Goal: Contribute content

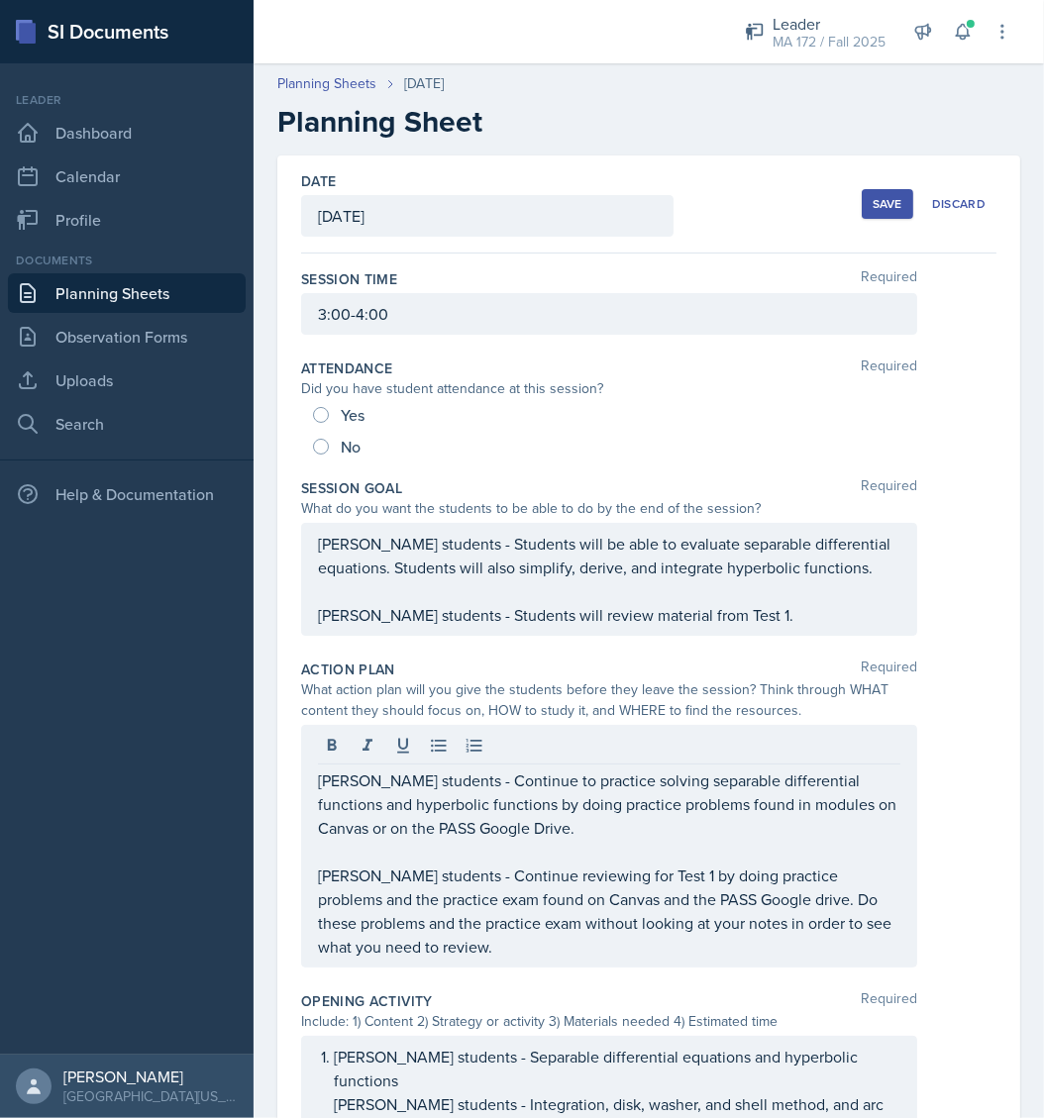
scroll to position [514, 0]
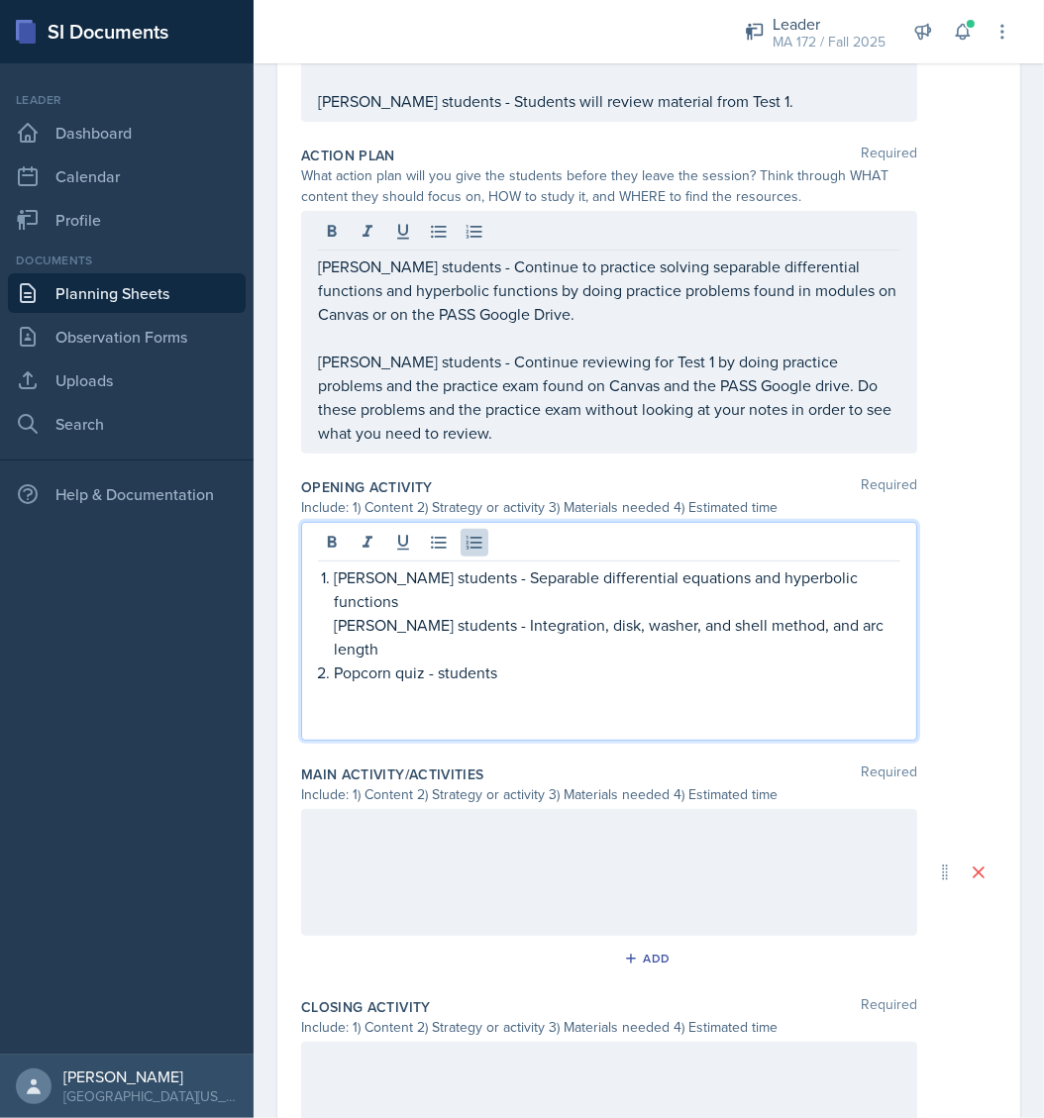
click at [549, 596] on ol "[PERSON_NAME] students - Separable differential equations and hyperbolic functi…" at bounding box center [617, 636] width 566 height 143
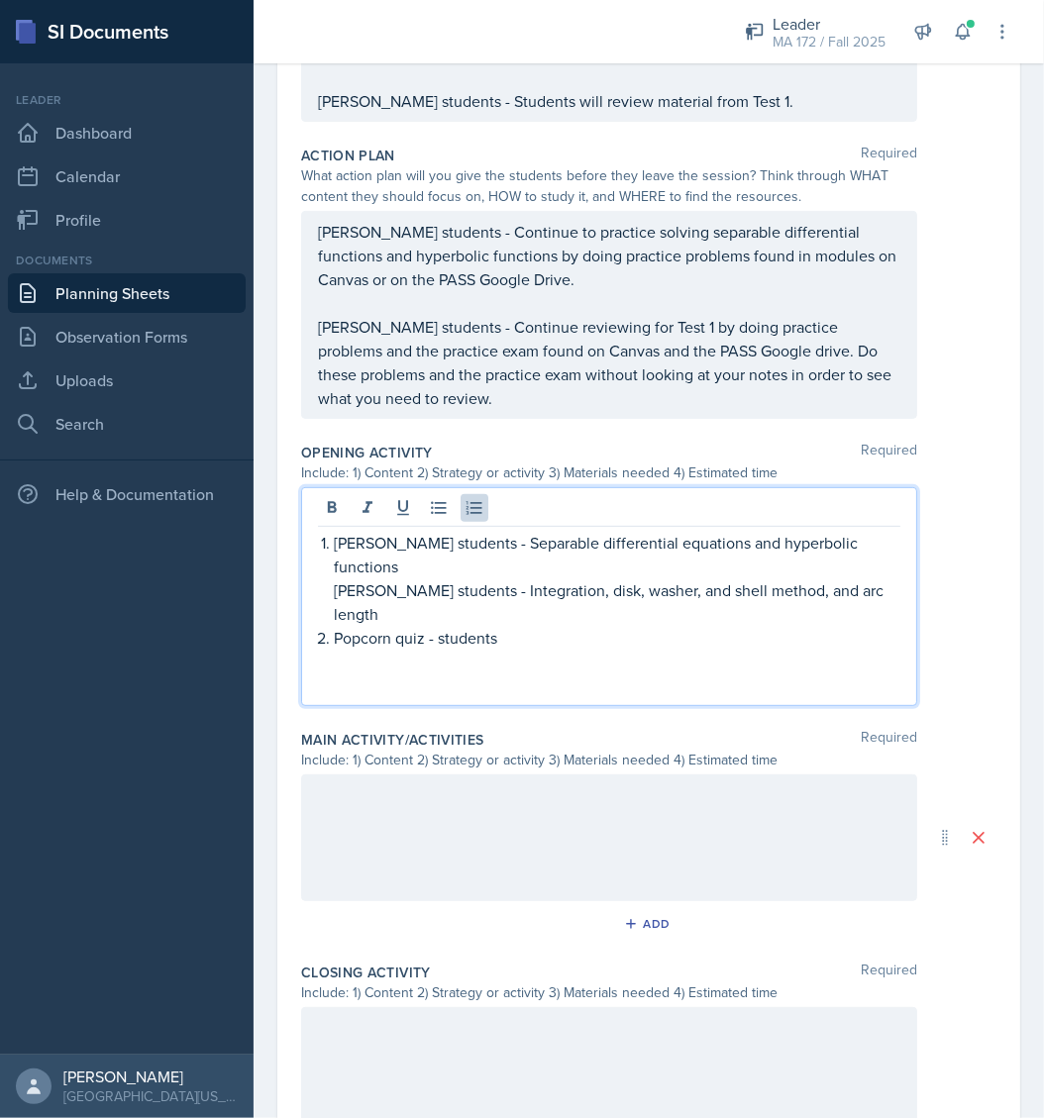
scroll to position [479, 0]
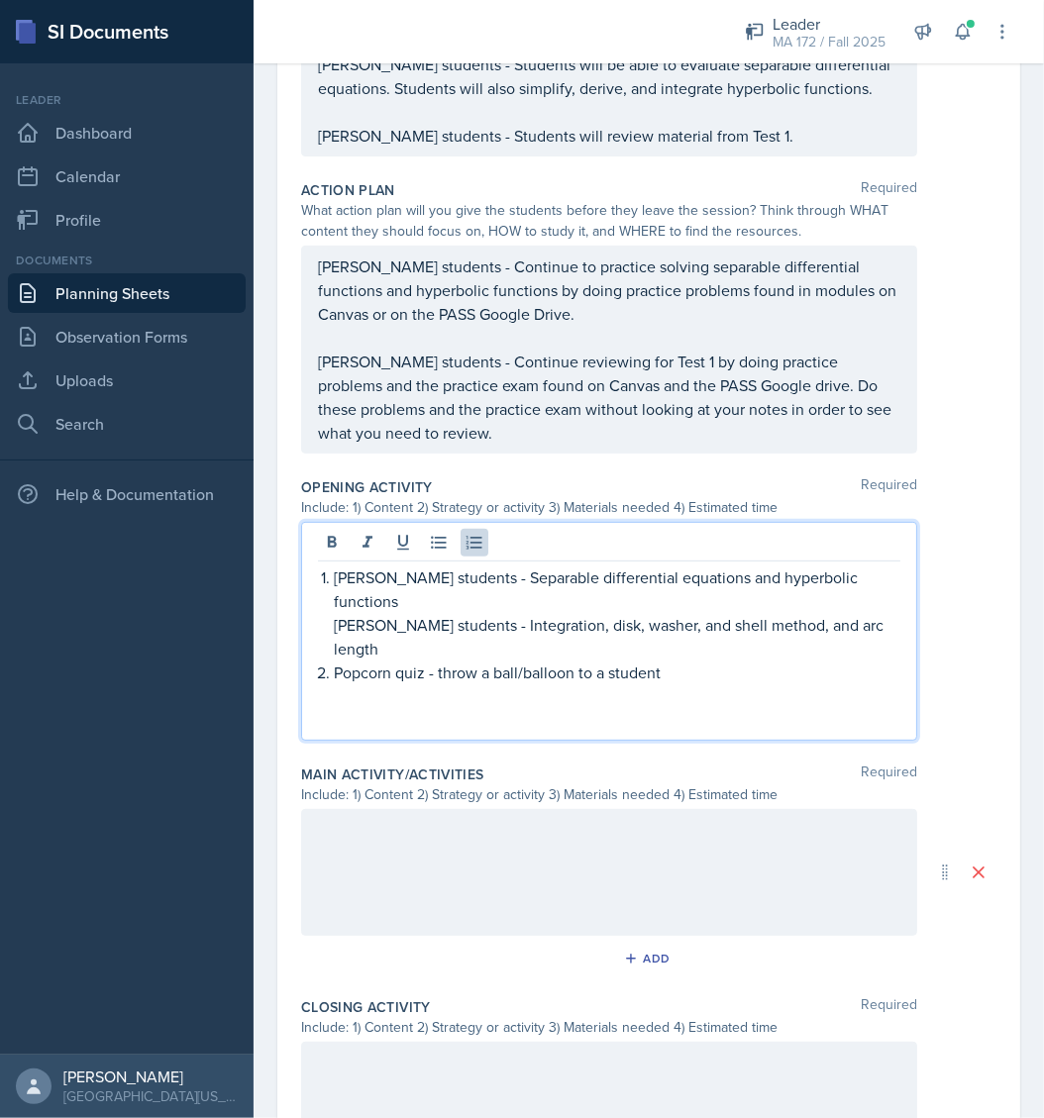
click at [455, 660] on p "Popcorn quiz - throw a ball/balloon to a student" at bounding box center [617, 672] width 566 height 24
click at [687, 660] on p "Popcorn quiz - students throw a ball/balloon to a student" at bounding box center [617, 672] width 566 height 24
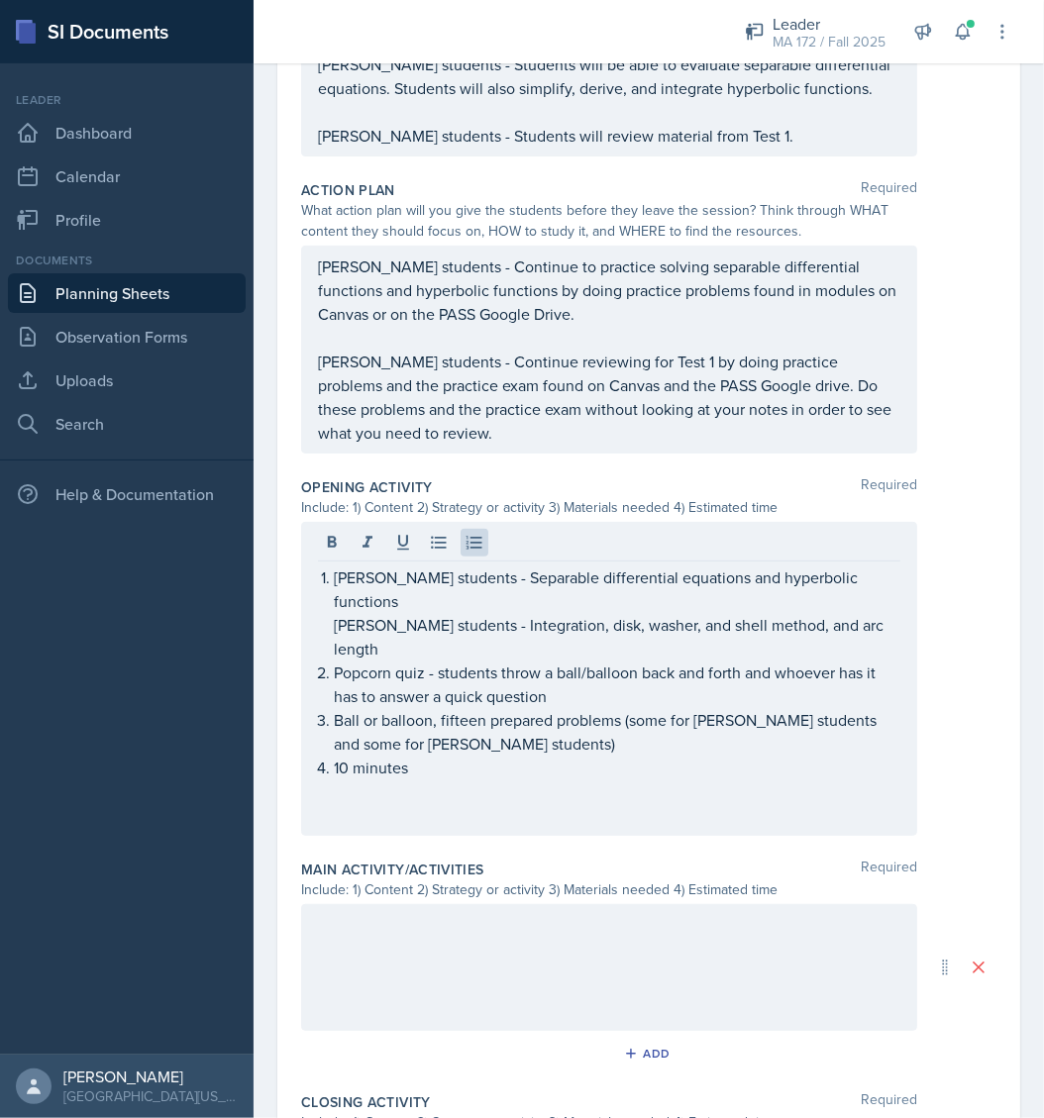
click at [556, 913] on div at bounding box center [609, 967] width 616 height 127
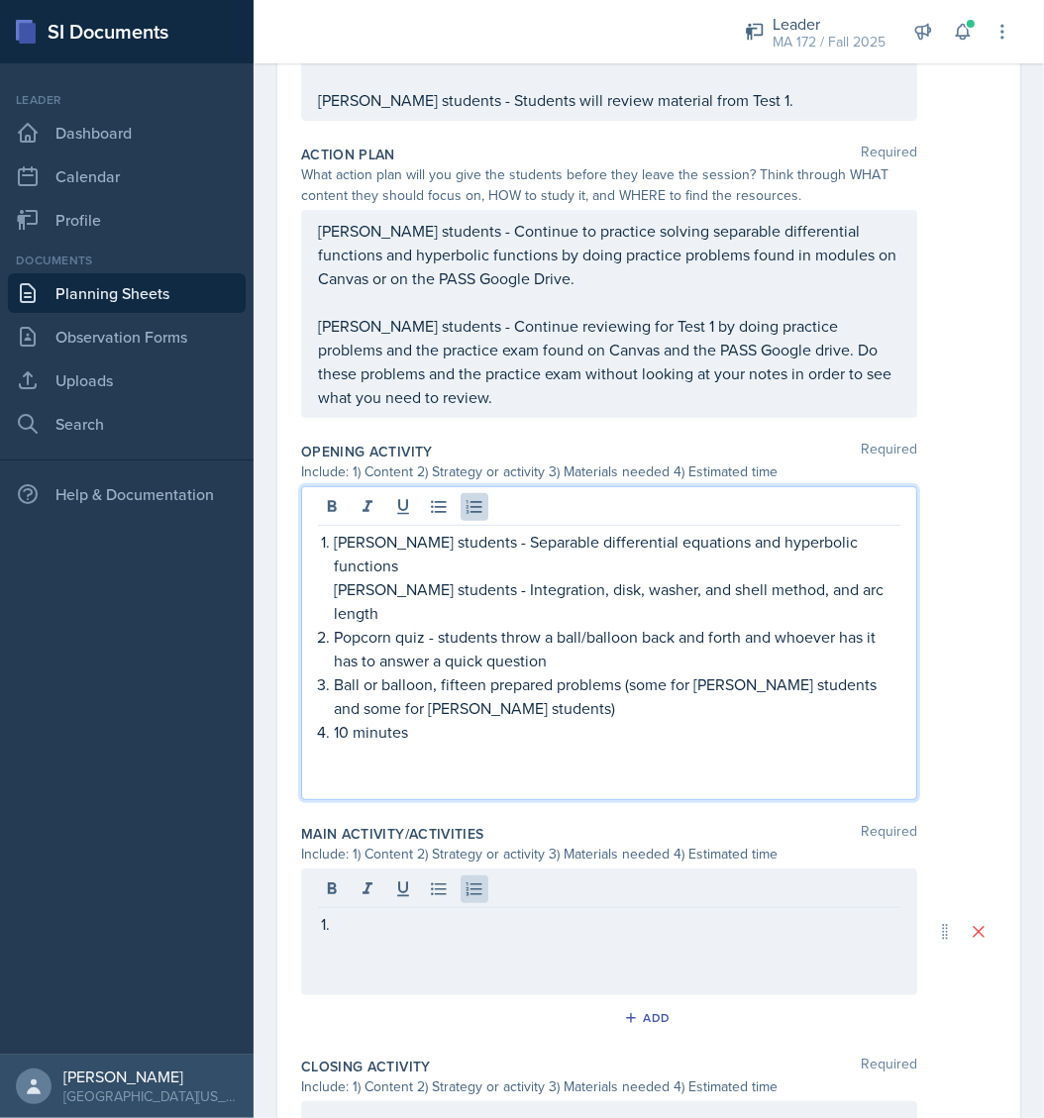
scroll to position [549, 0]
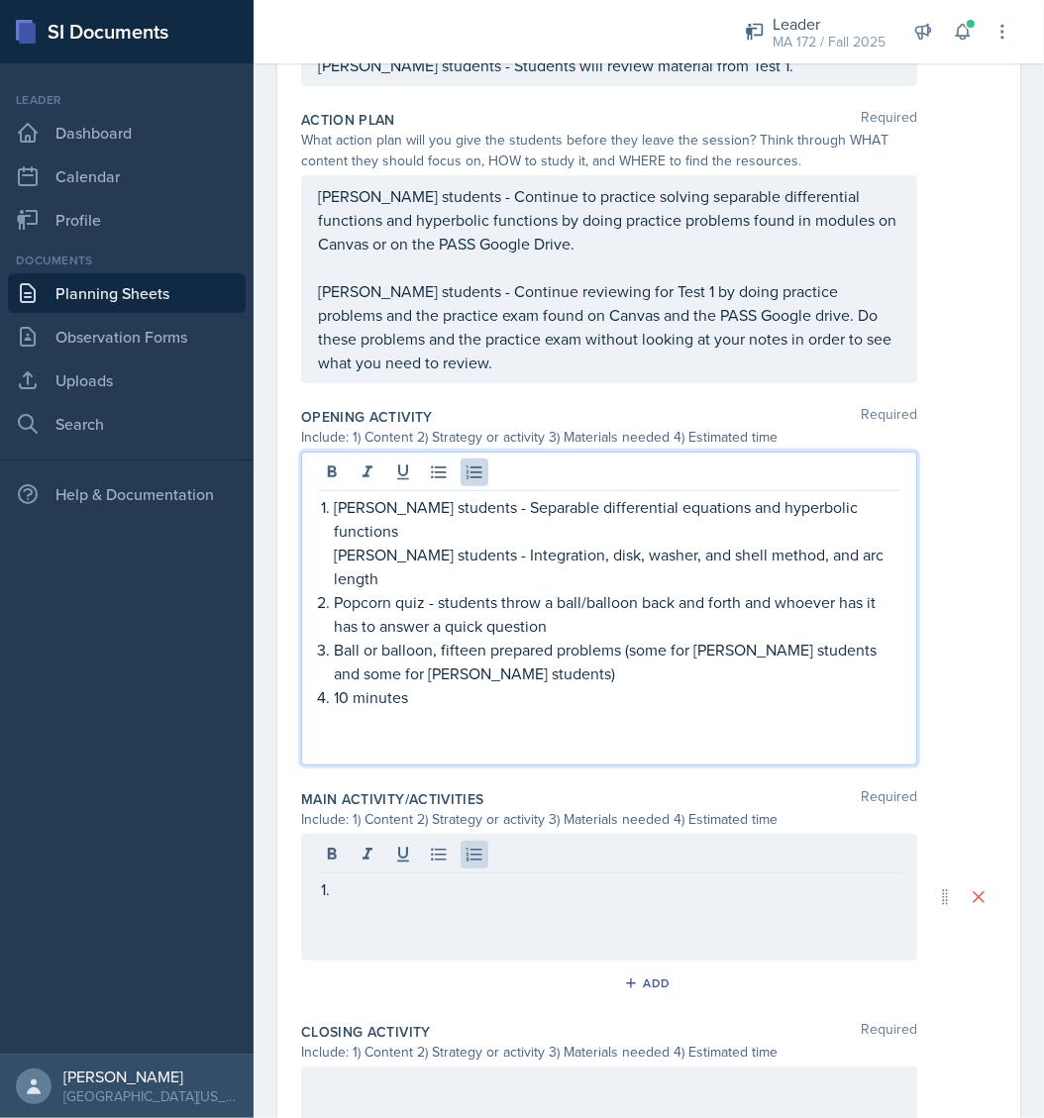
click at [377, 499] on p "[PERSON_NAME] students - Separable differential equations and hyperbolic functi…" at bounding box center [617, 519] width 566 height 48
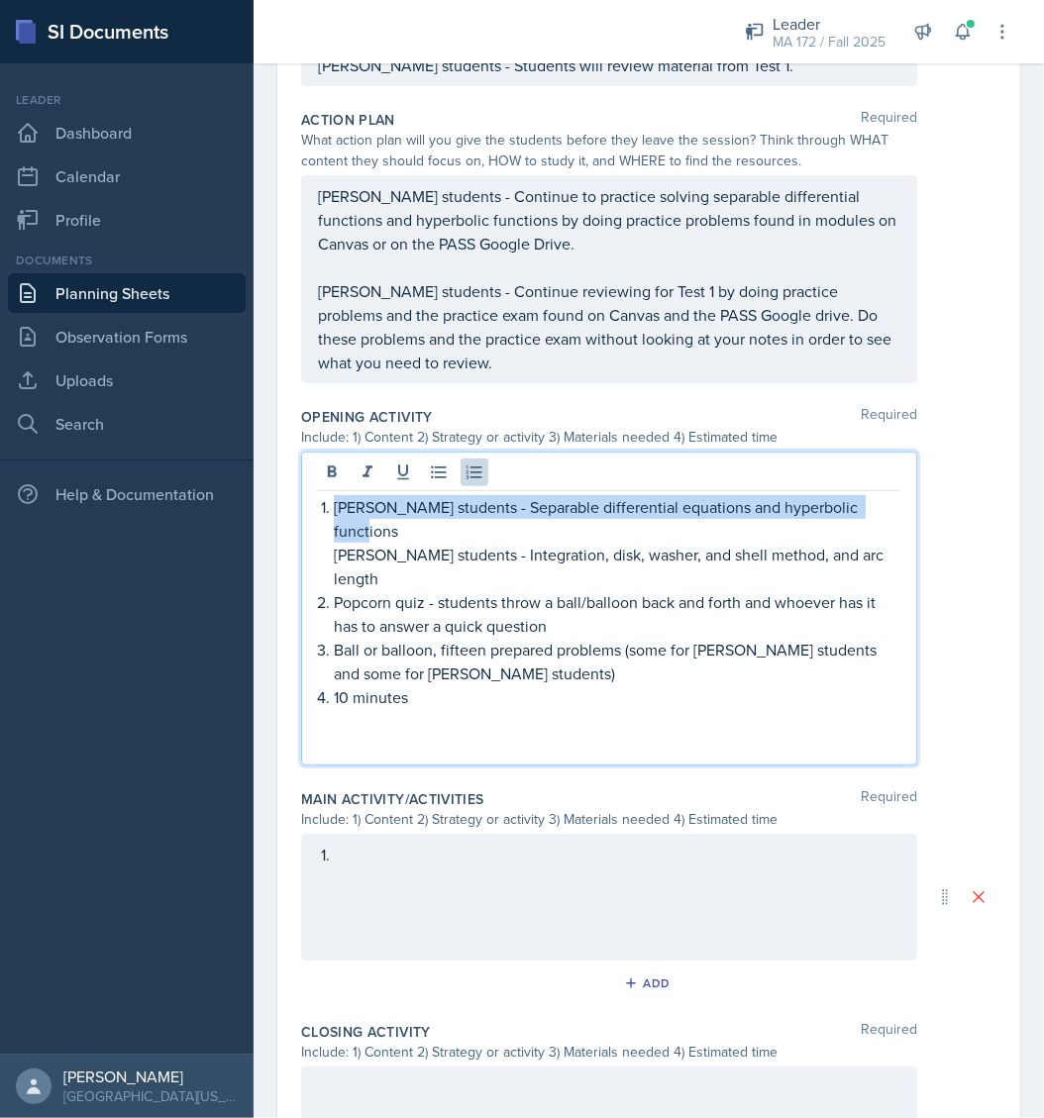
click at [377, 499] on p "[PERSON_NAME] students - Separable differential equations and hyperbolic functi…" at bounding box center [617, 519] width 566 height 48
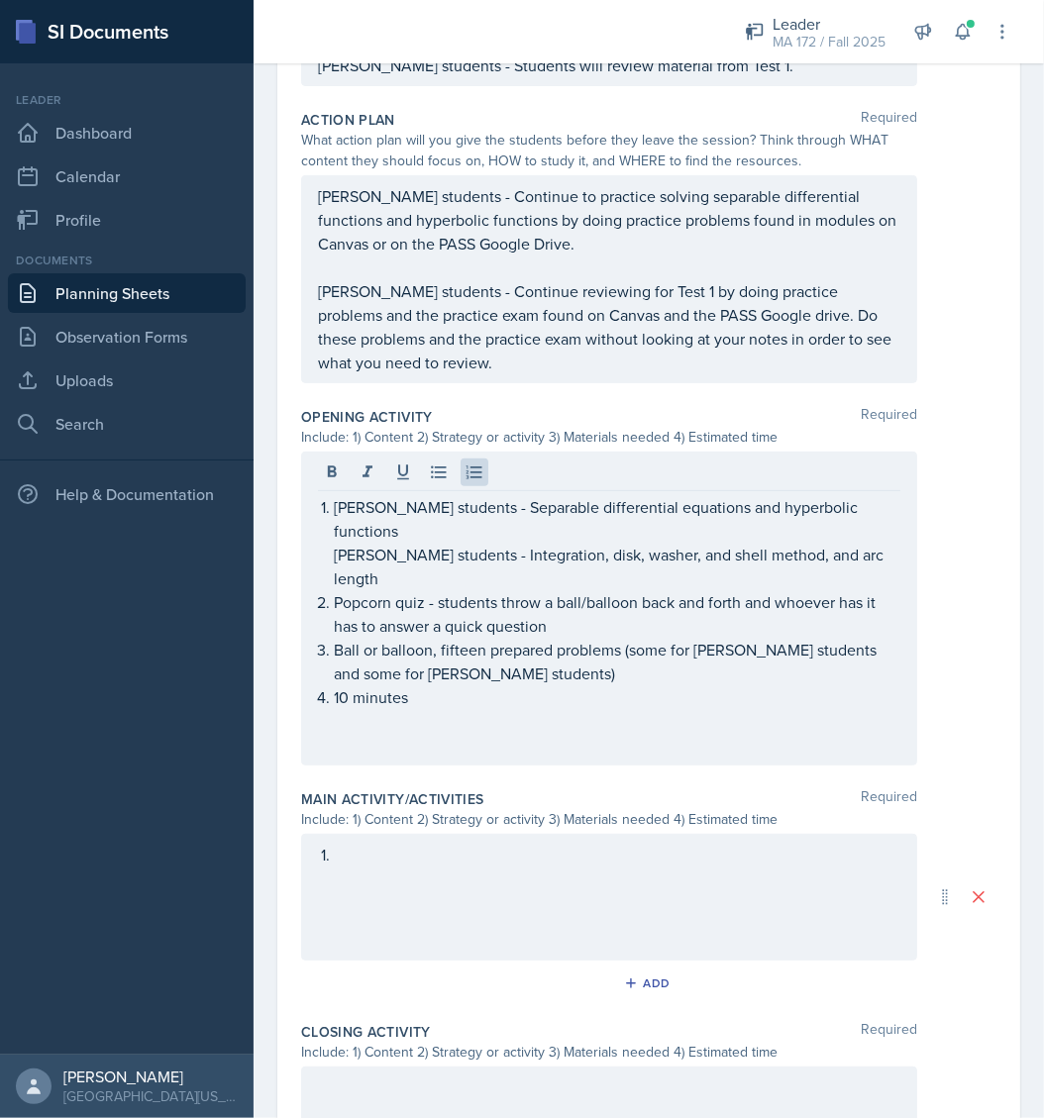
click at [886, 530] on div "[PERSON_NAME] students - Separable differential equations and hyperbolic functi…" at bounding box center [609, 608] width 616 height 314
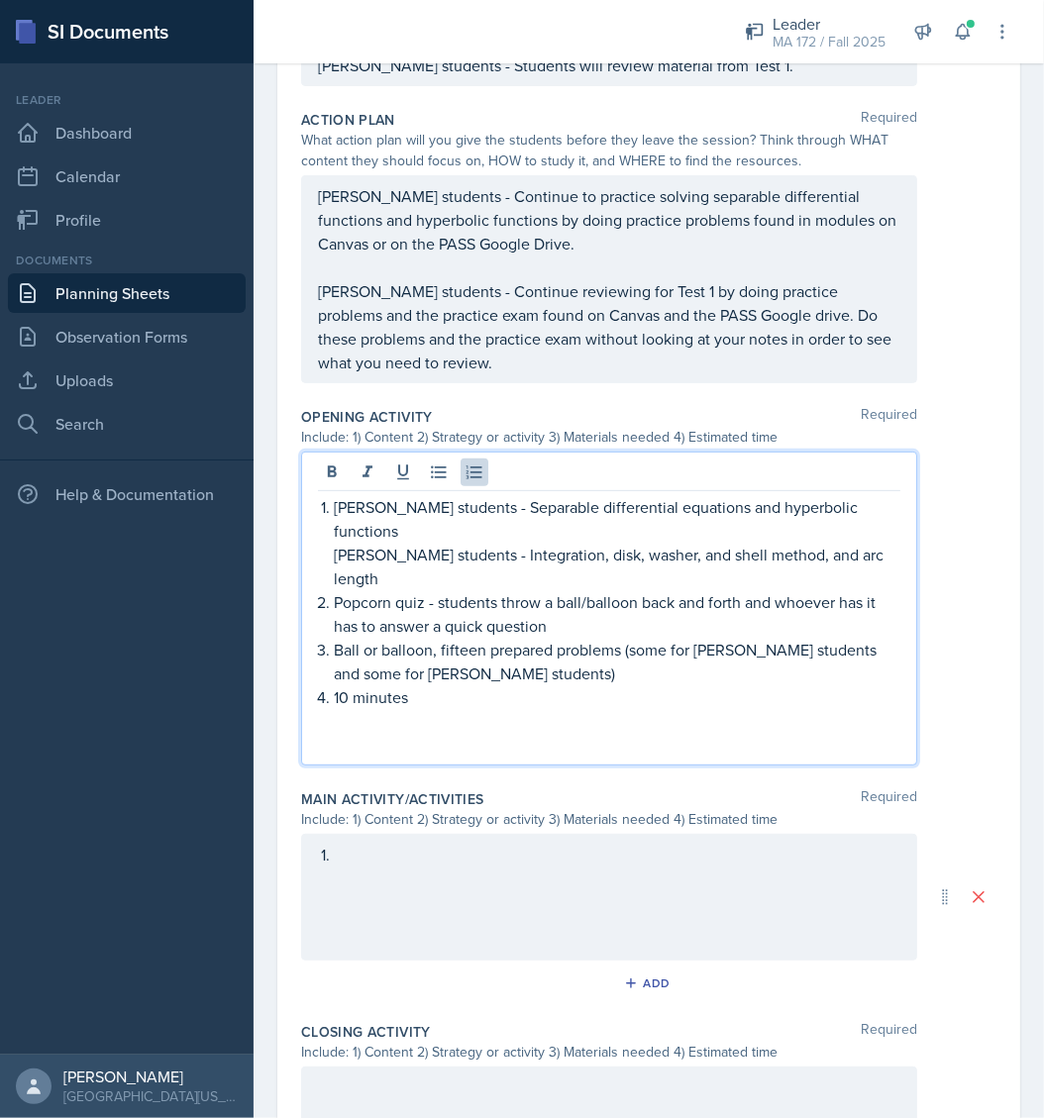
click at [784, 543] on p "[PERSON_NAME] students - Integration, disk, washer, and shell method, and arc l…" at bounding box center [617, 567] width 566 height 48
click at [880, 543] on p "[PERSON_NAME] students - Integration, disk, washer, and shell method, and arc l…" at bounding box center [617, 567] width 566 height 48
click at [449, 497] on p "[PERSON_NAME] students - Separable differential equations and hyperbolic functi…" at bounding box center [617, 519] width 566 height 48
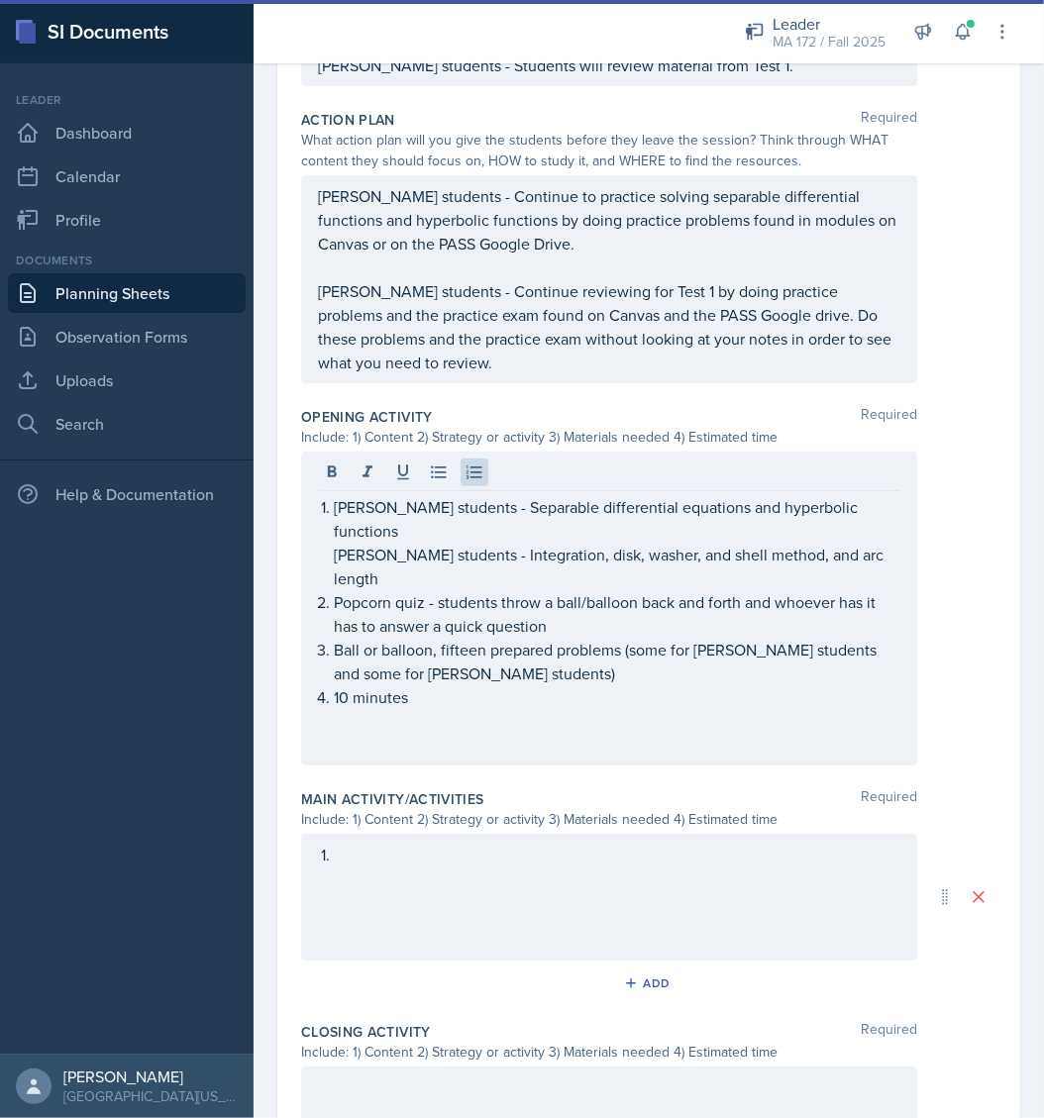
click at [884, 522] on div "[PERSON_NAME] students - Separable differential equations and hyperbolic functi…" at bounding box center [609, 608] width 616 height 314
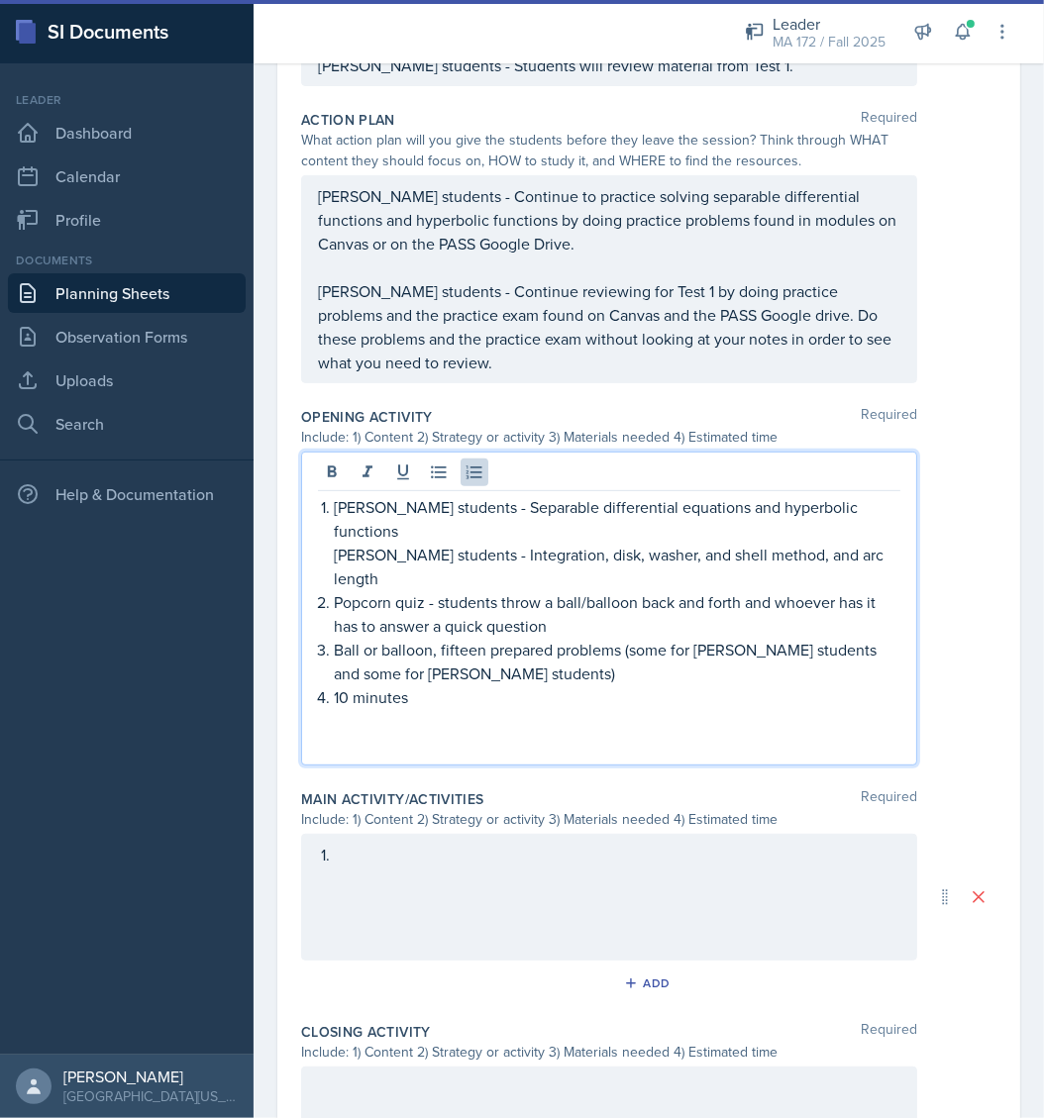
click at [880, 543] on p "[PERSON_NAME] students - Integration, disk, washer, and shell method, and arc l…" at bounding box center [617, 567] width 566 height 48
click at [793, 505] on p "[PERSON_NAME] students - Separable differential equations and hyperbolic functi…" at bounding box center [617, 519] width 566 height 48
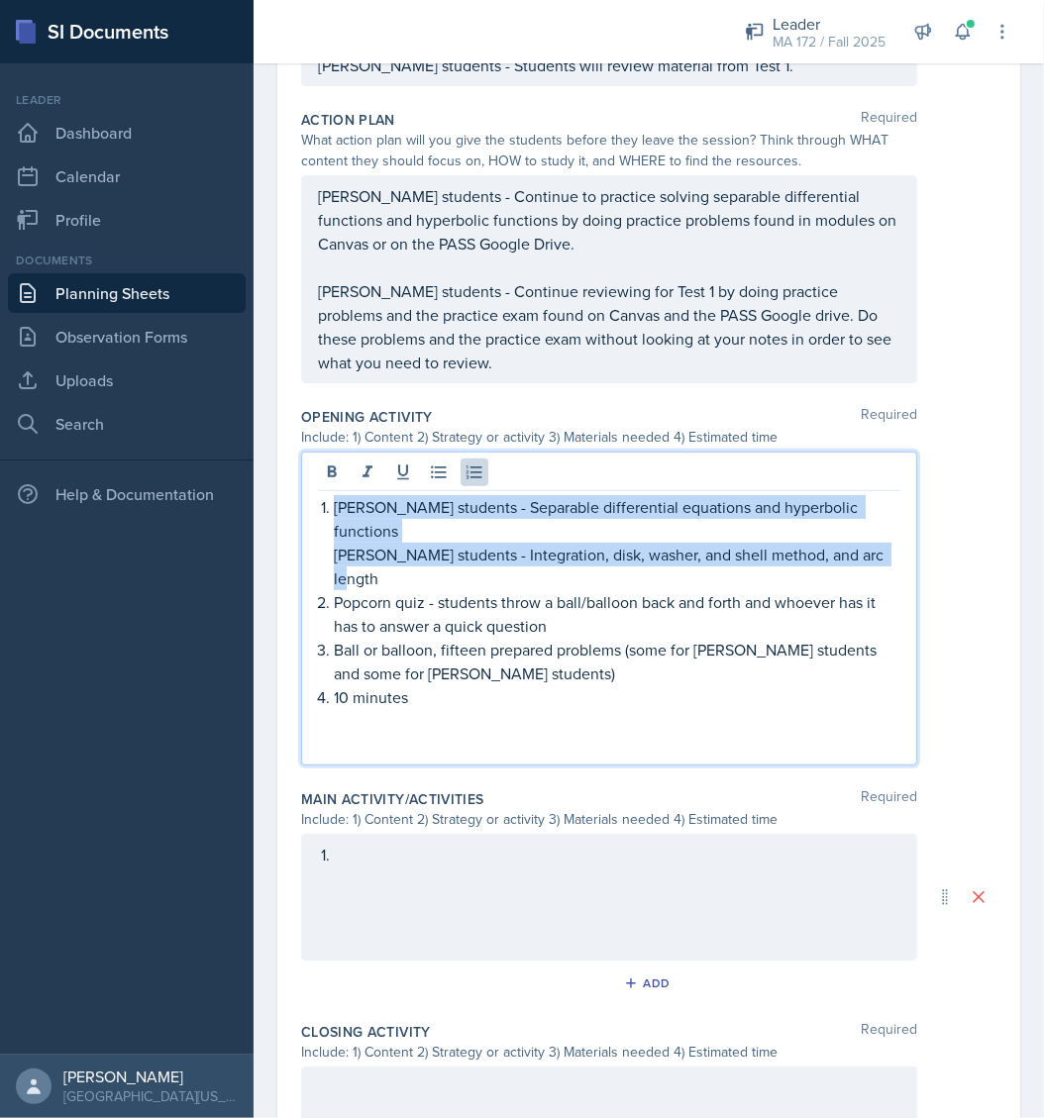
drag, startPoint x: 878, startPoint y: 523, endPoint x: 292, endPoint y: 490, distance: 587.0
click at [292, 490] on div "Date [DATE] [DATE] 31 1 2 3 4 5 6 7 8 9 10 11 12 13 14 15 16 17 18 19 20 21 22 …" at bounding box center [648, 491] width 743 height 1770
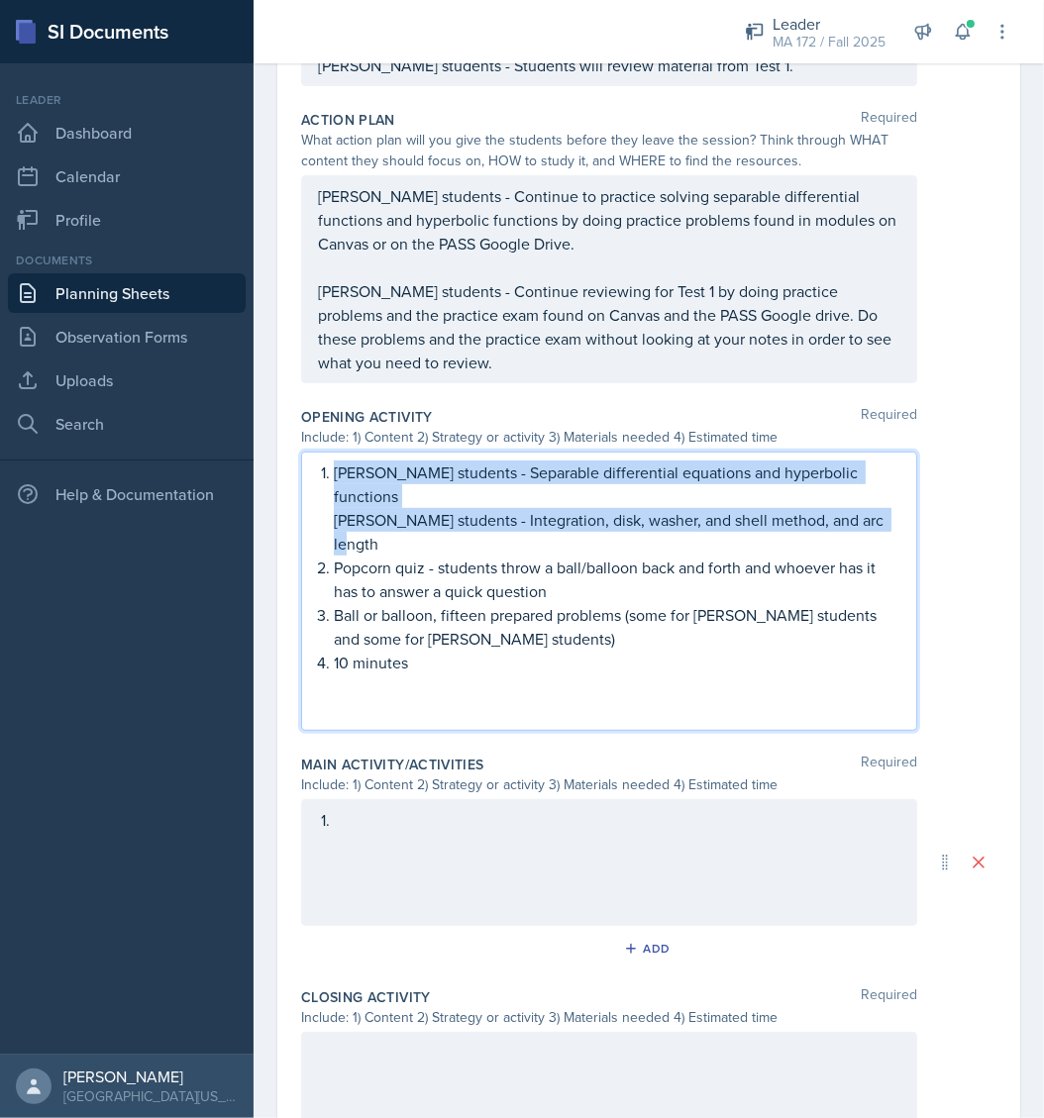
scroll to position [515, 0]
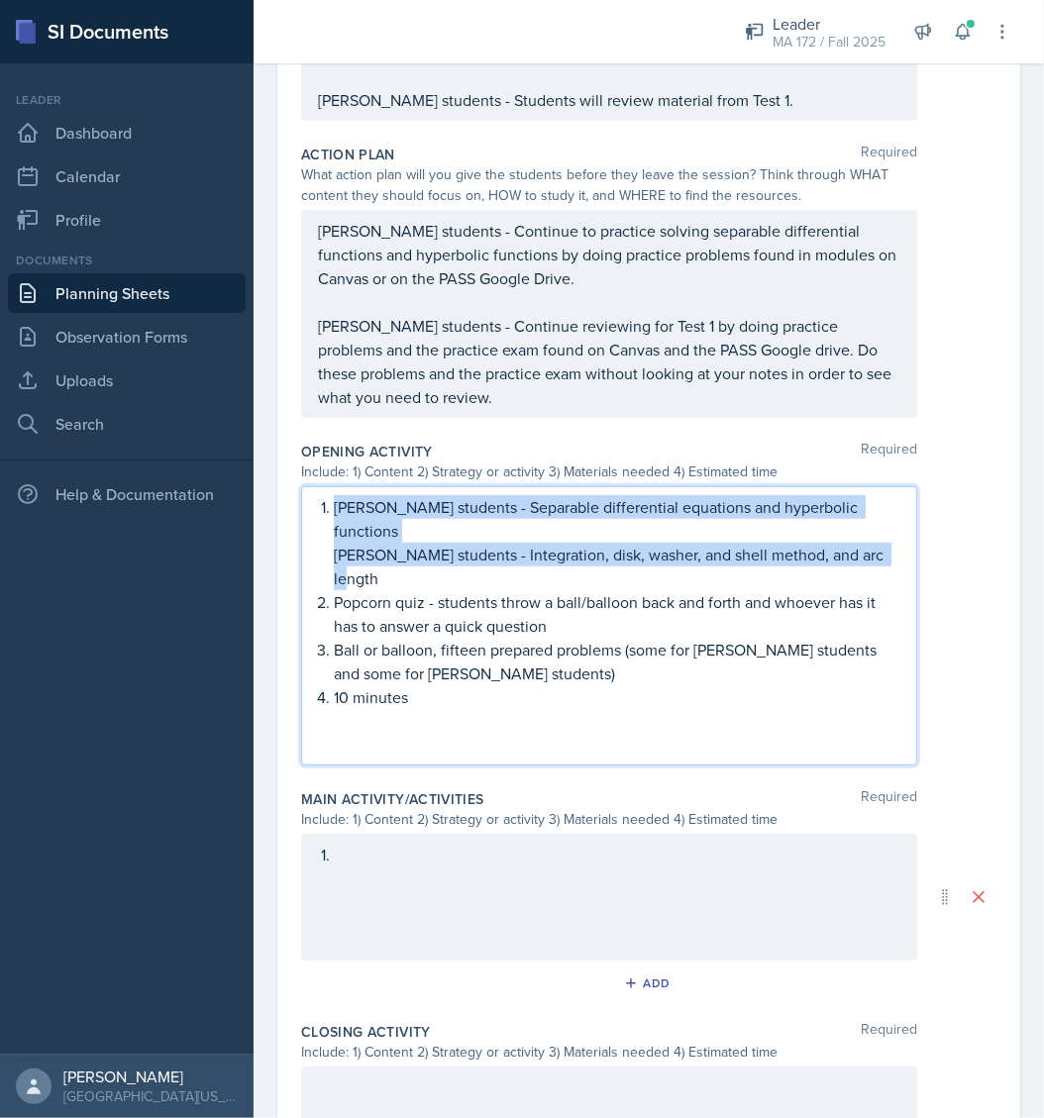
copy li "[PERSON_NAME] students - Separable differential equations and hyperbolic functi…"
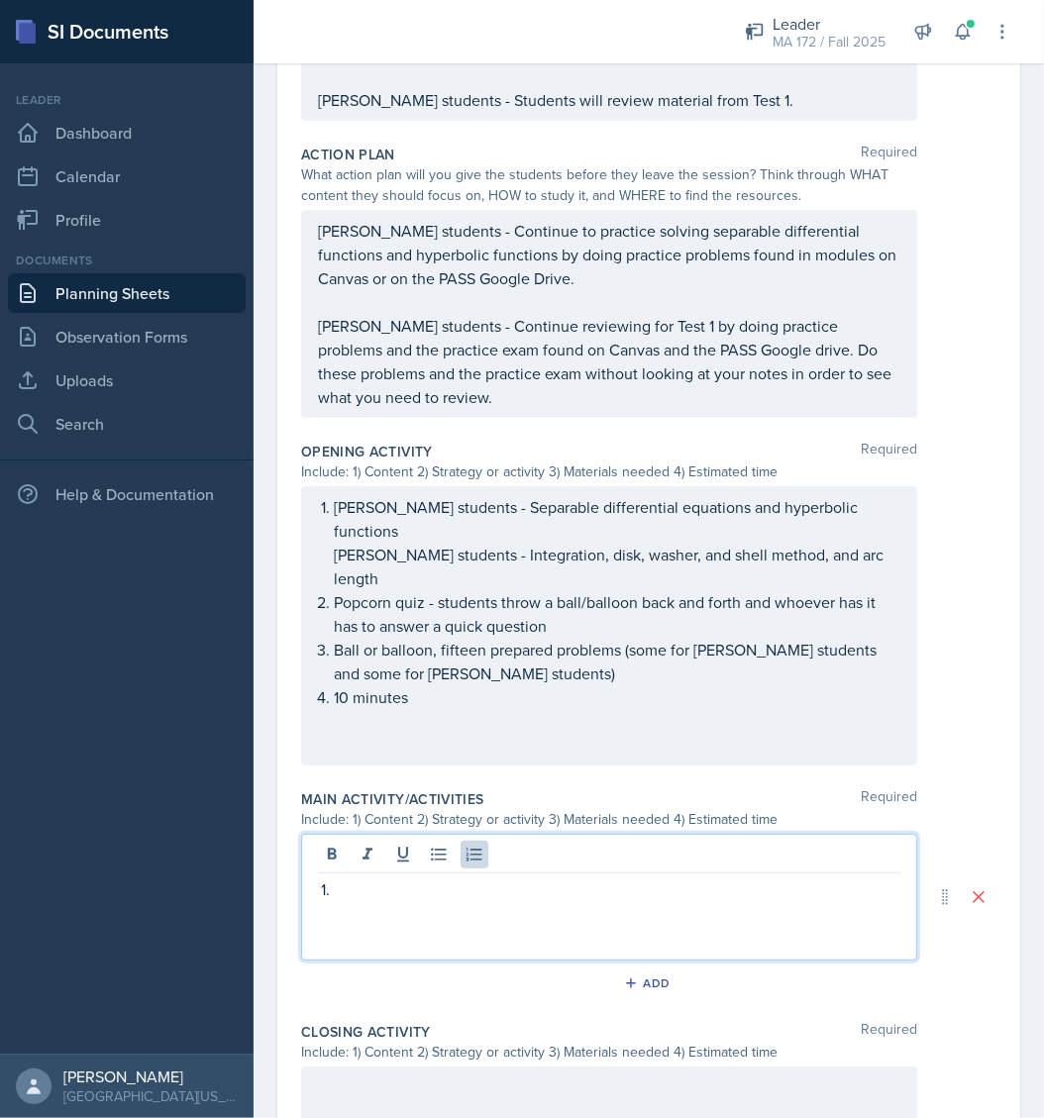
click at [355, 834] on div at bounding box center [609, 897] width 616 height 127
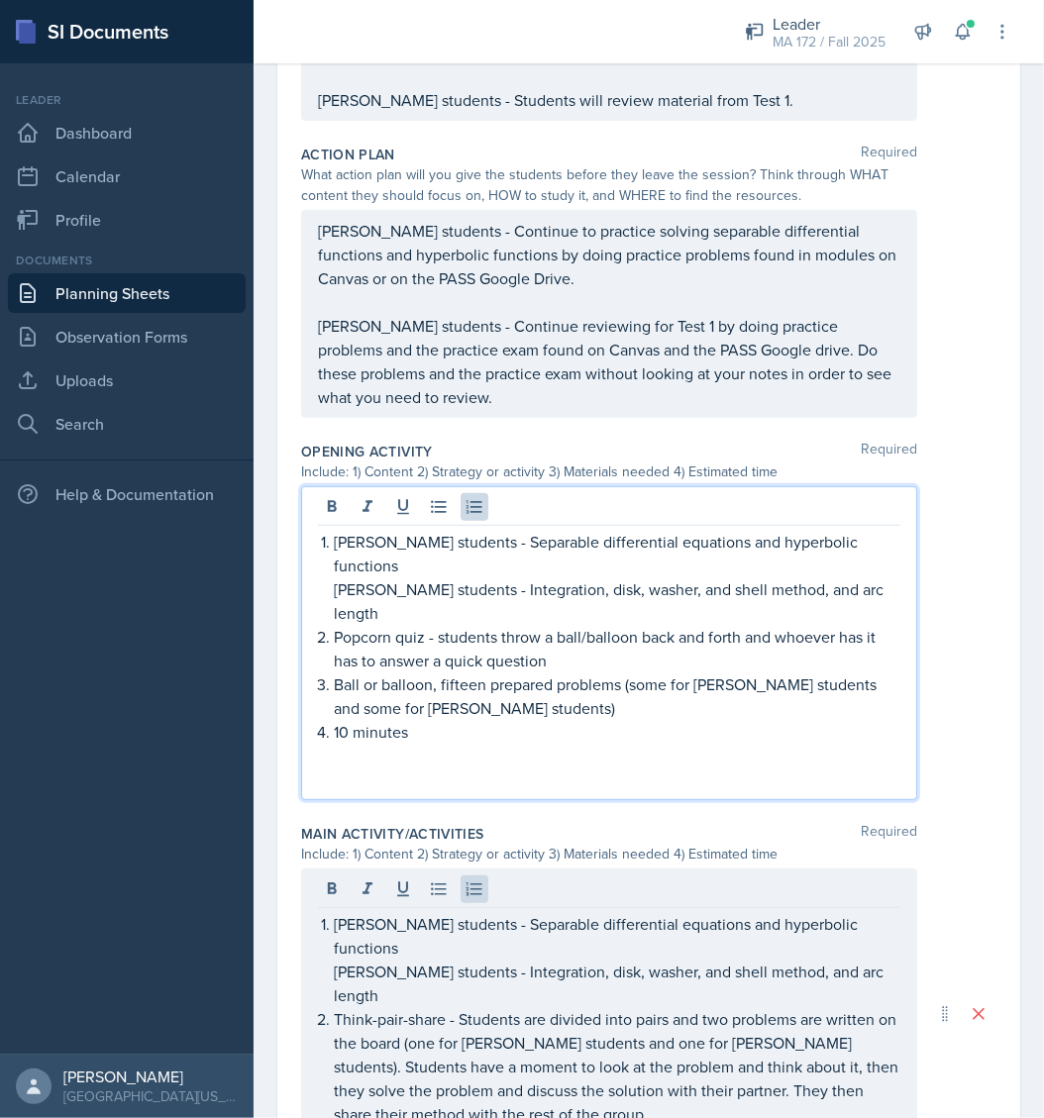
click at [452, 672] on p "Ball or balloon, fifteen prepared problems (some for [PERSON_NAME] students and…" at bounding box center [617, 696] width 566 height 48
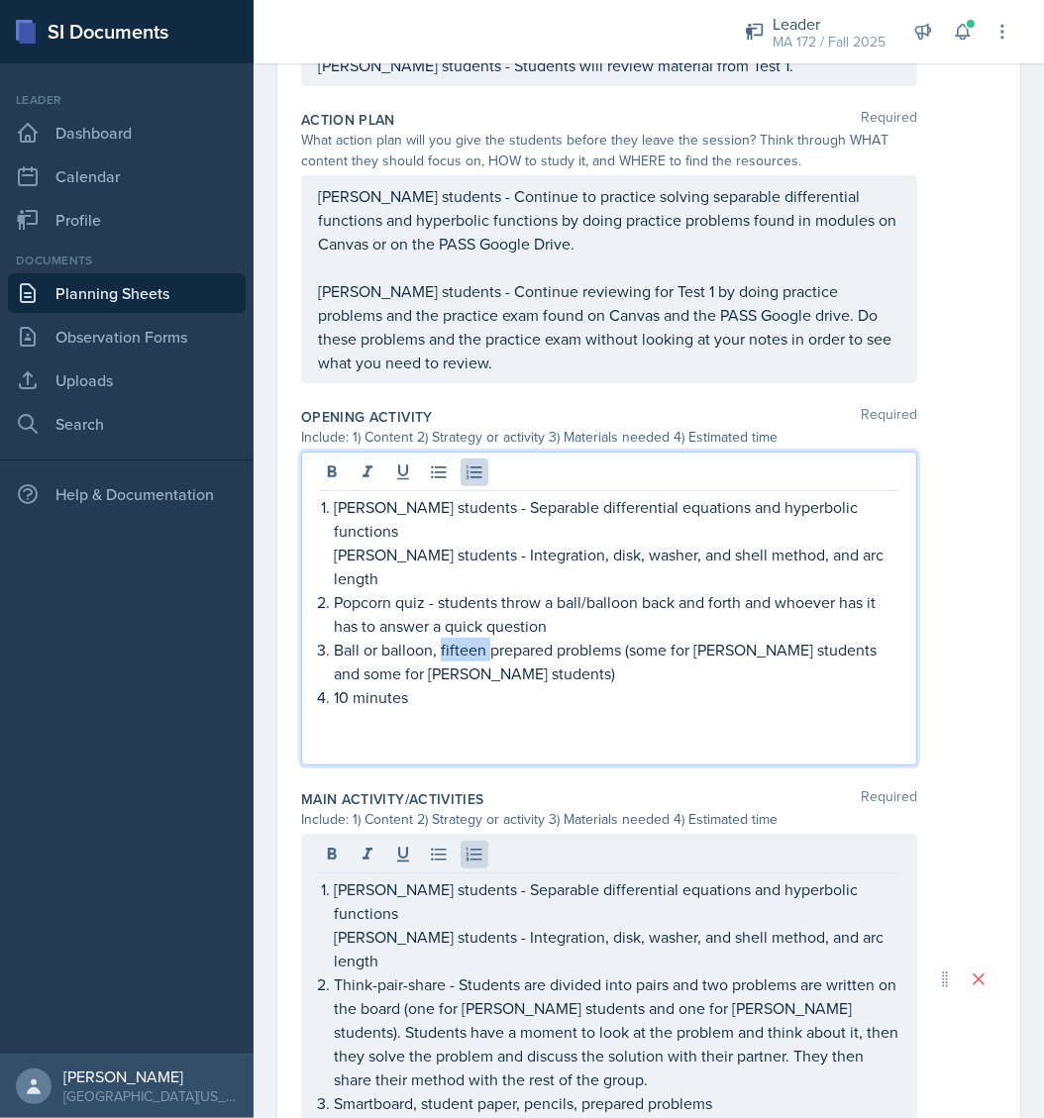
click at [452, 638] on p "Ball or balloon, fifteen prepared problems (some for [PERSON_NAME] students and…" at bounding box center [617, 662] width 566 height 48
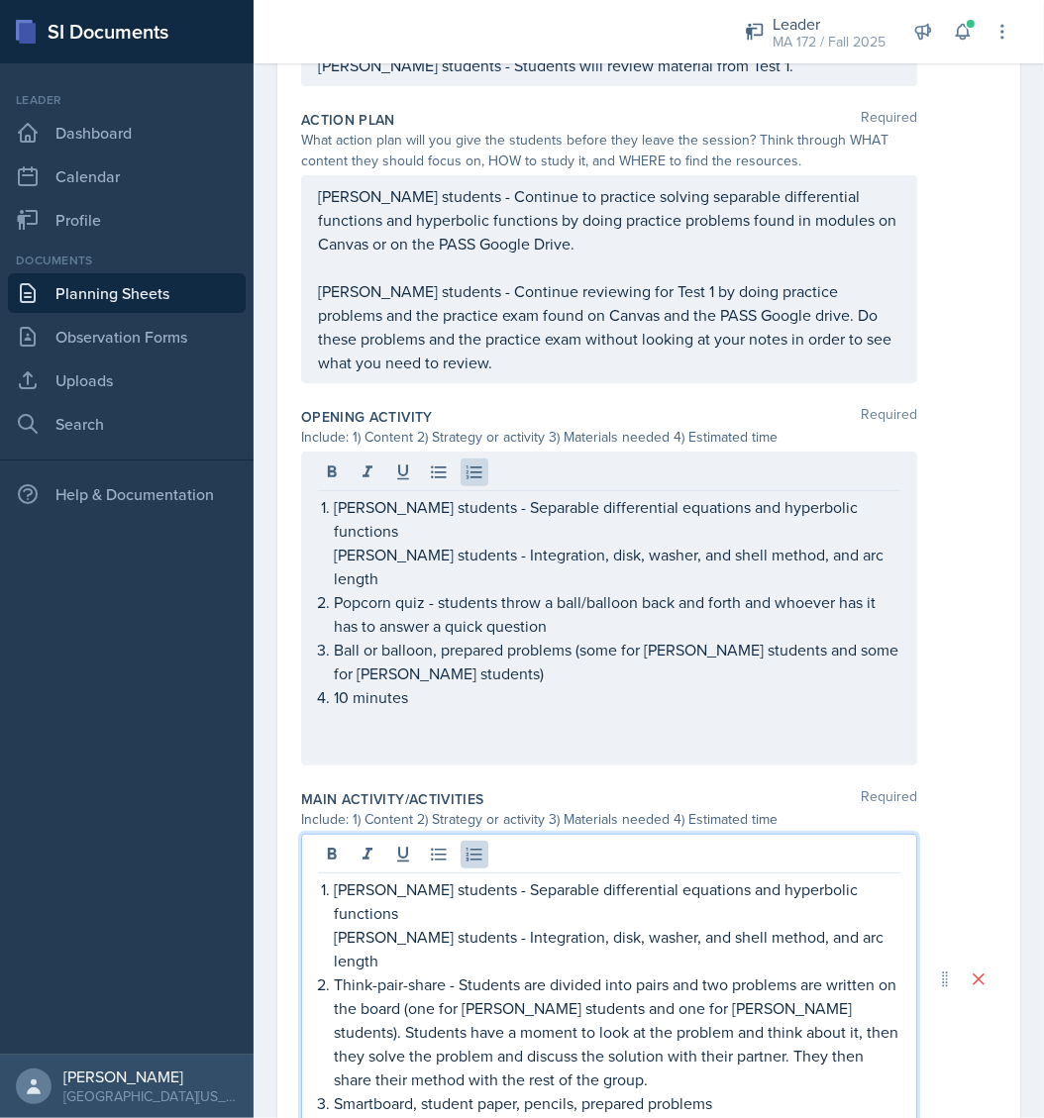
click at [732, 976] on ol "[PERSON_NAME] students - Separable differential equations and hyperbolic functi…" at bounding box center [617, 996] width 566 height 238
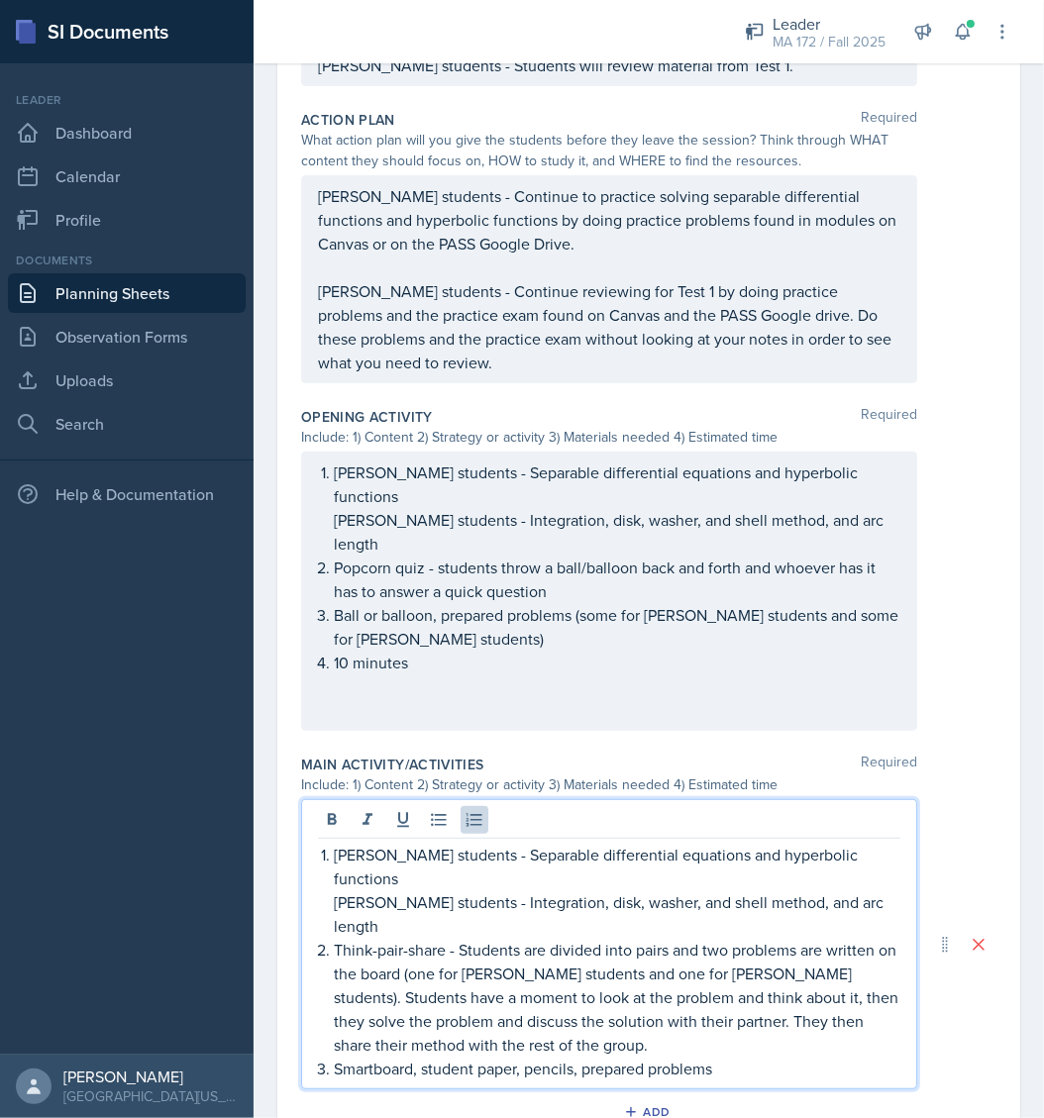
scroll to position [515, 0]
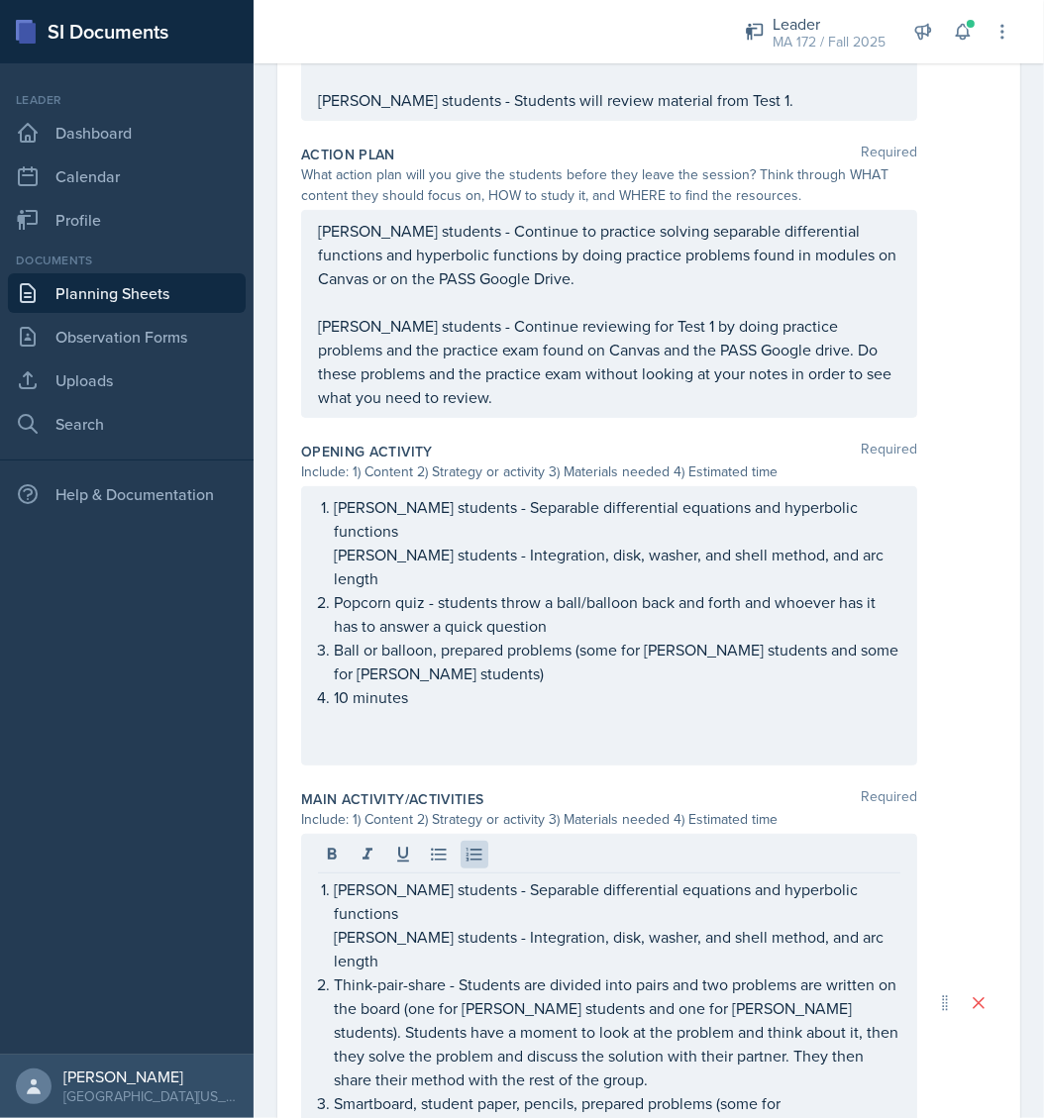
click at [960, 578] on div "[PERSON_NAME] students - Separable differential equations and hyperbolic functi…" at bounding box center [648, 625] width 695 height 279
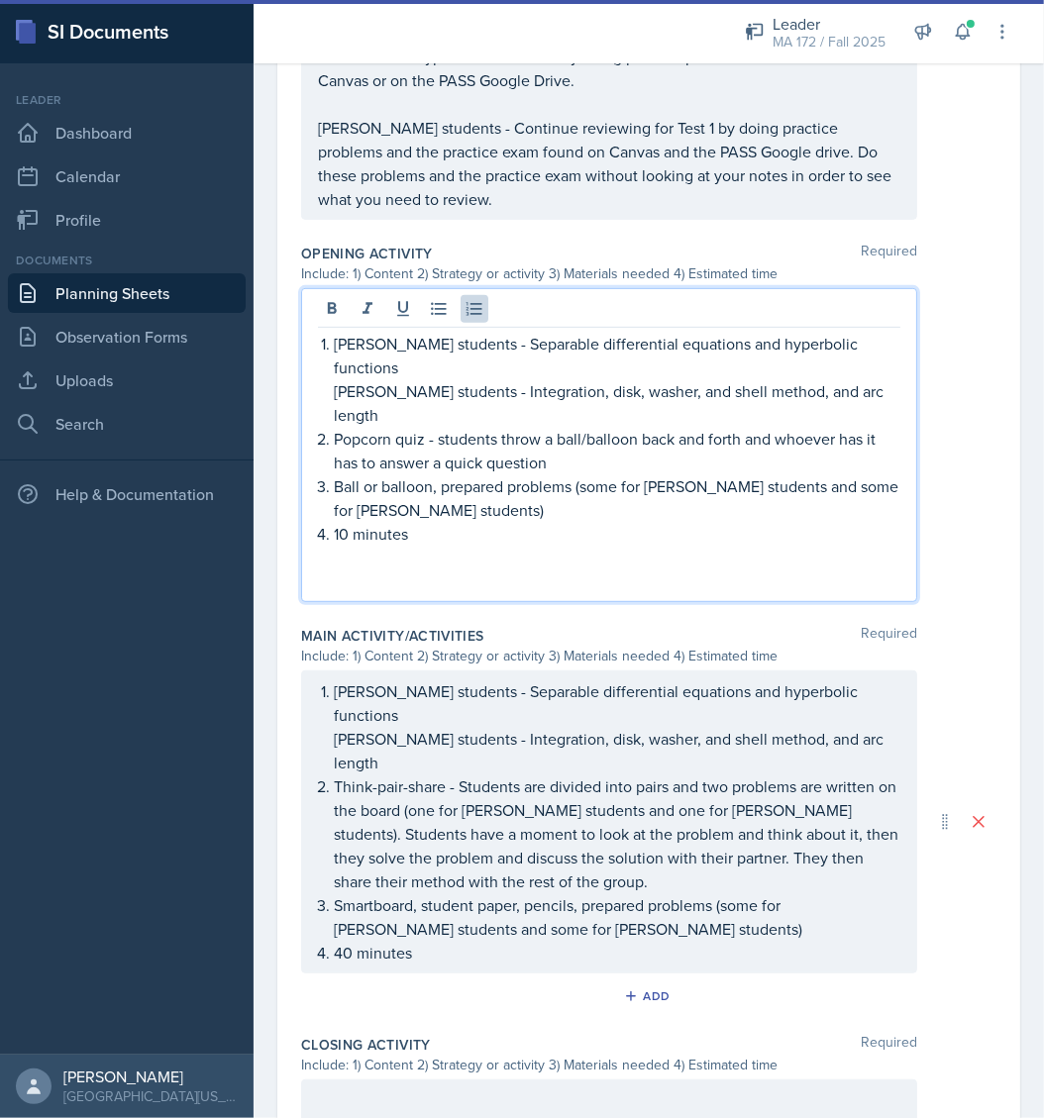
scroll to position [748, 0]
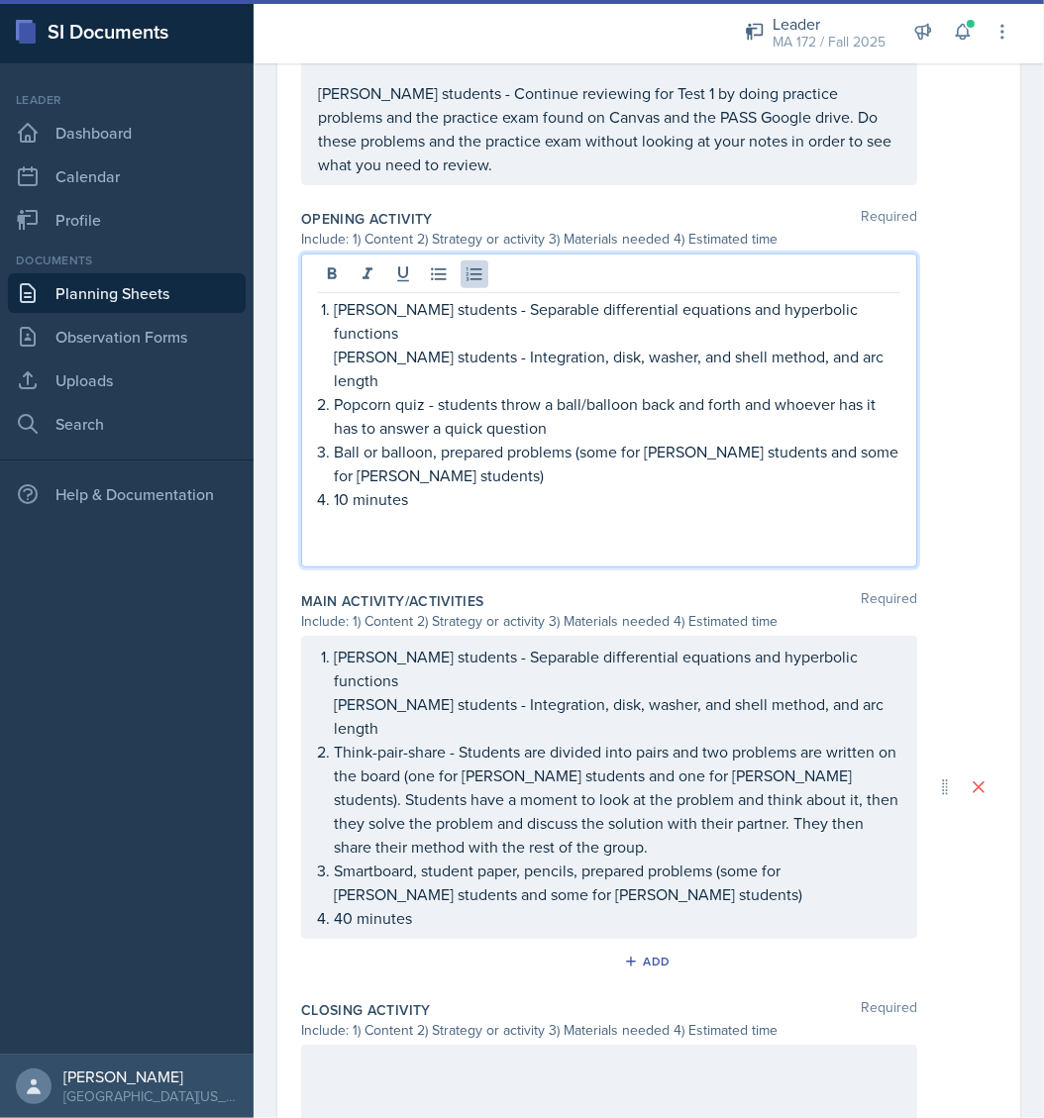
click at [340, 487] on p "10 minutes" at bounding box center [617, 499] width 566 height 24
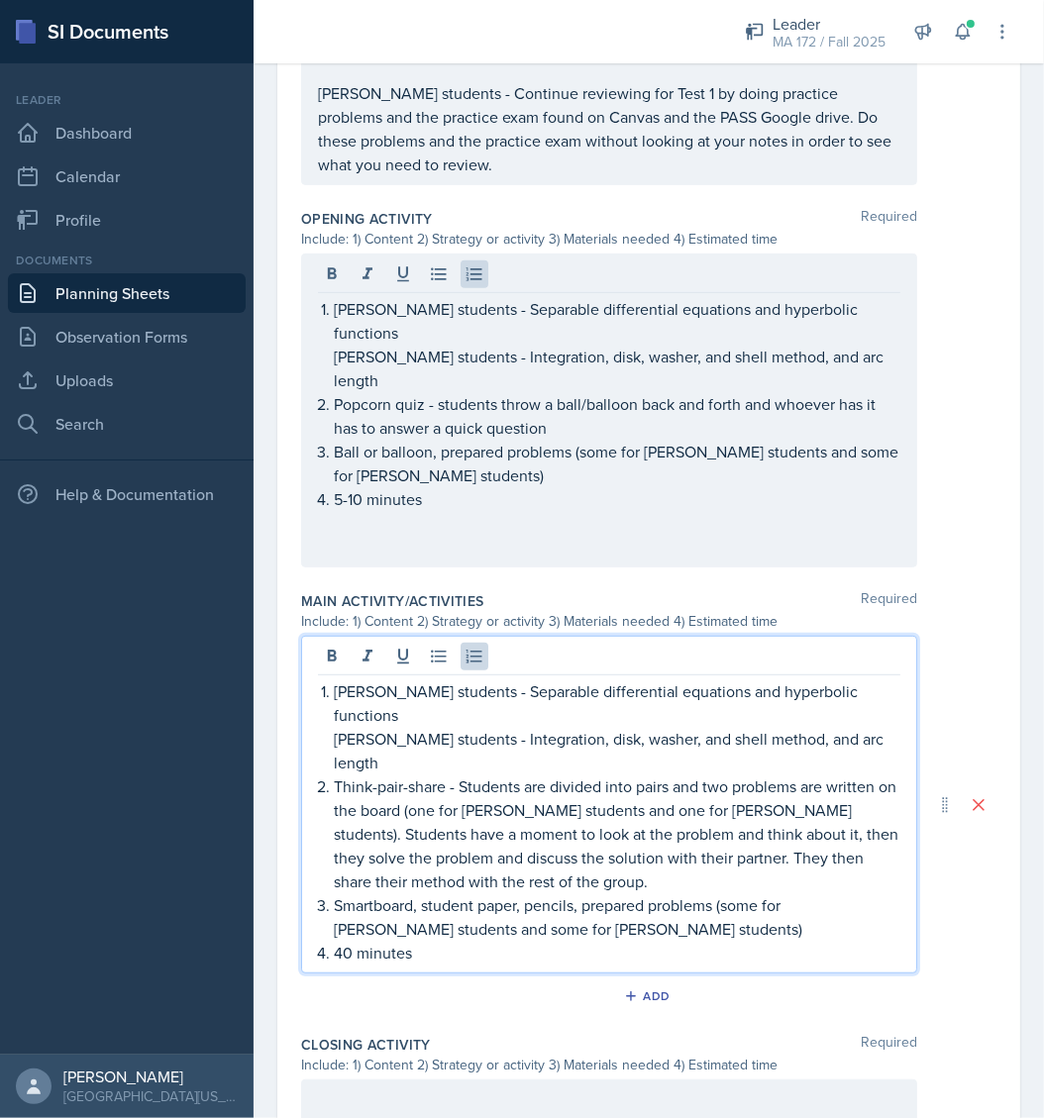
click at [351, 815] on ol "[PERSON_NAME] students - Separable differential equations and hyperbolic functi…" at bounding box center [617, 821] width 566 height 285
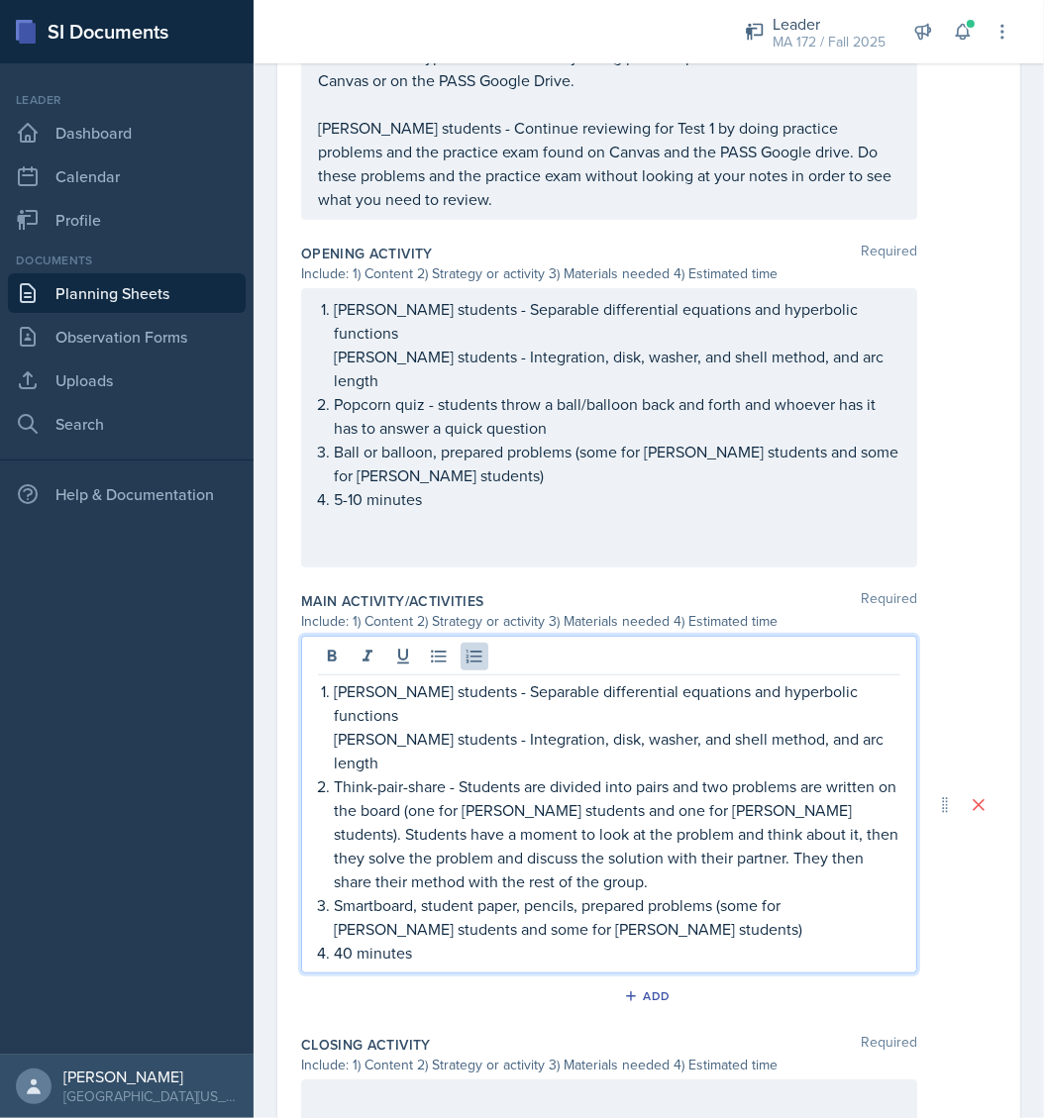
click at [347, 941] on p "40 minutes" at bounding box center [617, 953] width 566 height 24
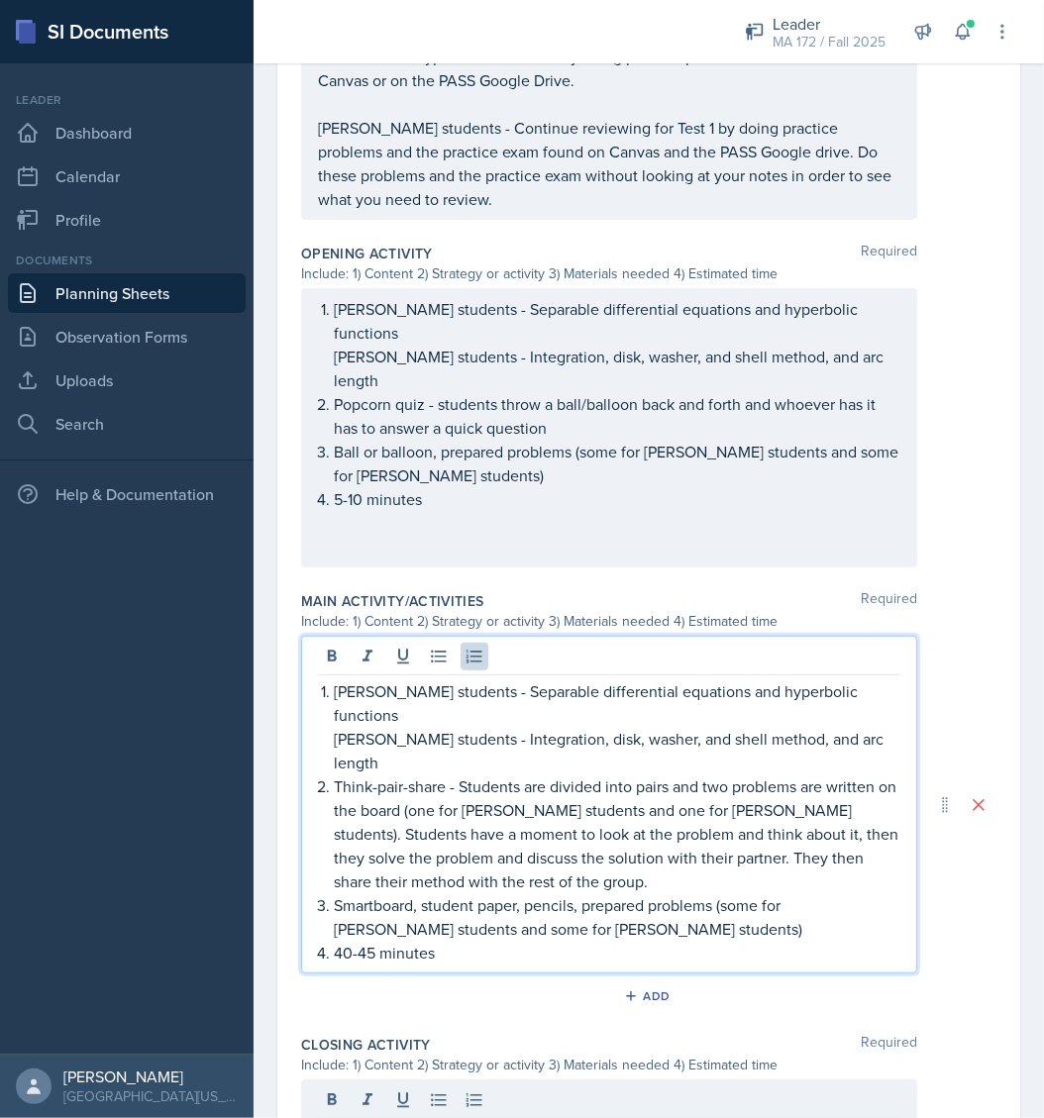
click at [689, 782] on p "Think-pair-share - Students are divided into pairs and two problems are written…" at bounding box center [617, 833] width 566 height 119
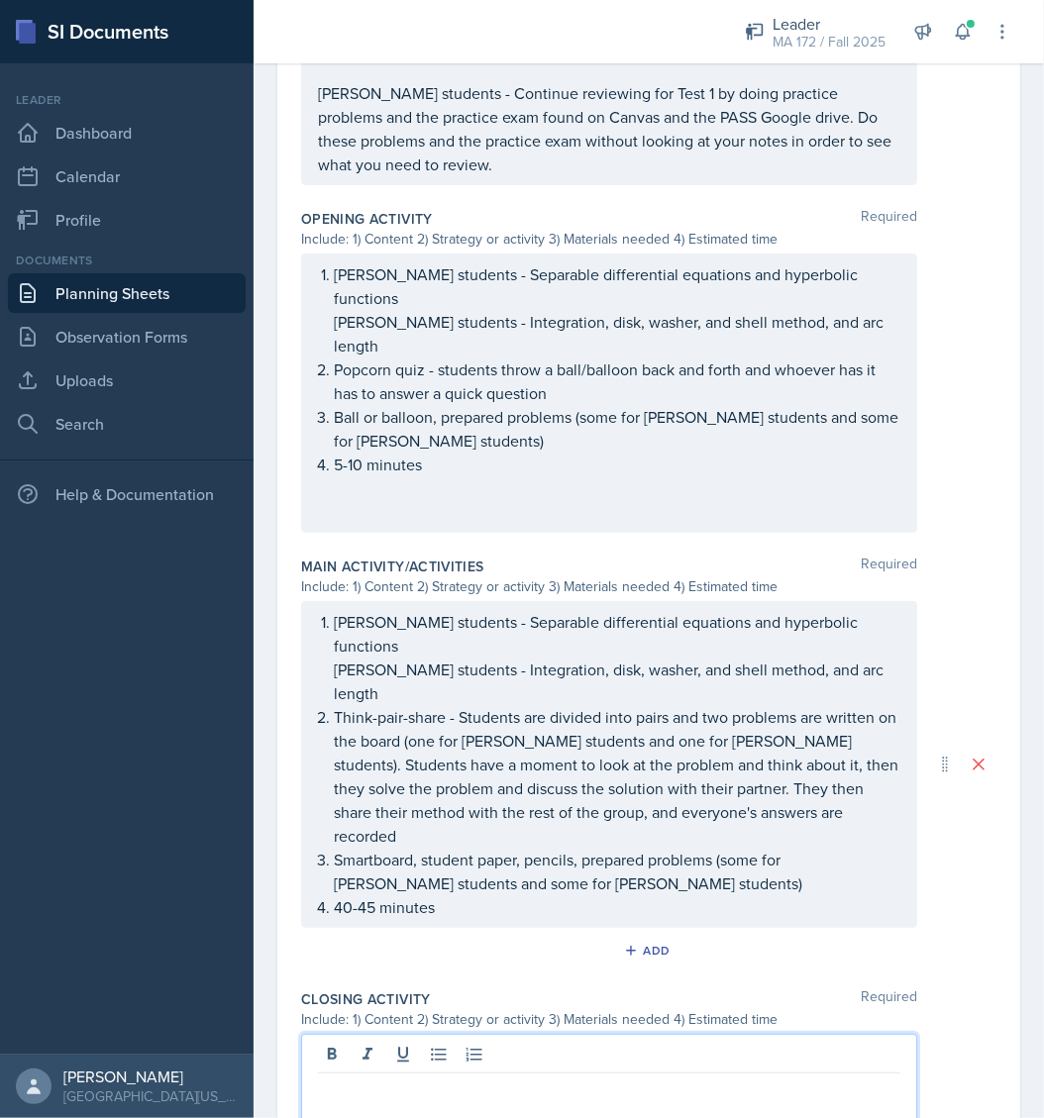
scroll to position [781, 0]
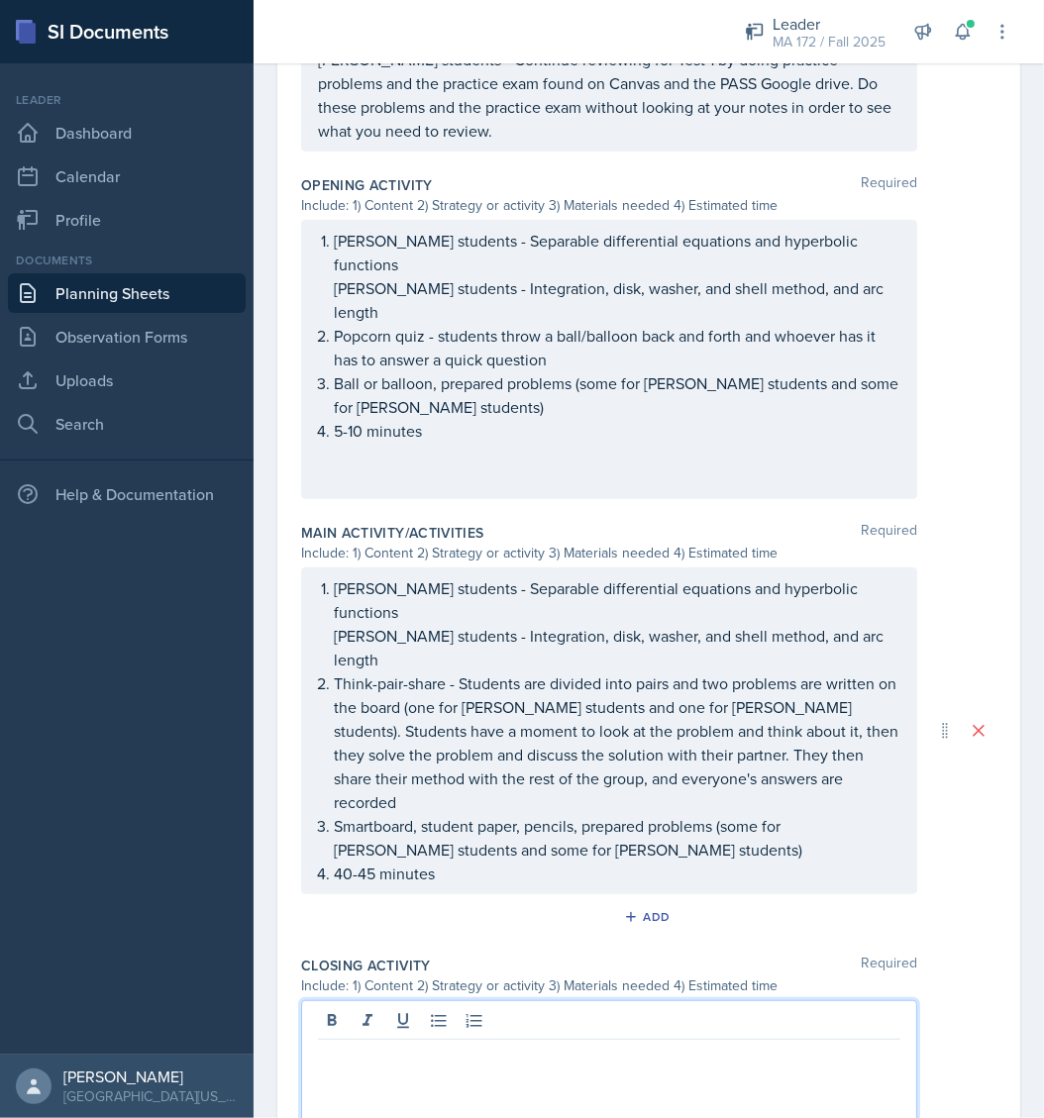
click at [767, 624] on p "[PERSON_NAME] students - Integration, disk, washer, and shell method, and arc l…" at bounding box center [617, 648] width 566 height 48
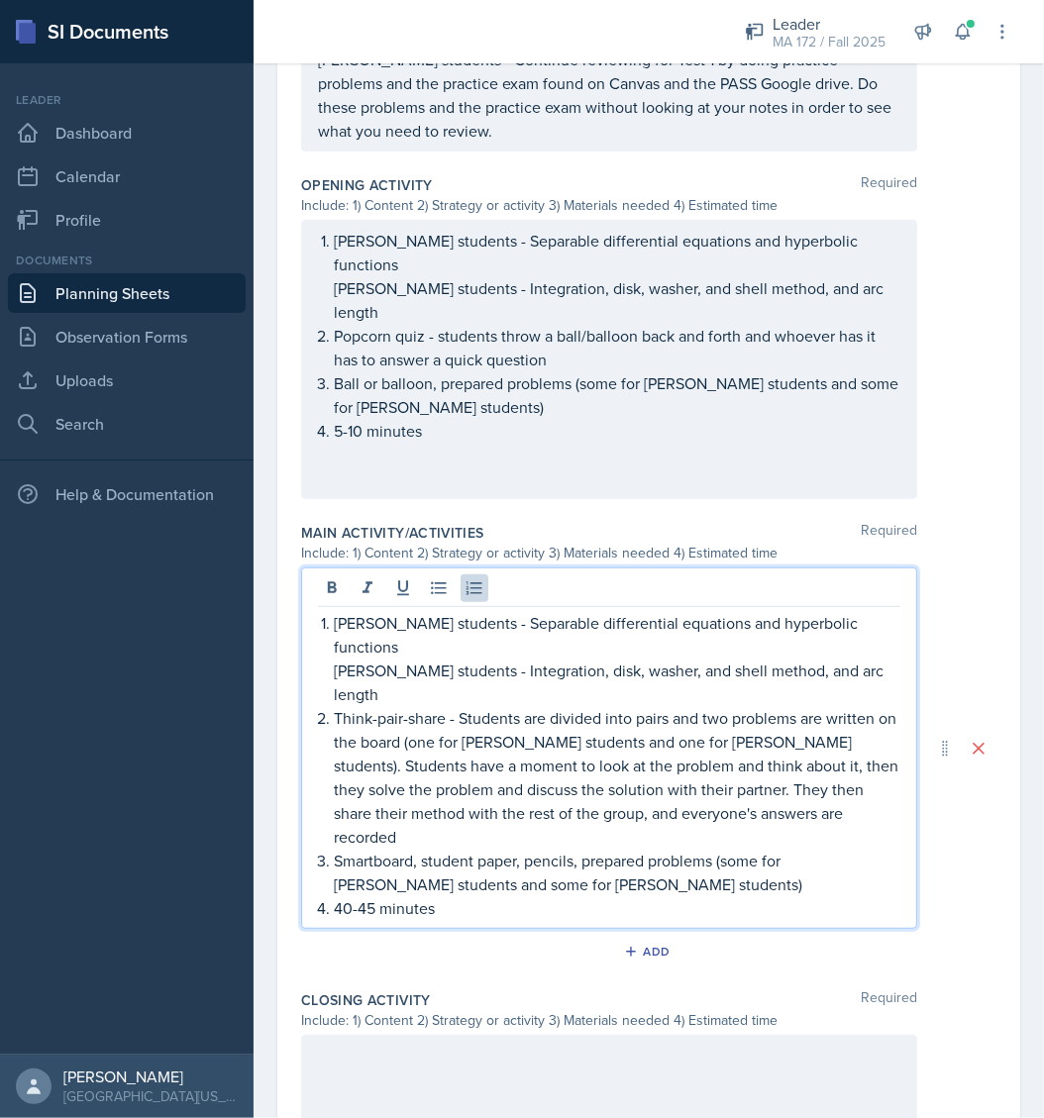
click at [884, 599] on div "[PERSON_NAME] students - Separable differential equations and hyperbolic functi…" at bounding box center [609, 747] width 616 height 361
click at [744, 658] on p "[PERSON_NAME] students - Integration, disk, washer, and shell method, and arc l…" at bounding box center [617, 682] width 566 height 48
drag, startPoint x: 348, startPoint y: 568, endPoint x: 384, endPoint y: 568, distance: 36.6
click at [384, 611] on li "[PERSON_NAME] students - Separable differential equations and hyperbolic functi…" at bounding box center [617, 658] width 566 height 95
click at [475, 658] on p "[PERSON_NAME] students - Integration, disk, washer, and shell method, and arc l…" at bounding box center [617, 682] width 566 height 48
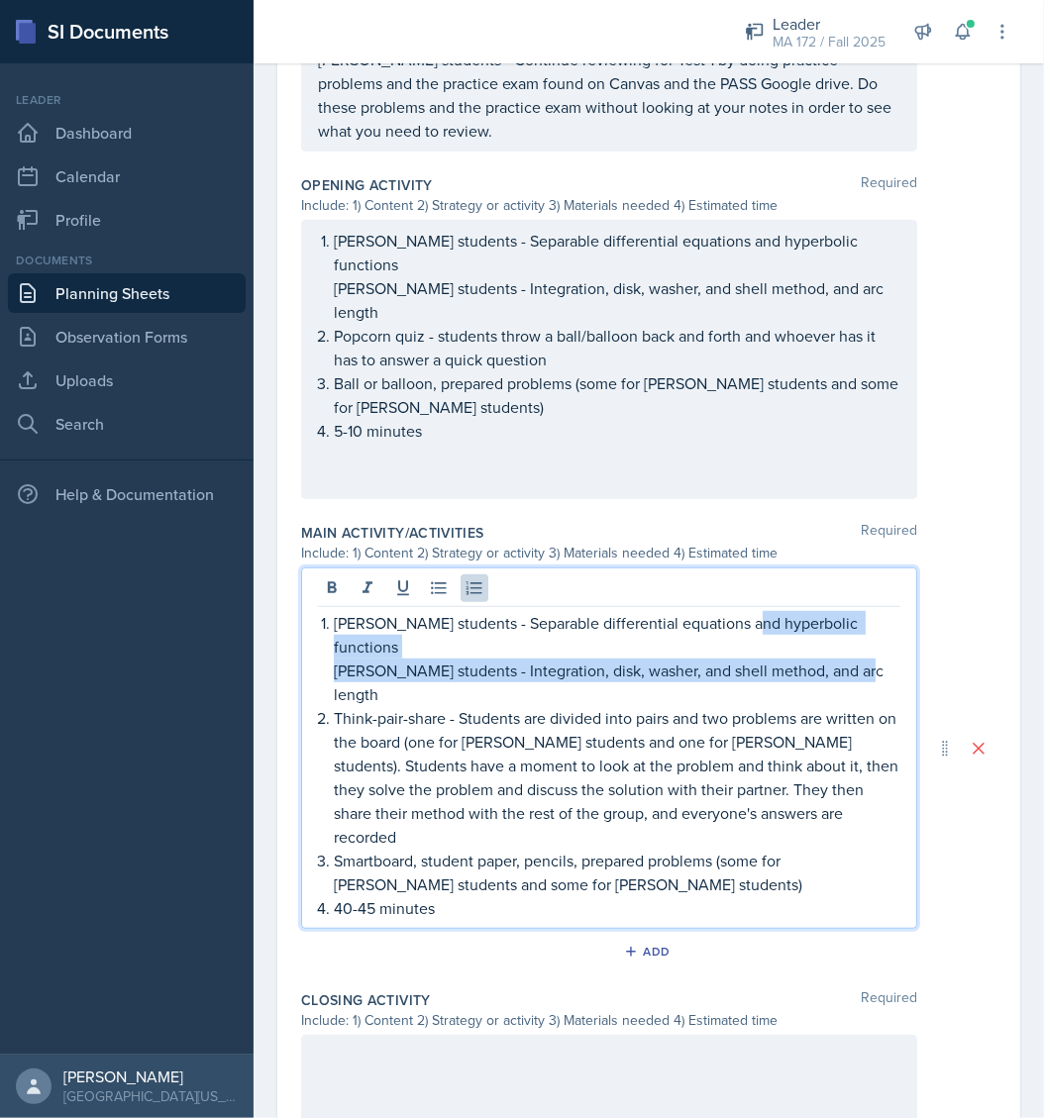
drag, startPoint x: 881, startPoint y: 596, endPoint x: 748, endPoint y: 581, distance: 134.5
click at [748, 581] on div "[PERSON_NAME] students - Separable differential equations and hyperbolic functi…" at bounding box center [609, 747] width 616 height 361
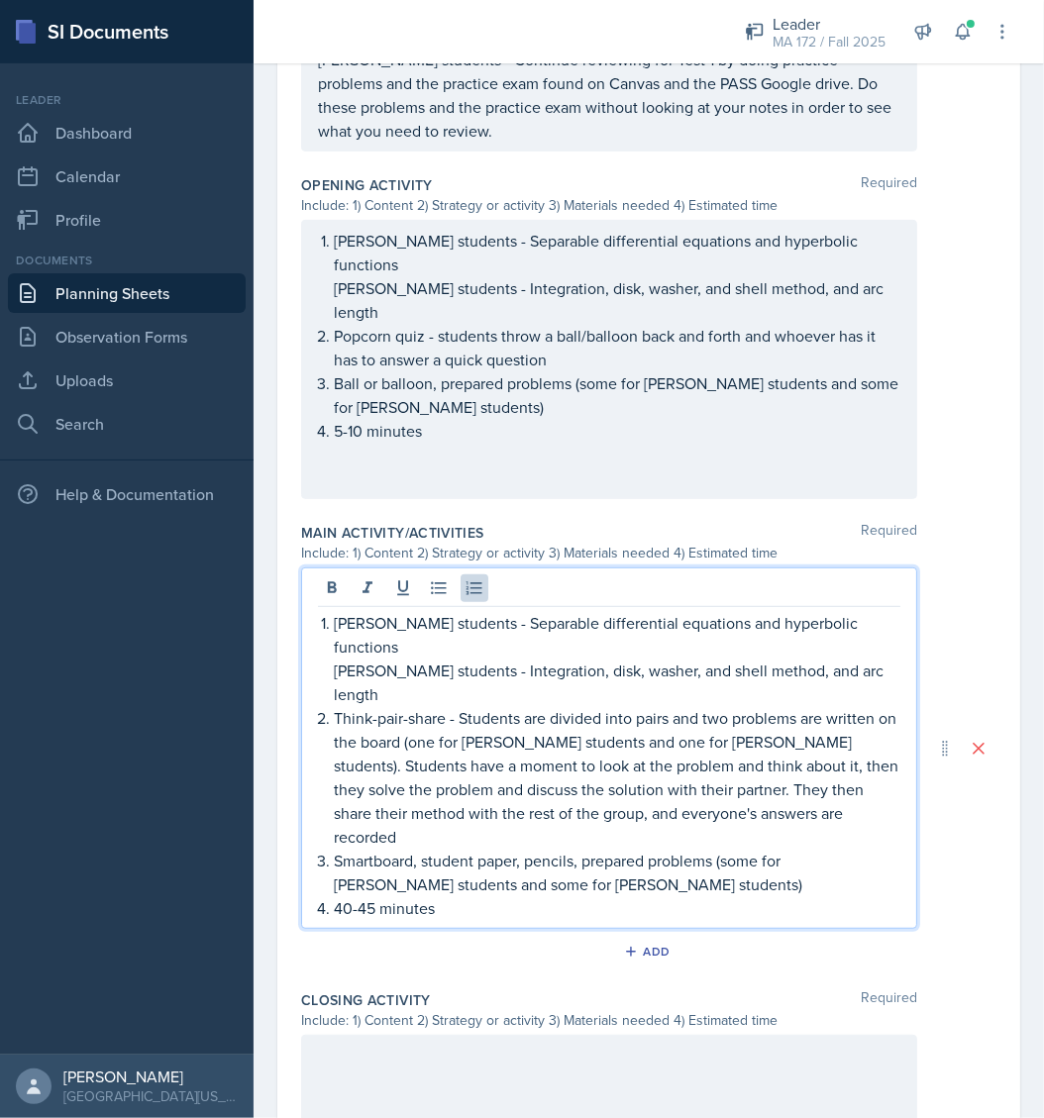
click at [871, 658] on p "[PERSON_NAME] students - Integration, disk, washer, and shell method, and arc l…" at bounding box center [617, 682] width 566 height 48
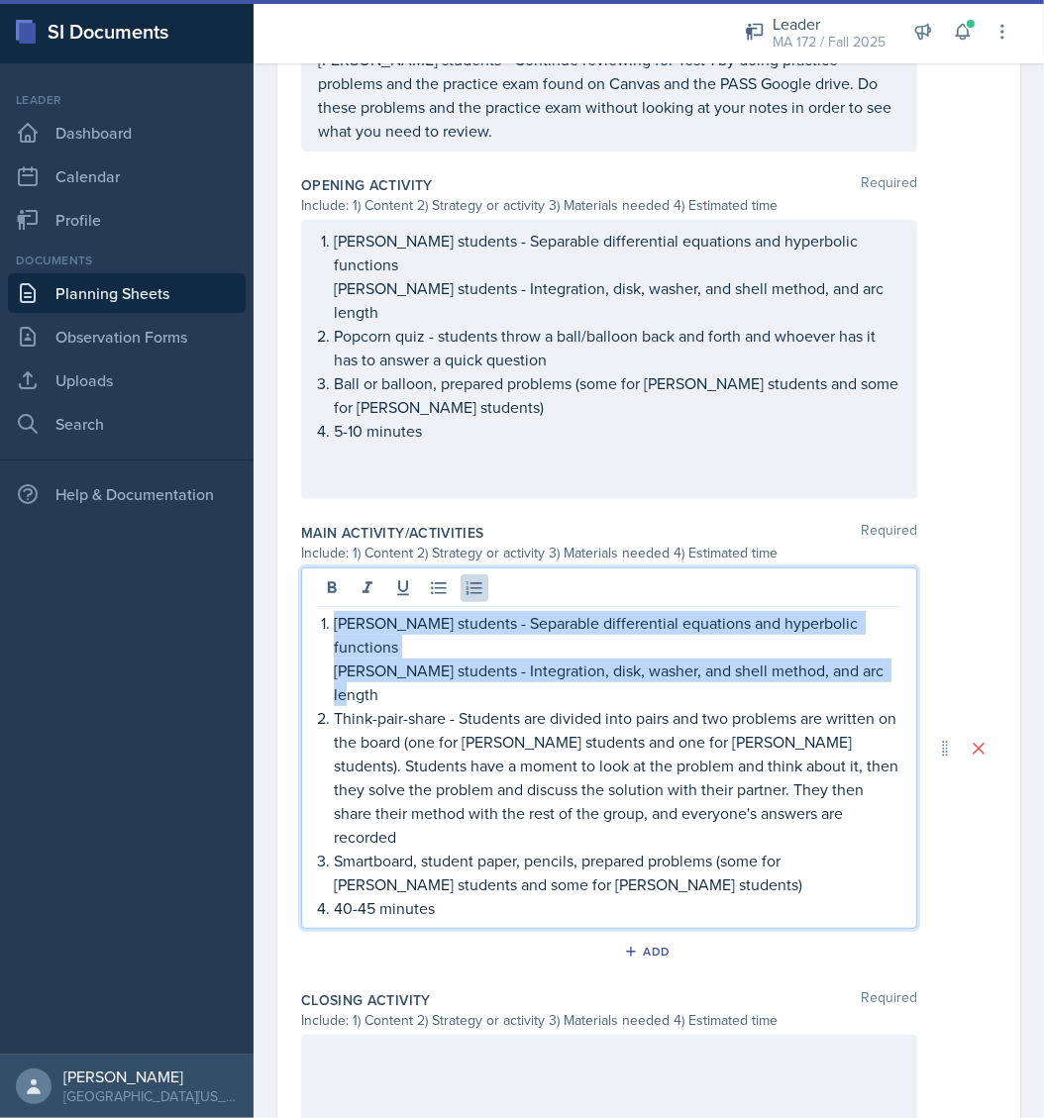
drag, startPoint x: 880, startPoint y: 597, endPoint x: 304, endPoint y: 567, distance: 577.0
click at [304, 567] on div "[PERSON_NAME] students - Separable differential equations and hyperbolic functi…" at bounding box center [609, 747] width 616 height 361
copy li "[PERSON_NAME] students - Separable differential equations and hyperbolic functi…"
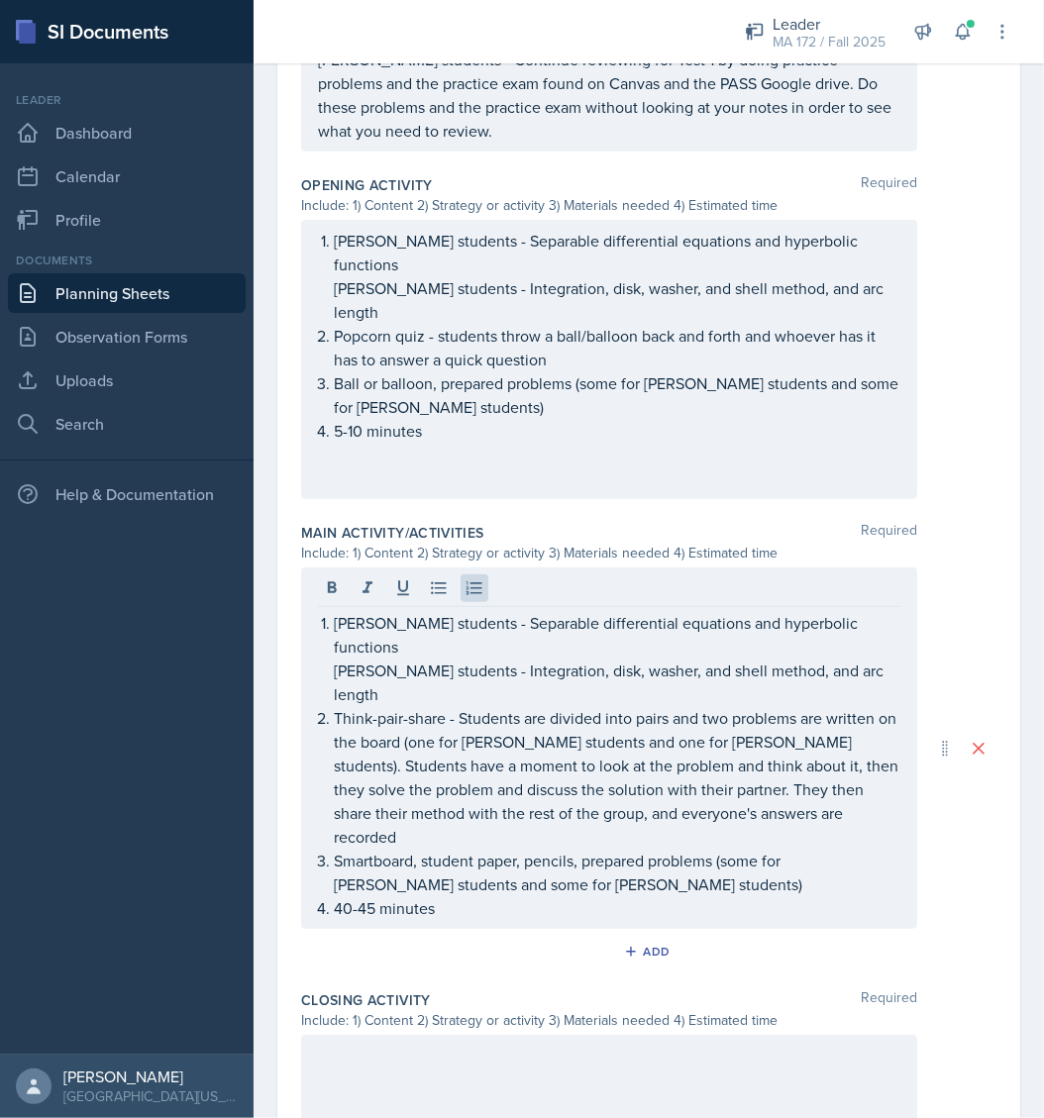
click at [397, 1035] on div at bounding box center [609, 1098] width 616 height 127
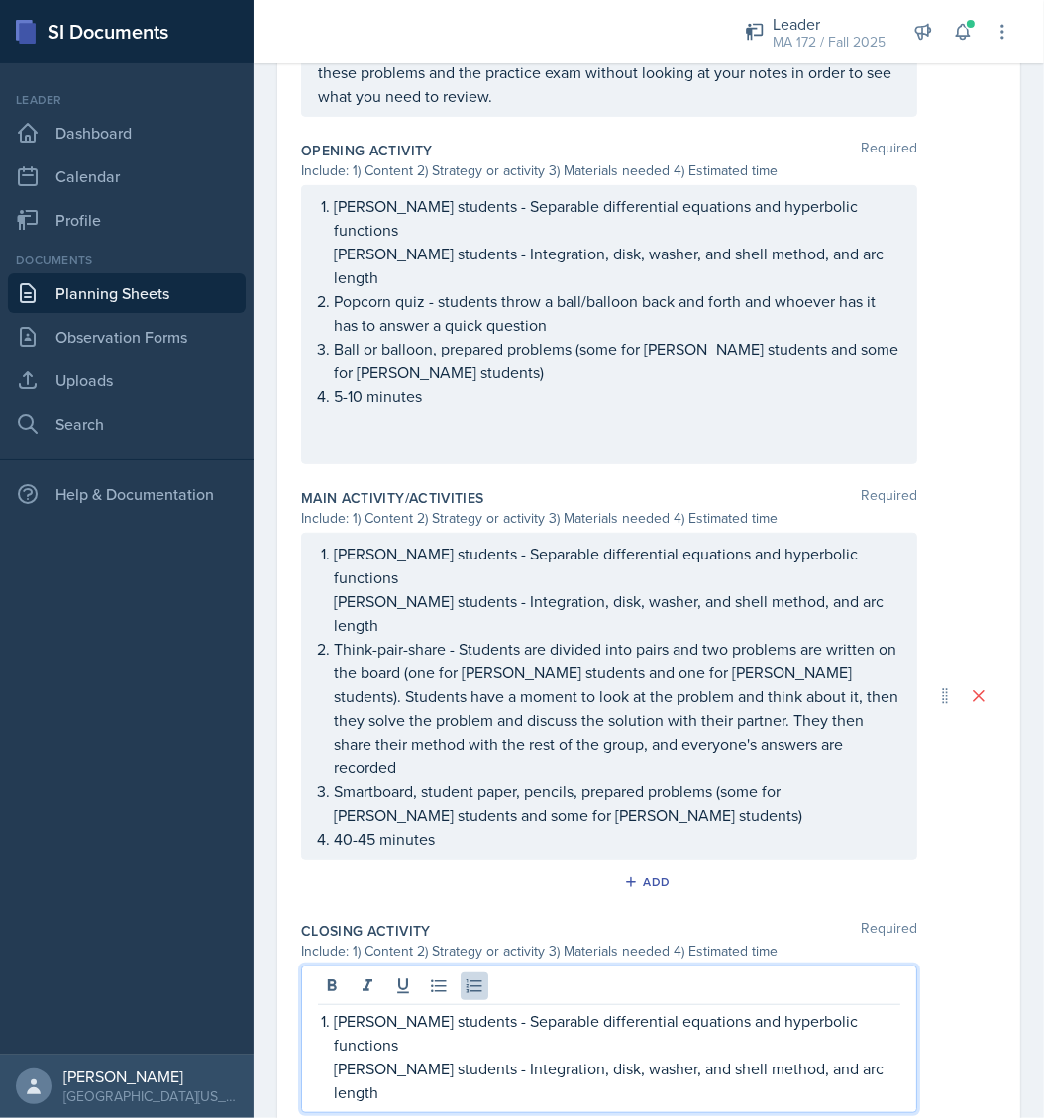
click at [479, 1009] on p "[PERSON_NAME] students - Separable differential equations and hyperbolic functi…" at bounding box center [617, 1033] width 566 height 48
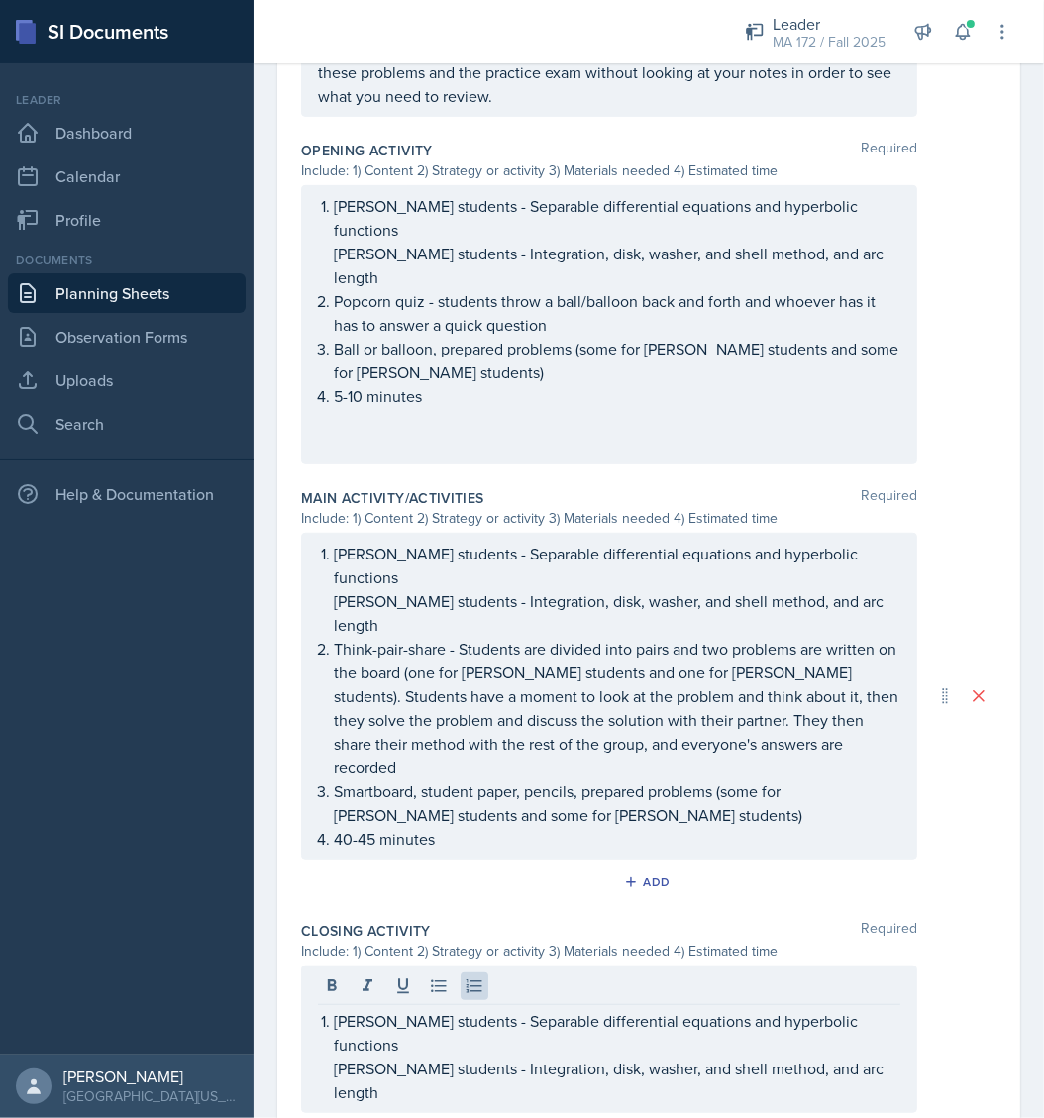
click at [886, 965] on div "[PERSON_NAME] students - Separable differential equations and hyperbolic functi…" at bounding box center [609, 1039] width 616 height 148
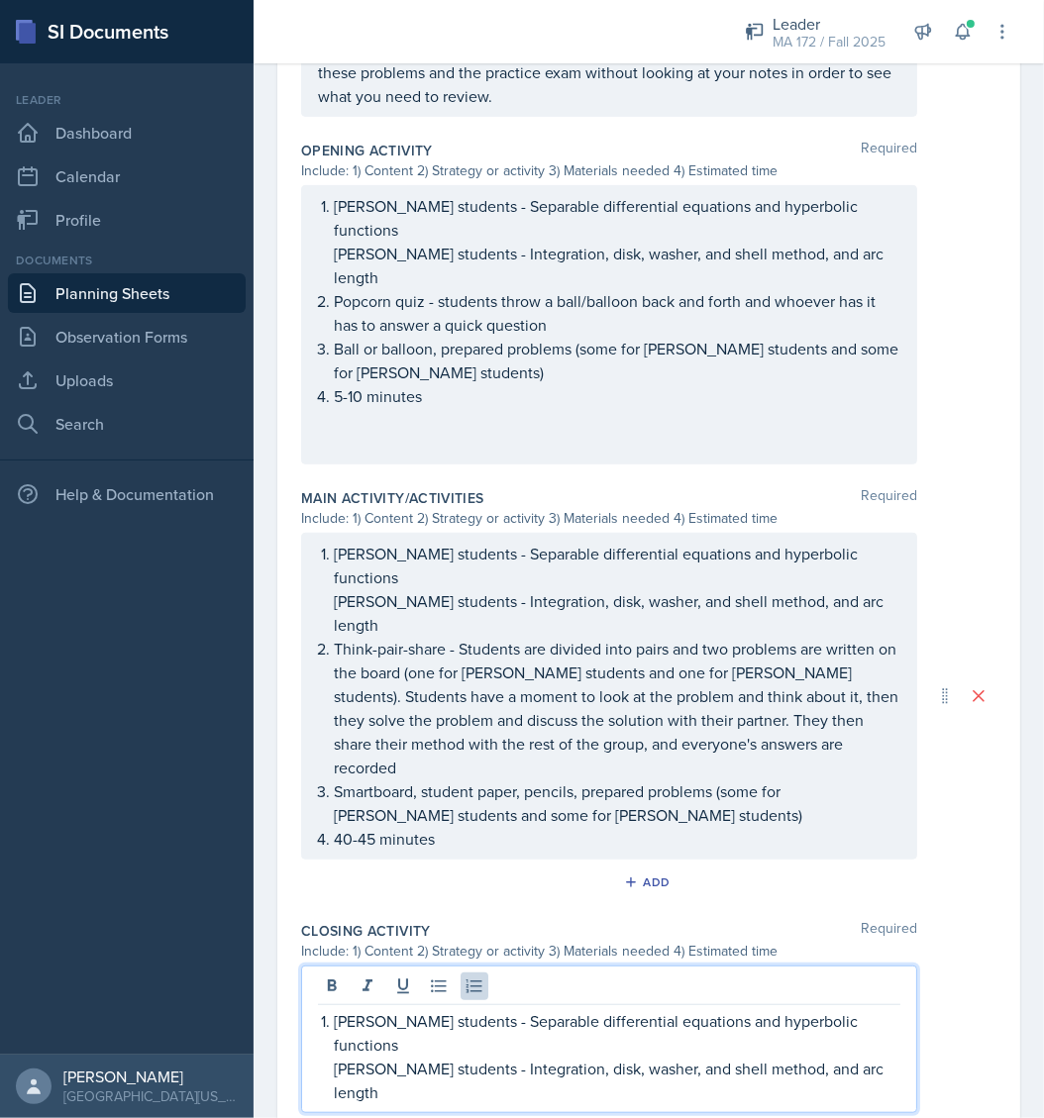
click at [875, 1056] on p "[PERSON_NAME] students - Integration, disk, washer, and shell method, and arc l…" at bounding box center [617, 1080] width 566 height 48
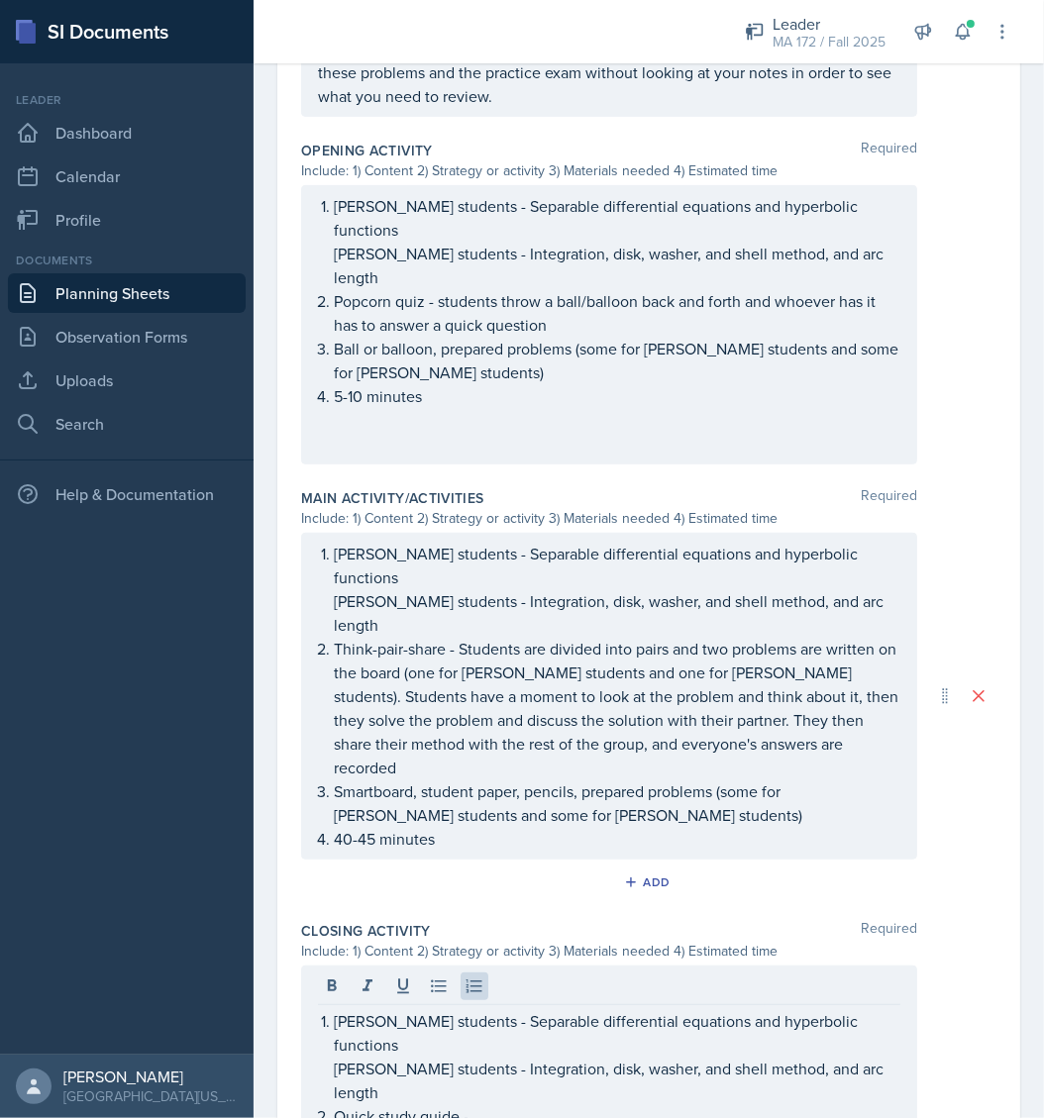
click at [963, 336] on div "[PERSON_NAME] students - Separable differential equations and hyperbolic functi…" at bounding box center [648, 324] width 695 height 279
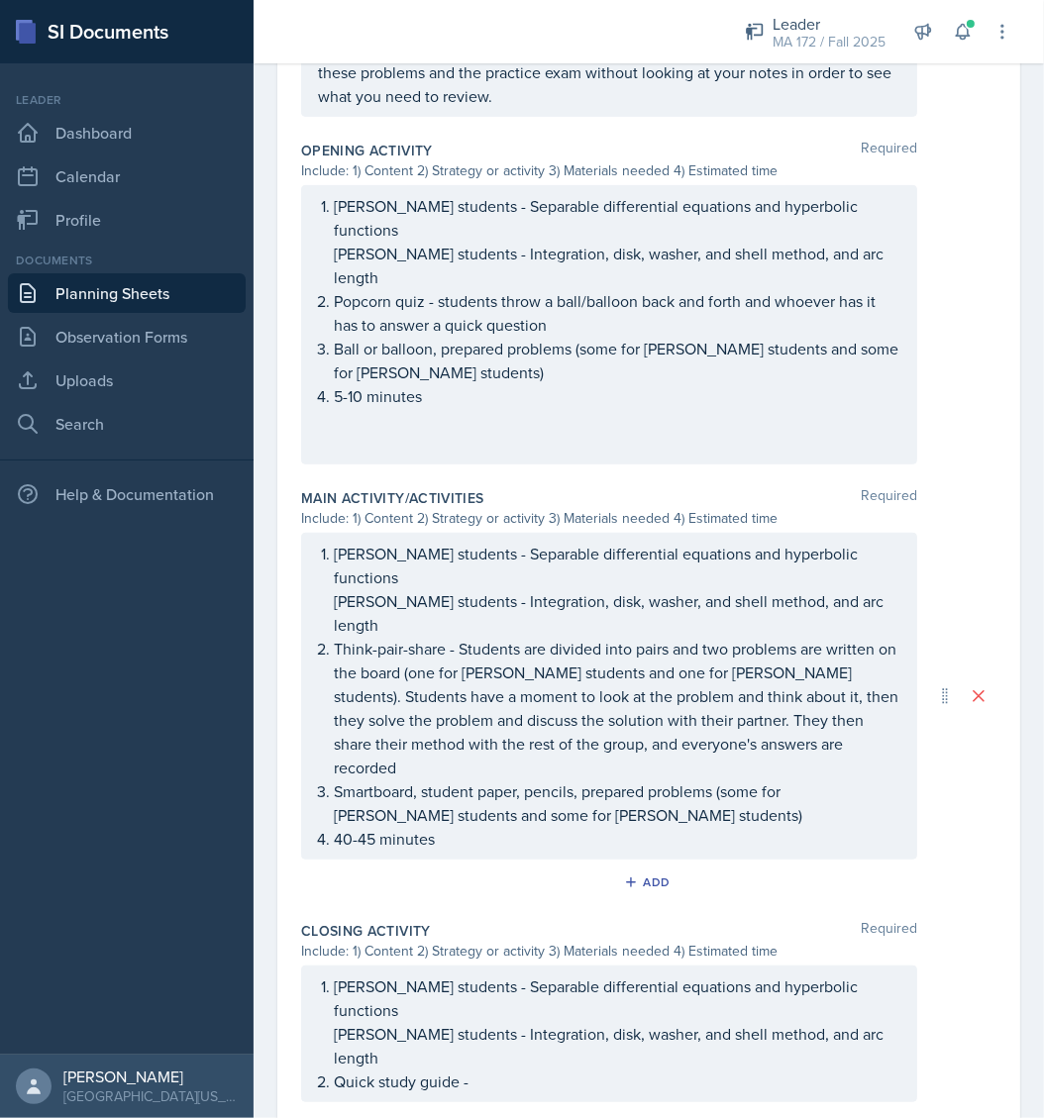
scroll to position [0, 0]
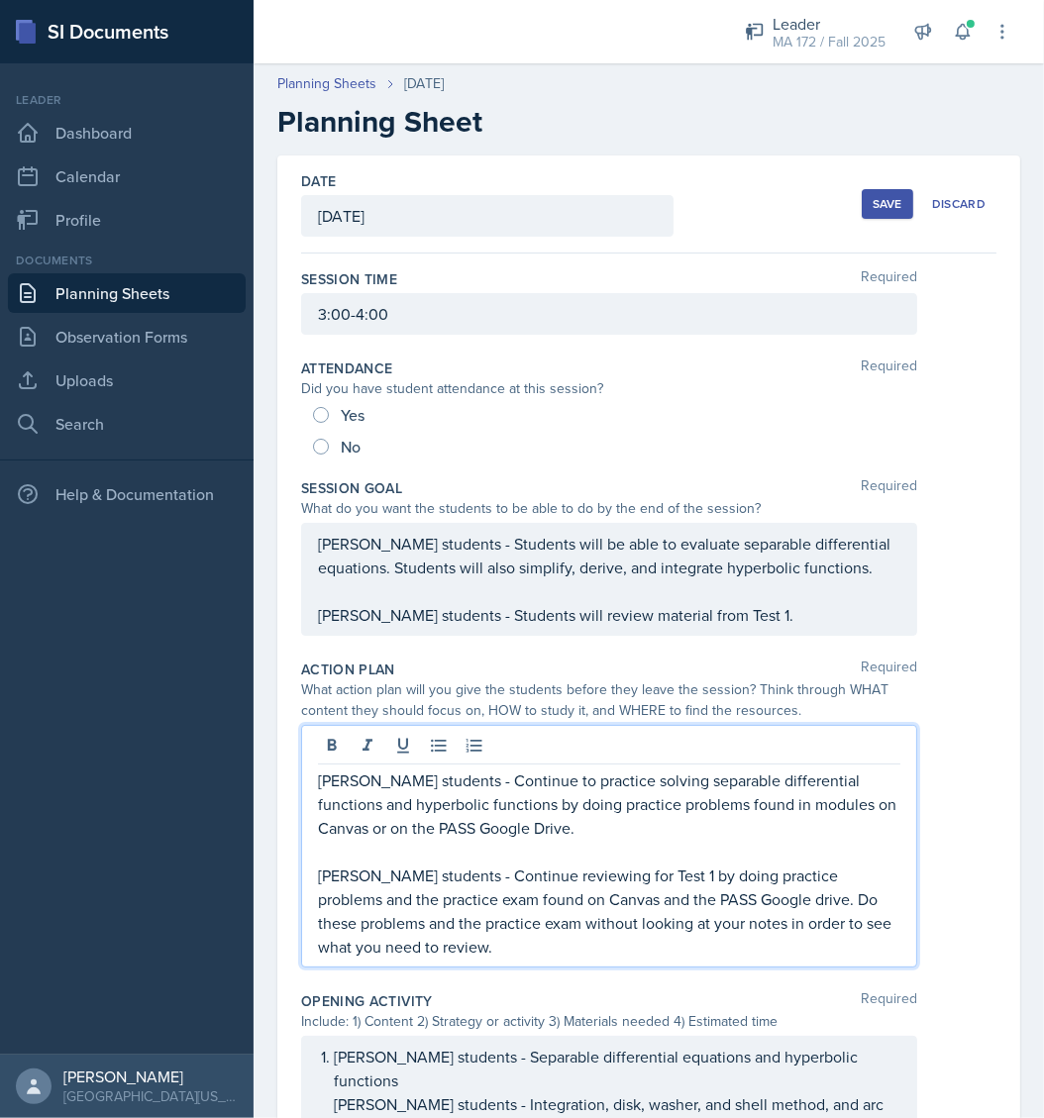
click at [604, 789] on p "[PERSON_NAME] students - Continue to practice solving separable differential fu…" at bounding box center [609, 803] width 582 height 71
click at [514, 950] on p "[PERSON_NAME] students - Continue reviewing for Test 1 by doing practice proble…" at bounding box center [609, 910] width 582 height 95
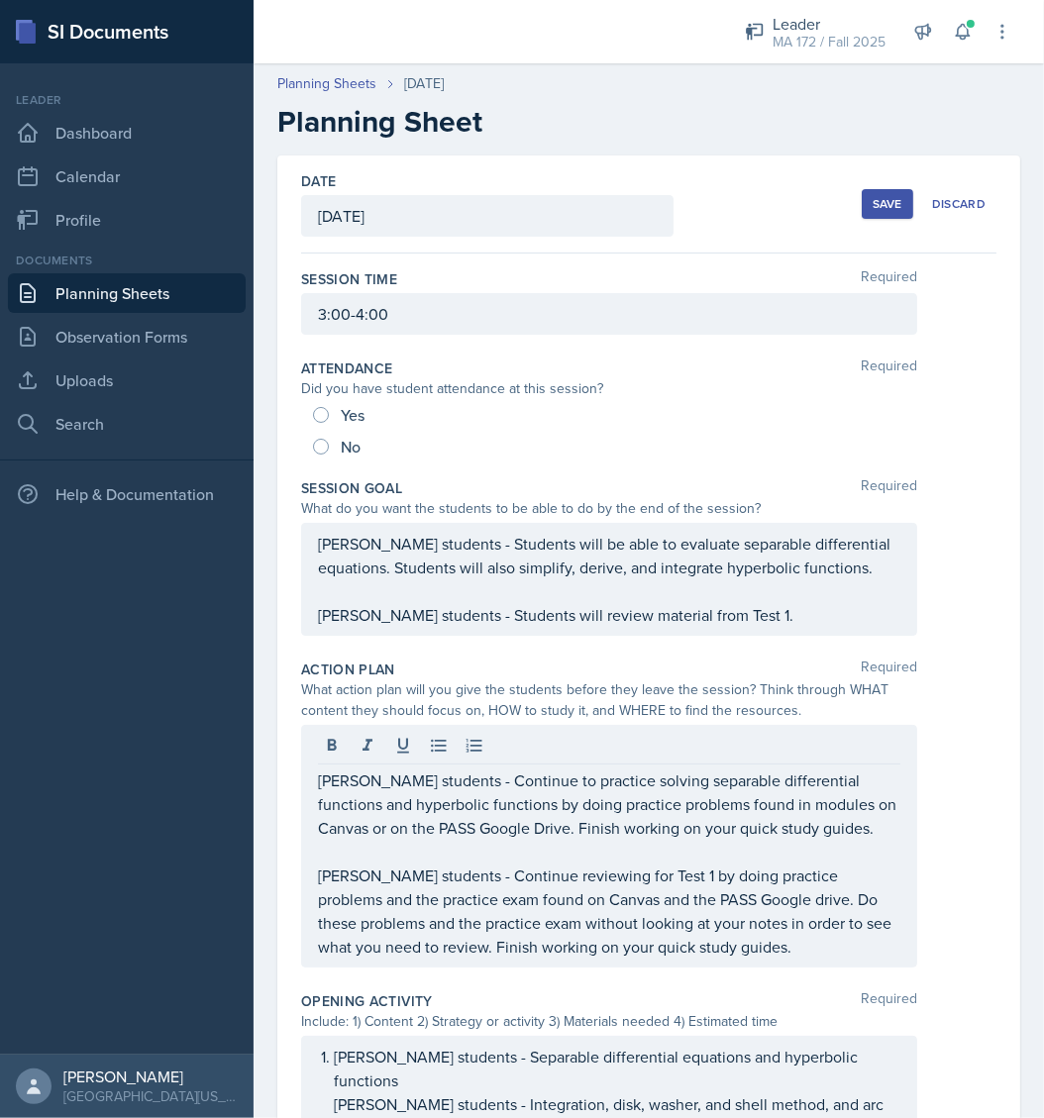
click at [975, 749] on div "[PERSON_NAME] students - Continue to practice solving separable differential fu…" at bounding box center [648, 846] width 695 height 243
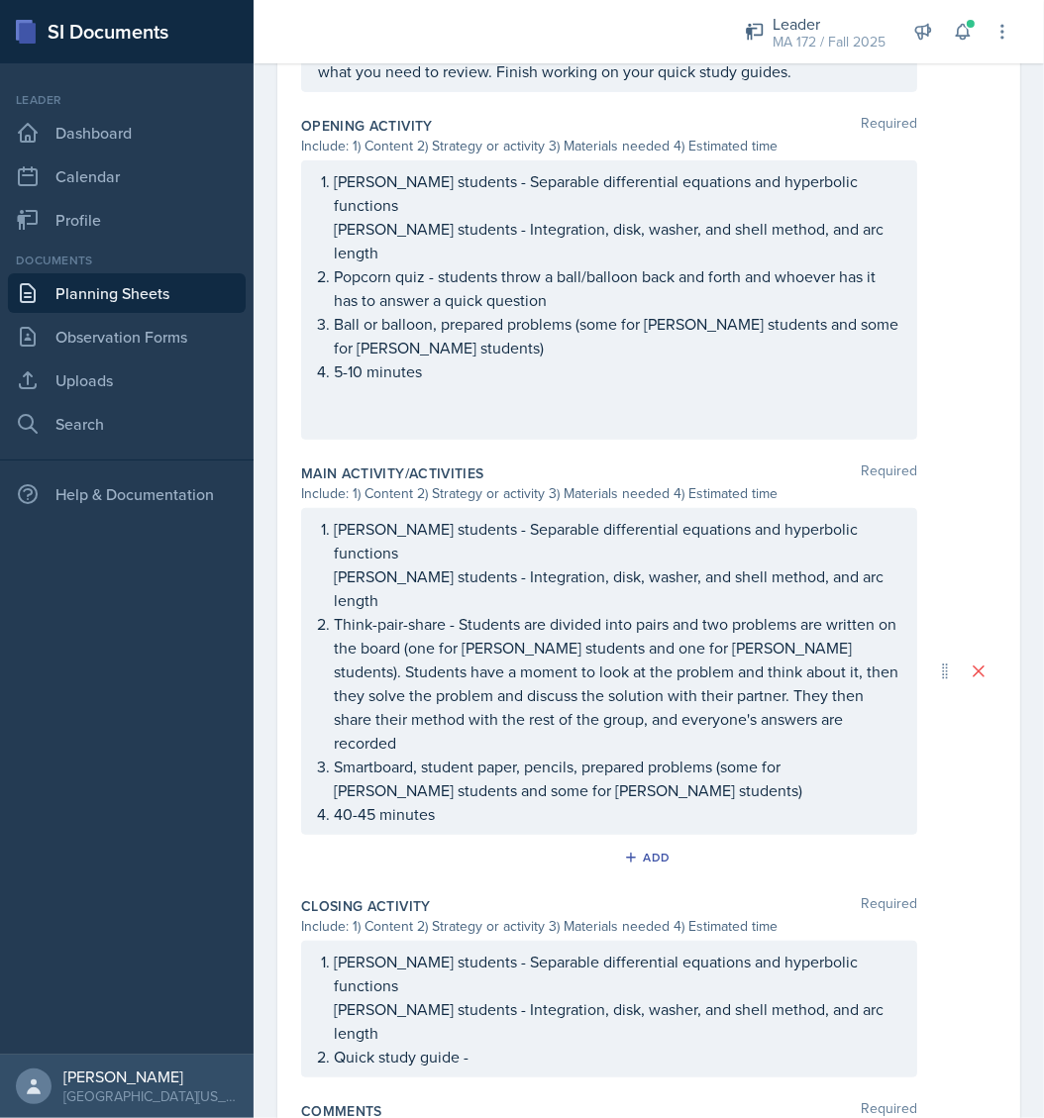
scroll to position [875, 0]
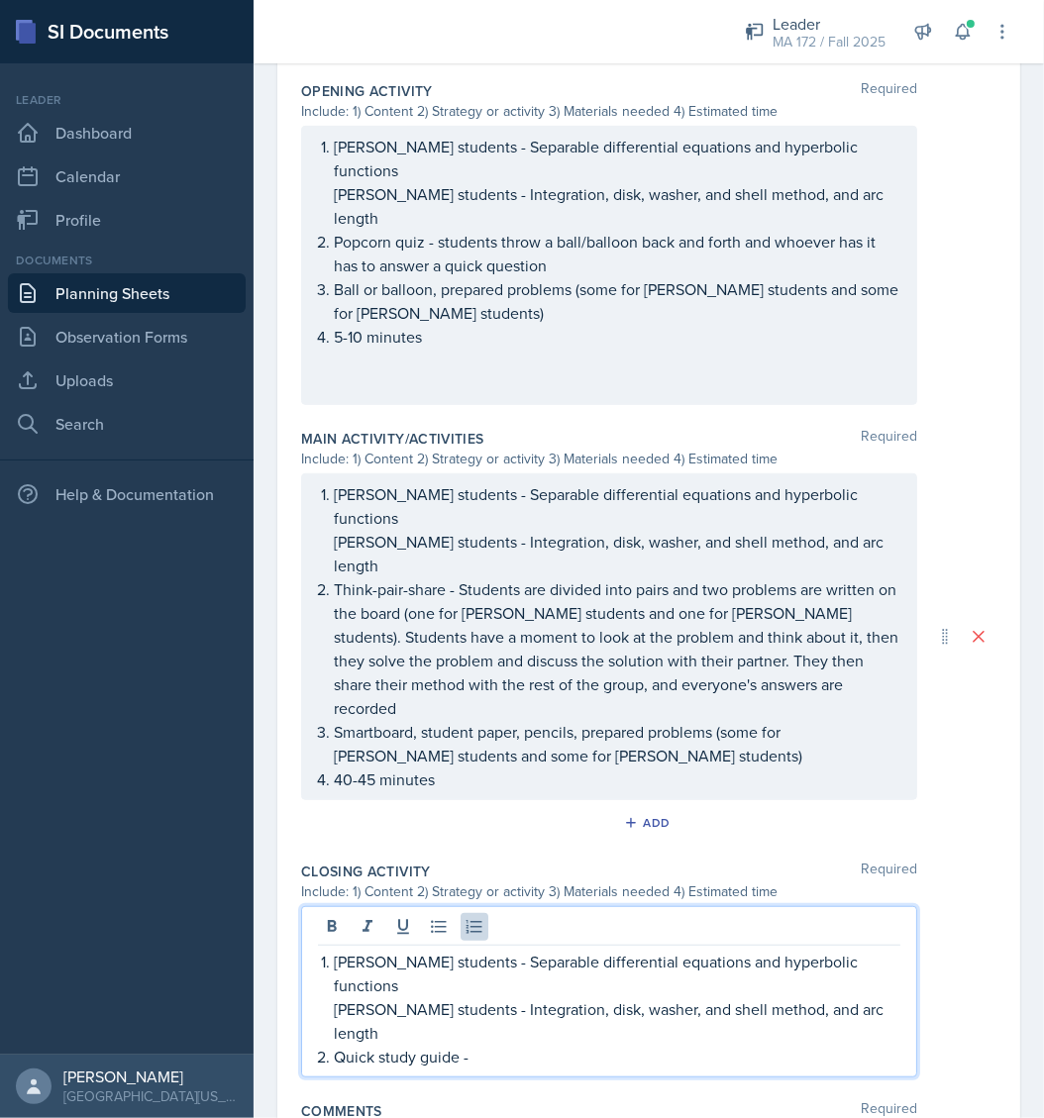
click at [550, 1045] on p "Quick study guide -" at bounding box center [617, 1057] width 566 height 24
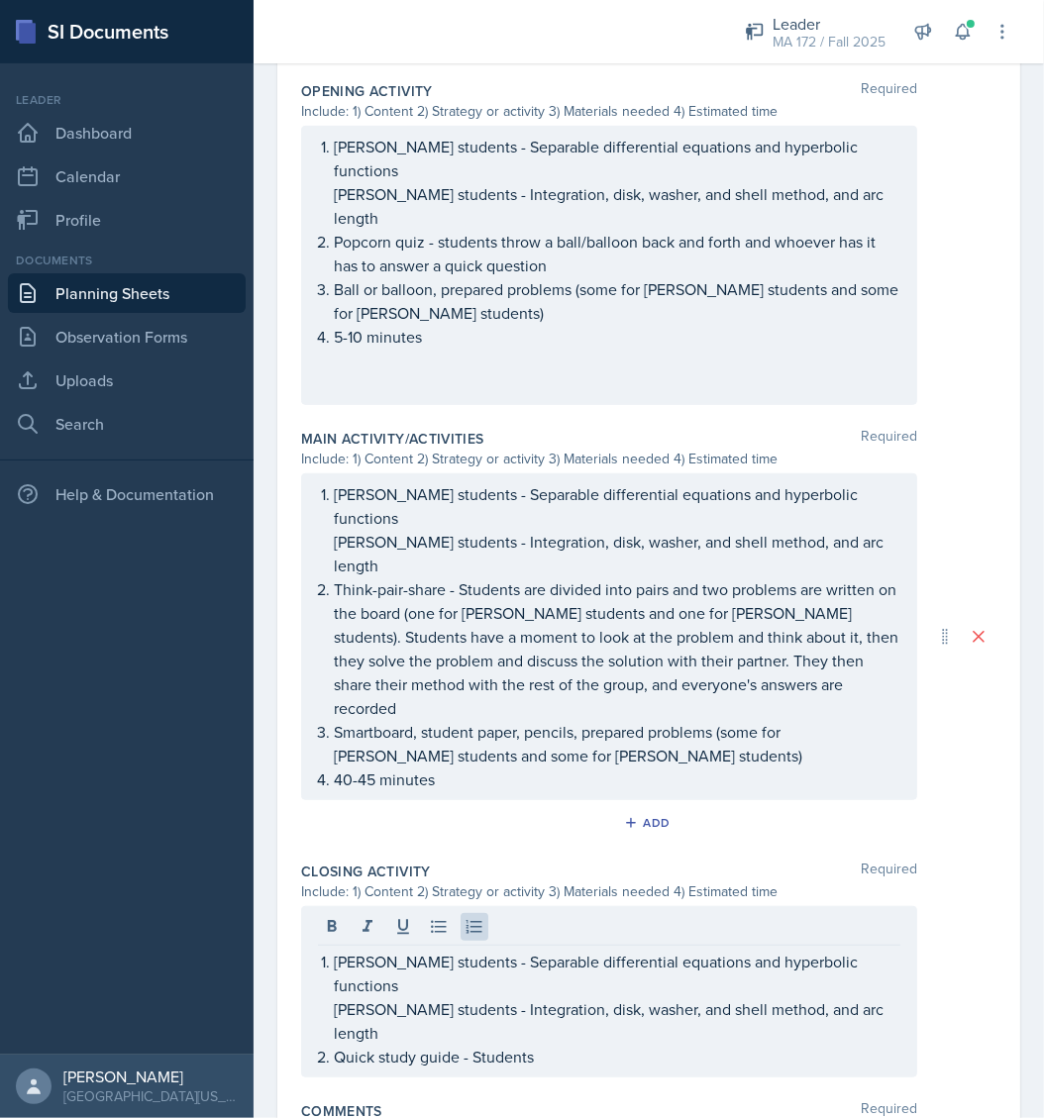
click at [921, 340] on div "[PERSON_NAME] students - Separable differential equations and hyperbolic functi…" at bounding box center [648, 265] width 695 height 279
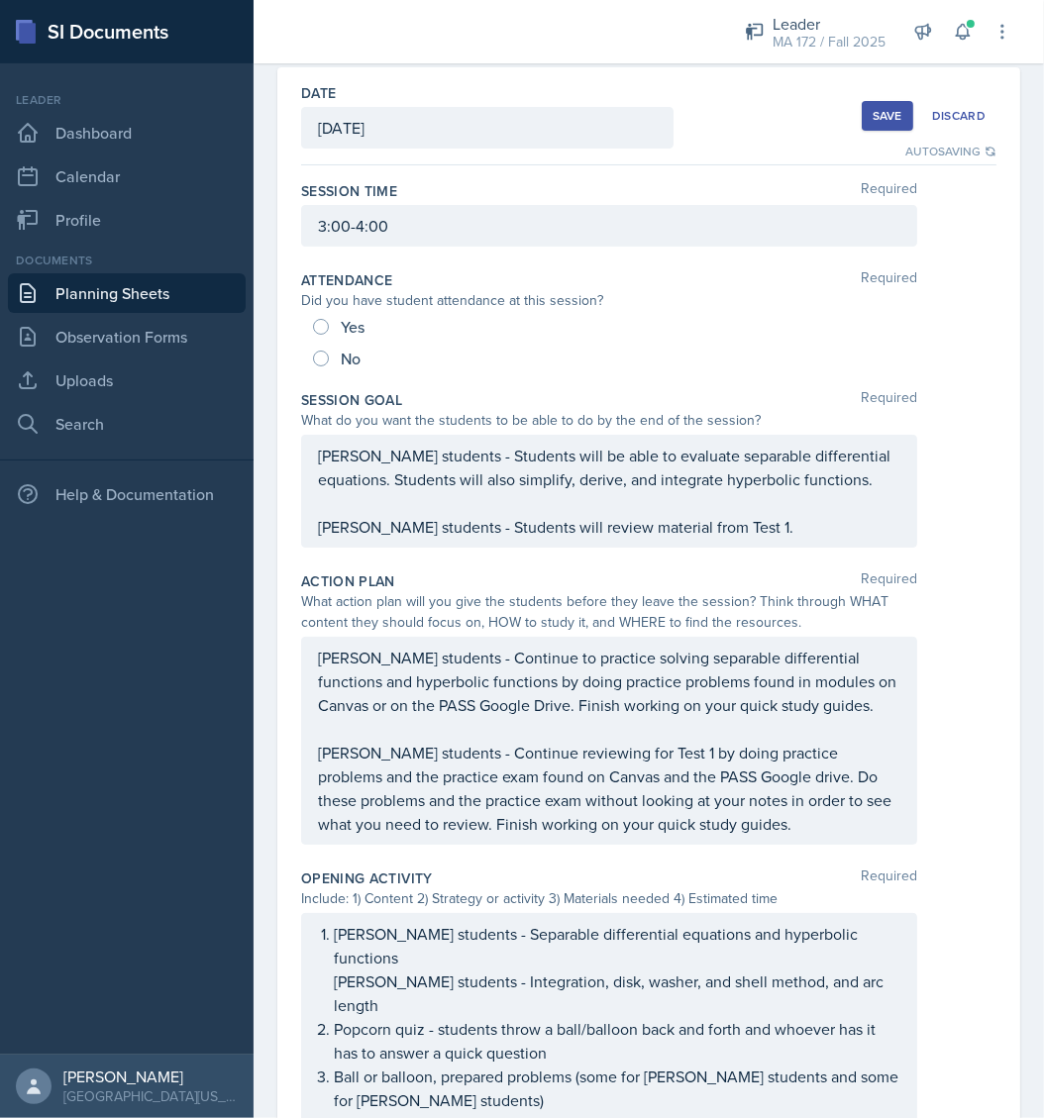
scroll to position [84, 0]
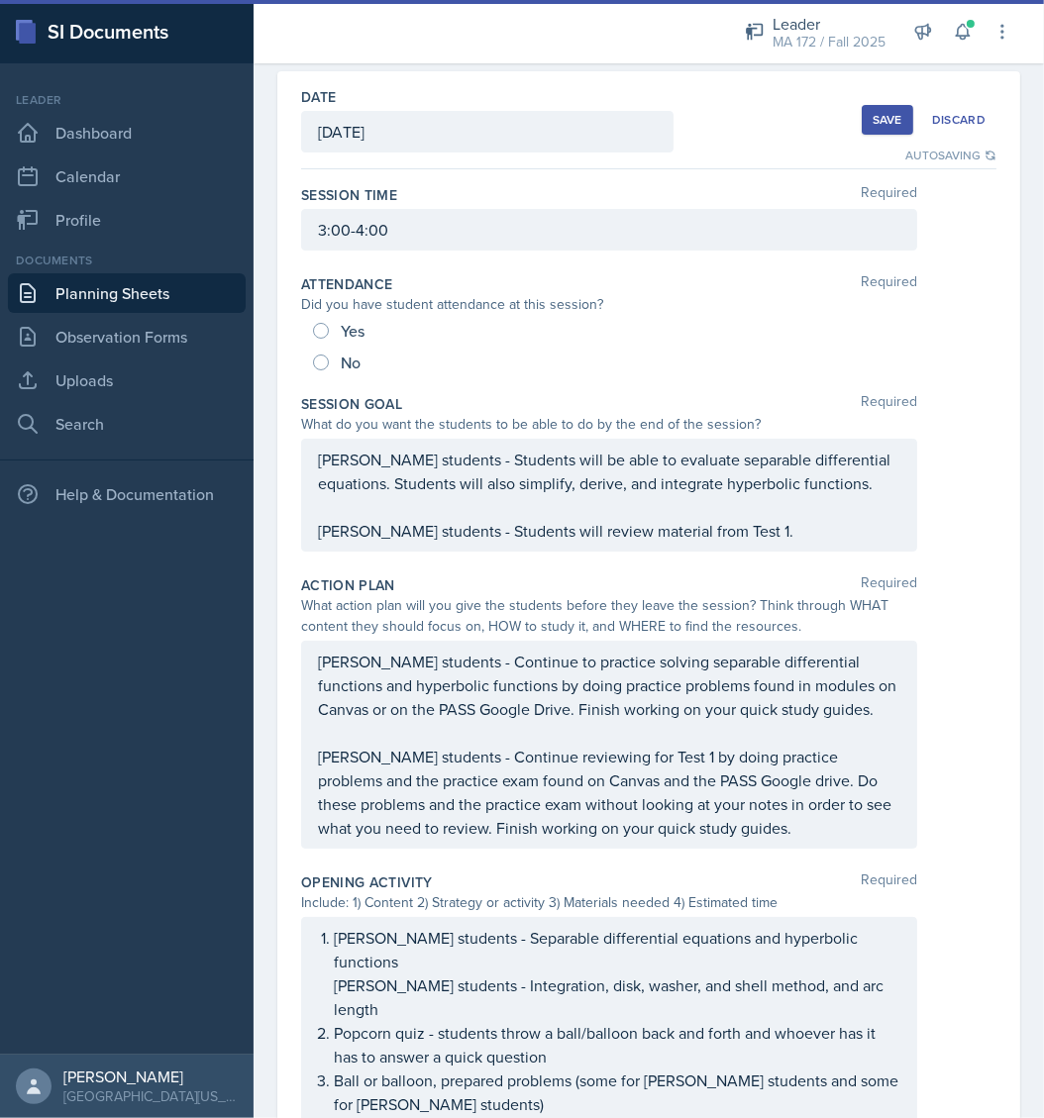
click at [882, 477] on div "[PERSON_NAME] students - Students will be able to evaluate separable differenti…" at bounding box center [609, 495] width 616 height 113
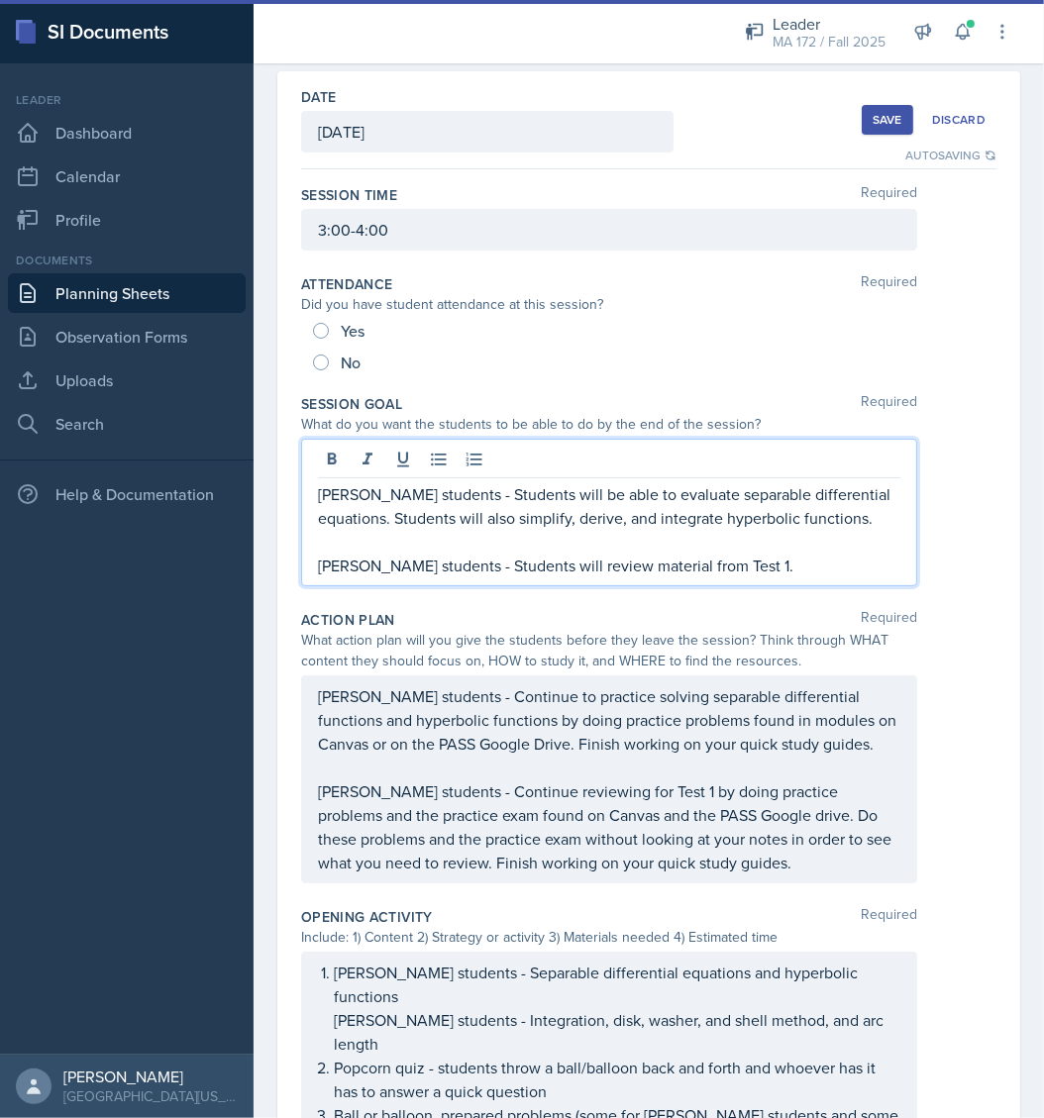
scroll to position [118, 0]
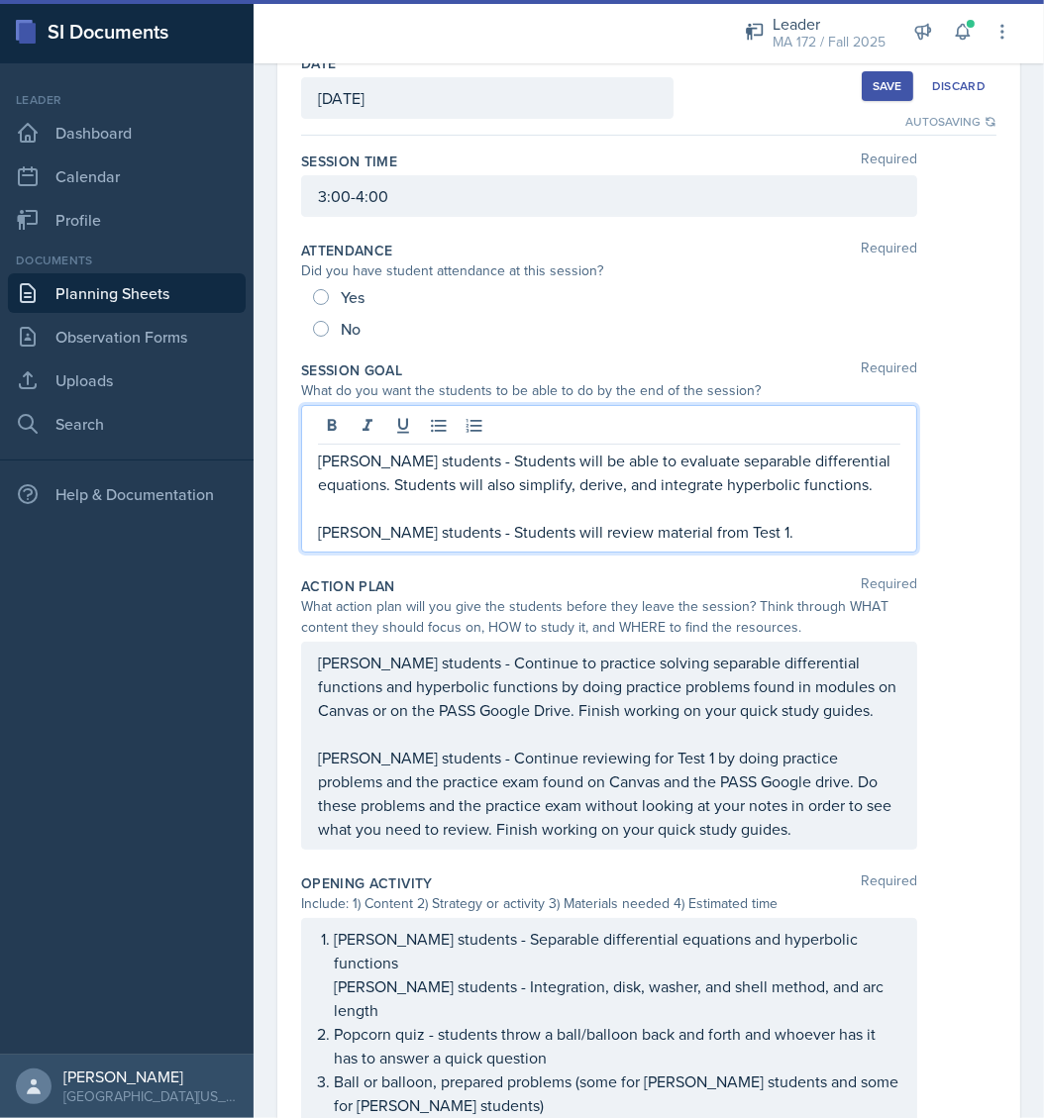
click at [788, 522] on p "[PERSON_NAME] students - Students will review material from Test 1." at bounding box center [609, 532] width 582 height 24
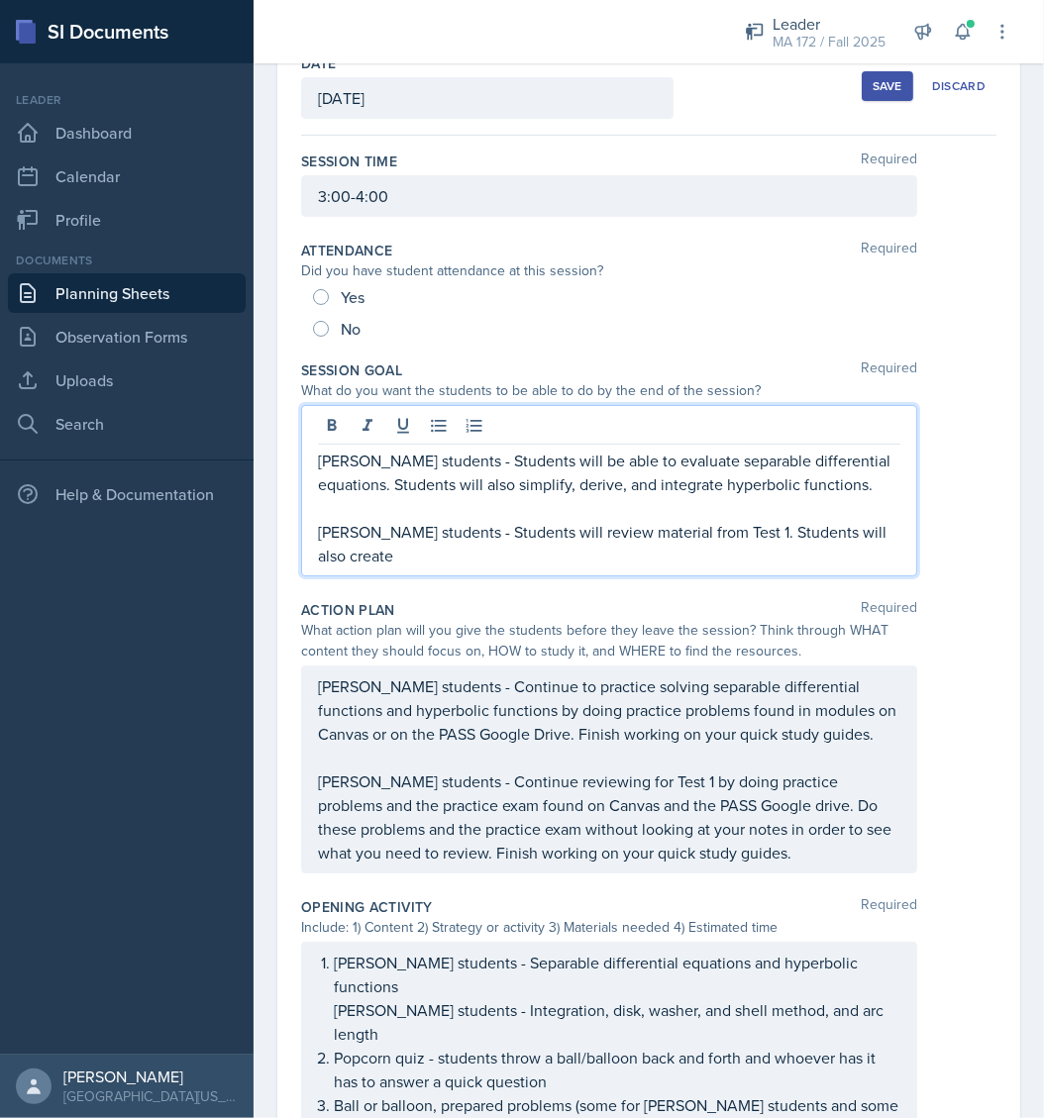
click at [737, 531] on p "[PERSON_NAME] students - Students will review material from Test 1. Students wi…" at bounding box center [609, 544] width 582 height 48
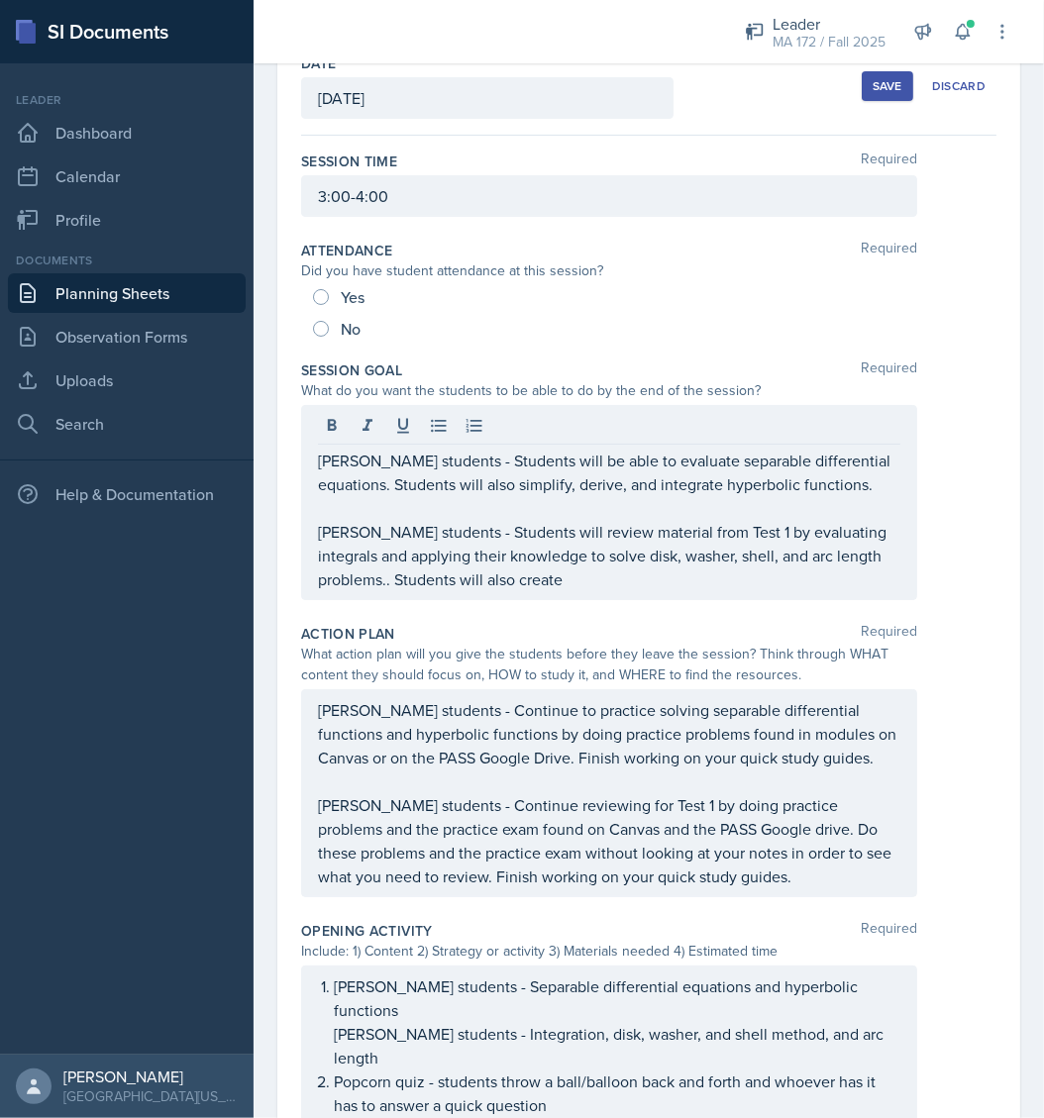
click at [704, 593] on div "[PERSON_NAME] students - Students will be able to evaluate separable differenti…" at bounding box center [609, 502] width 616 height 195
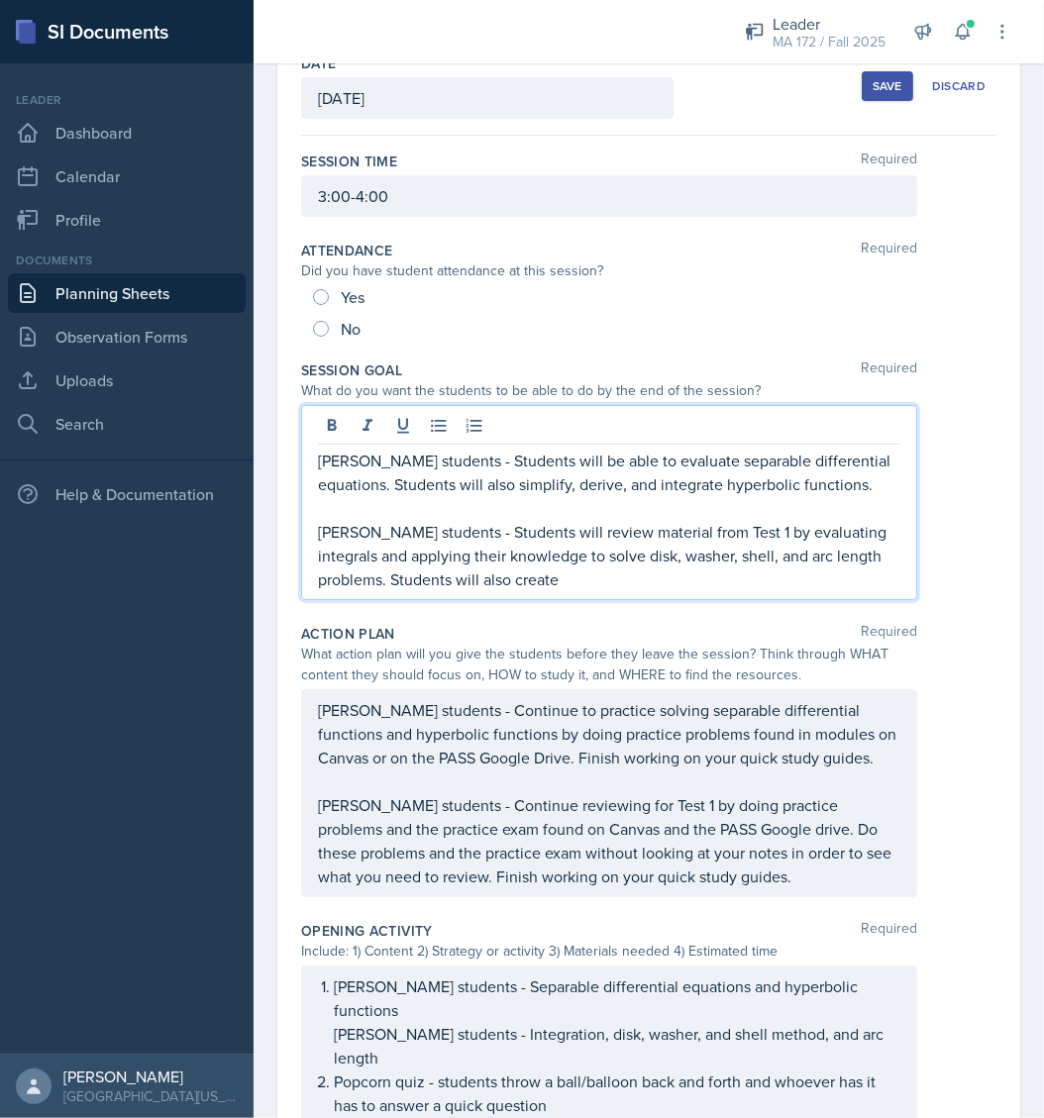
click at [664, 575] on p "[PERSON_NAME] students - Students will review material from Test 1 by evaluatin…" at bounding box center [609, 555] width 582 height 71
click at [881, 483] on p "[PERSON_NAME] students - Students will be able to evaluate separable differenti…" at bounding box center [609, 473] width 582 height 48
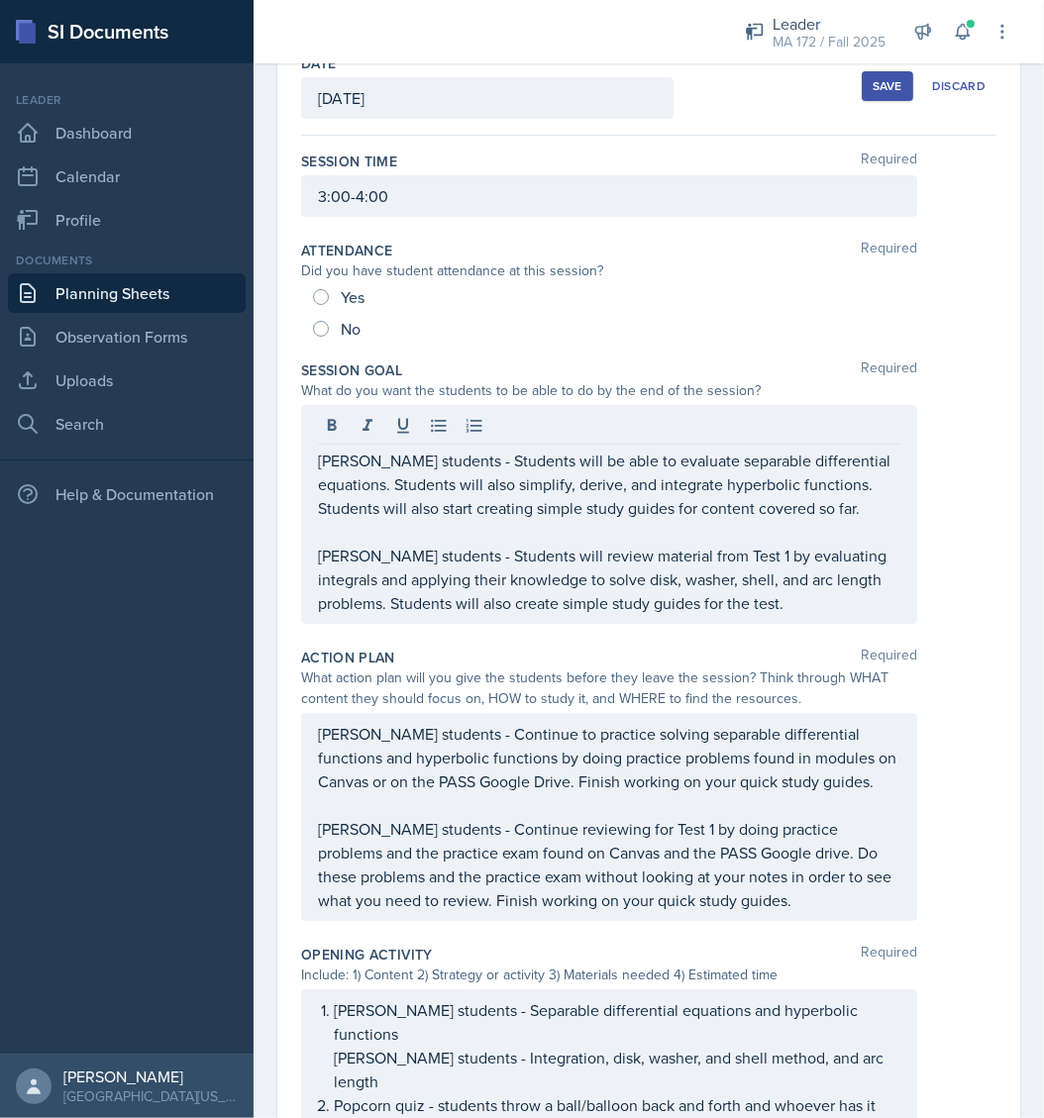
click at [950, 575] on div "[PERSON_NAME] students - Students will be able to evaluate separable differenti…" at bounding box center [648, 514] width 695 height 219
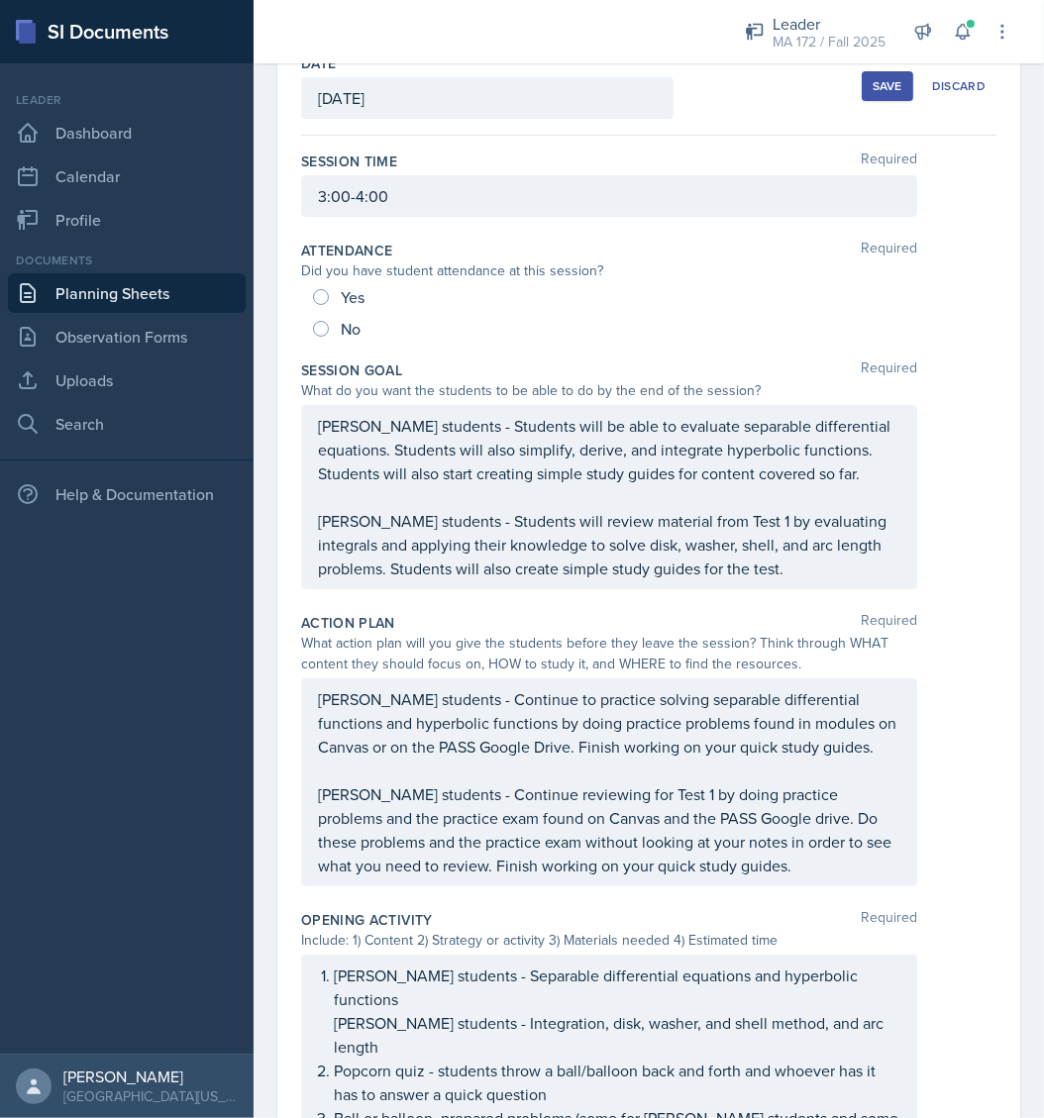
scroll to position [969, 0]
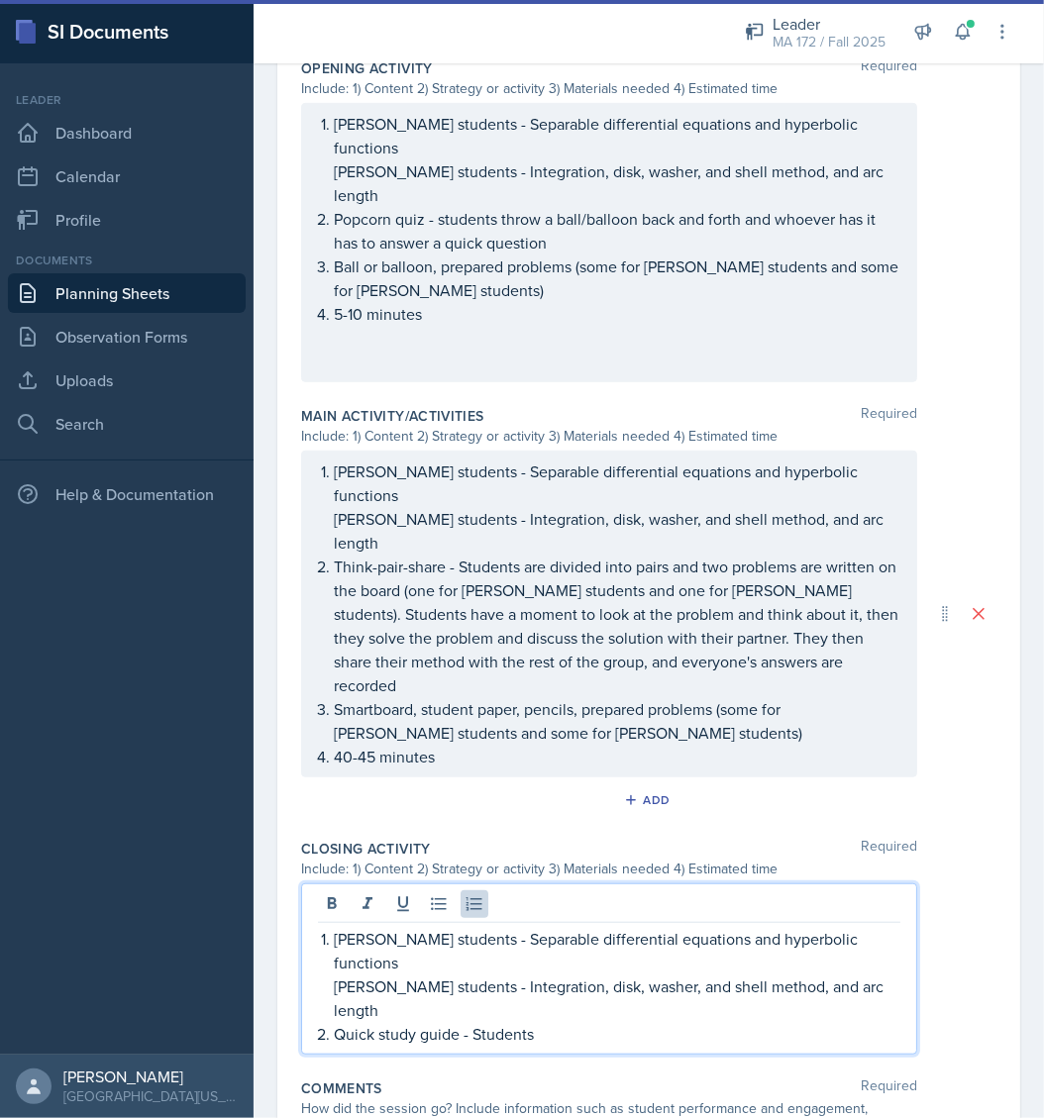
click at [636, 927] on ol "[PERSON_NAME] students - Separable differential equations and hyperbolic functi…" at bounding box center [617, 986] width 566 height 119
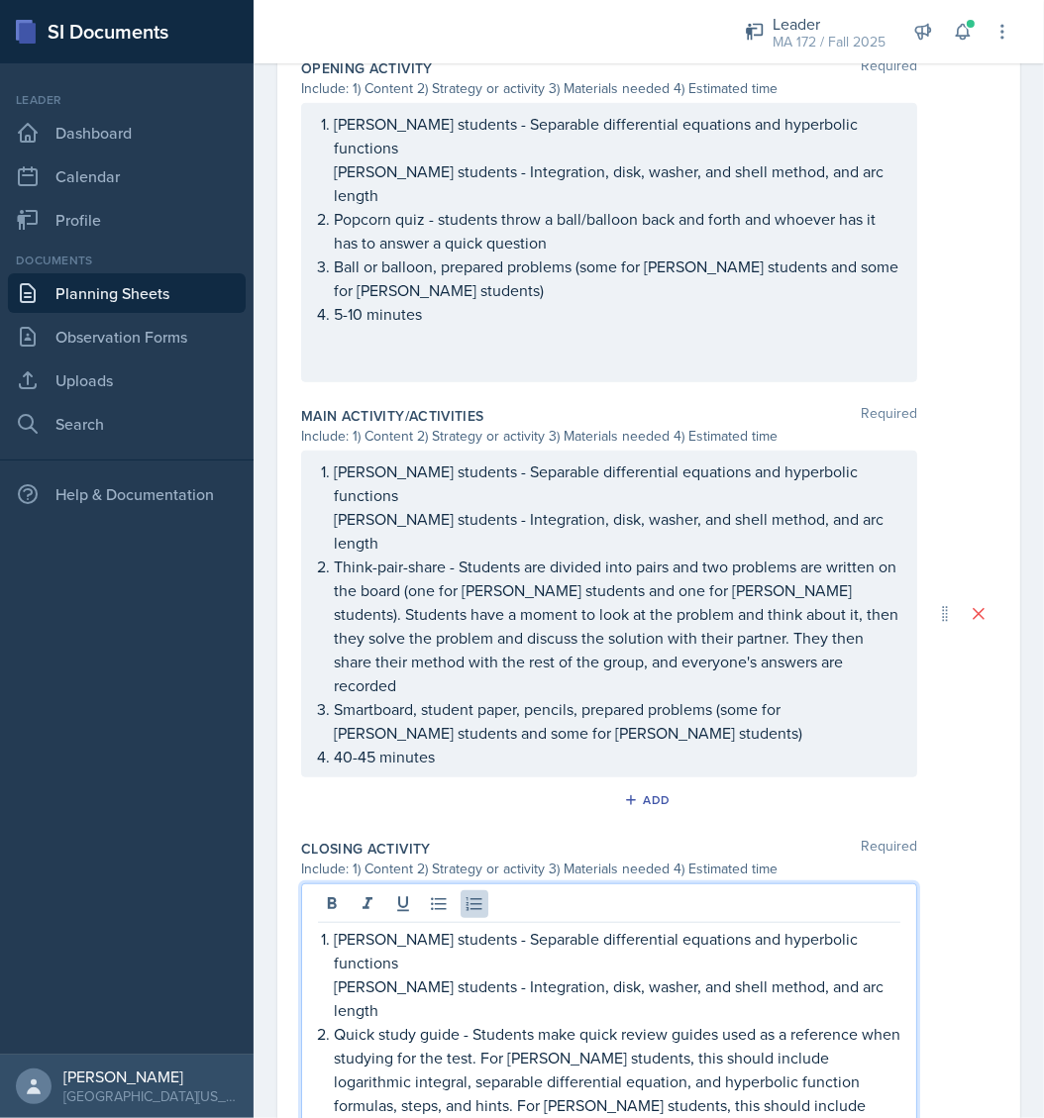
click at [422, 1022] on p "Quick study guide - Students make quick review guides used as a reference when …" at bounding box center [617, 1093] width 566 height 143
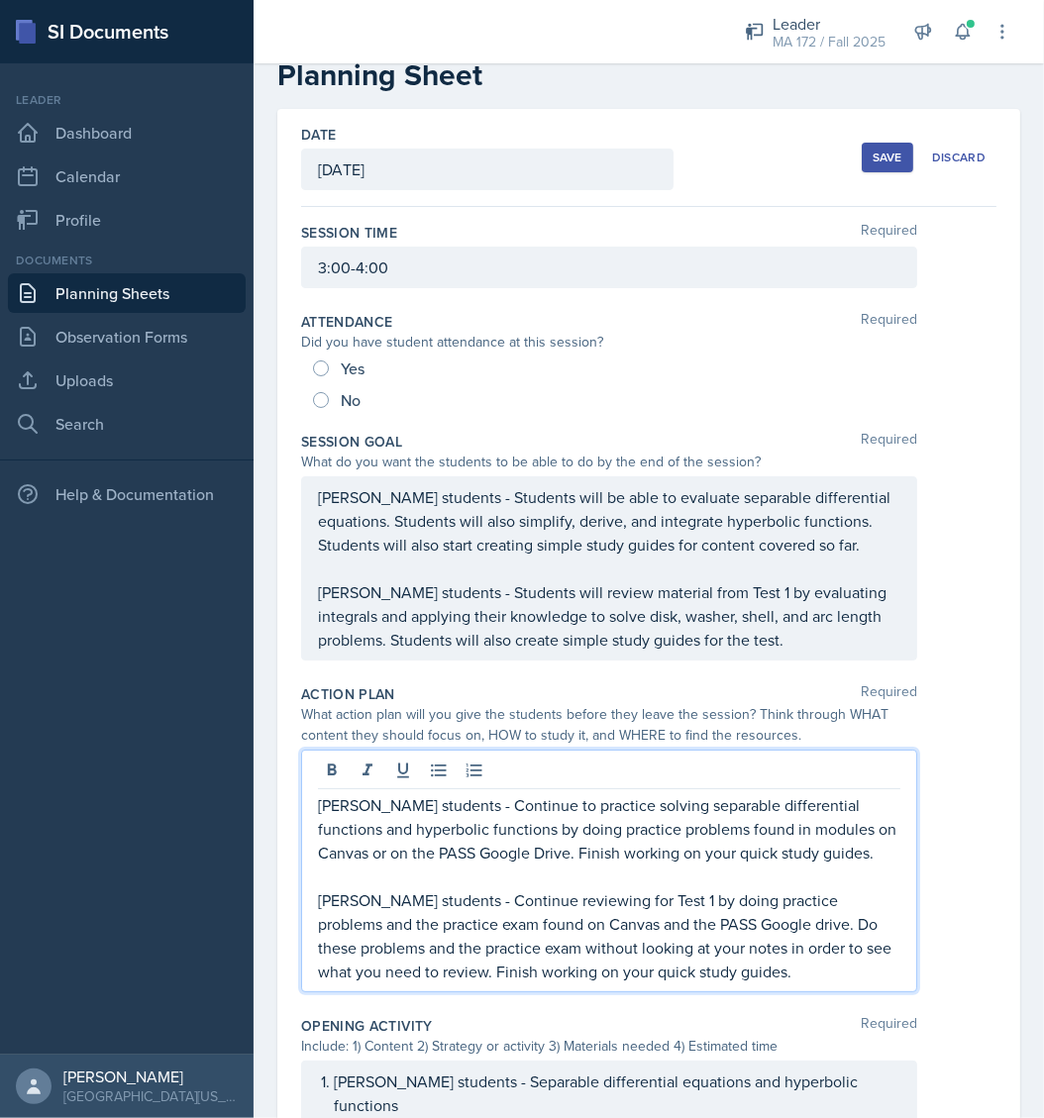
scroll to position [81, 0]
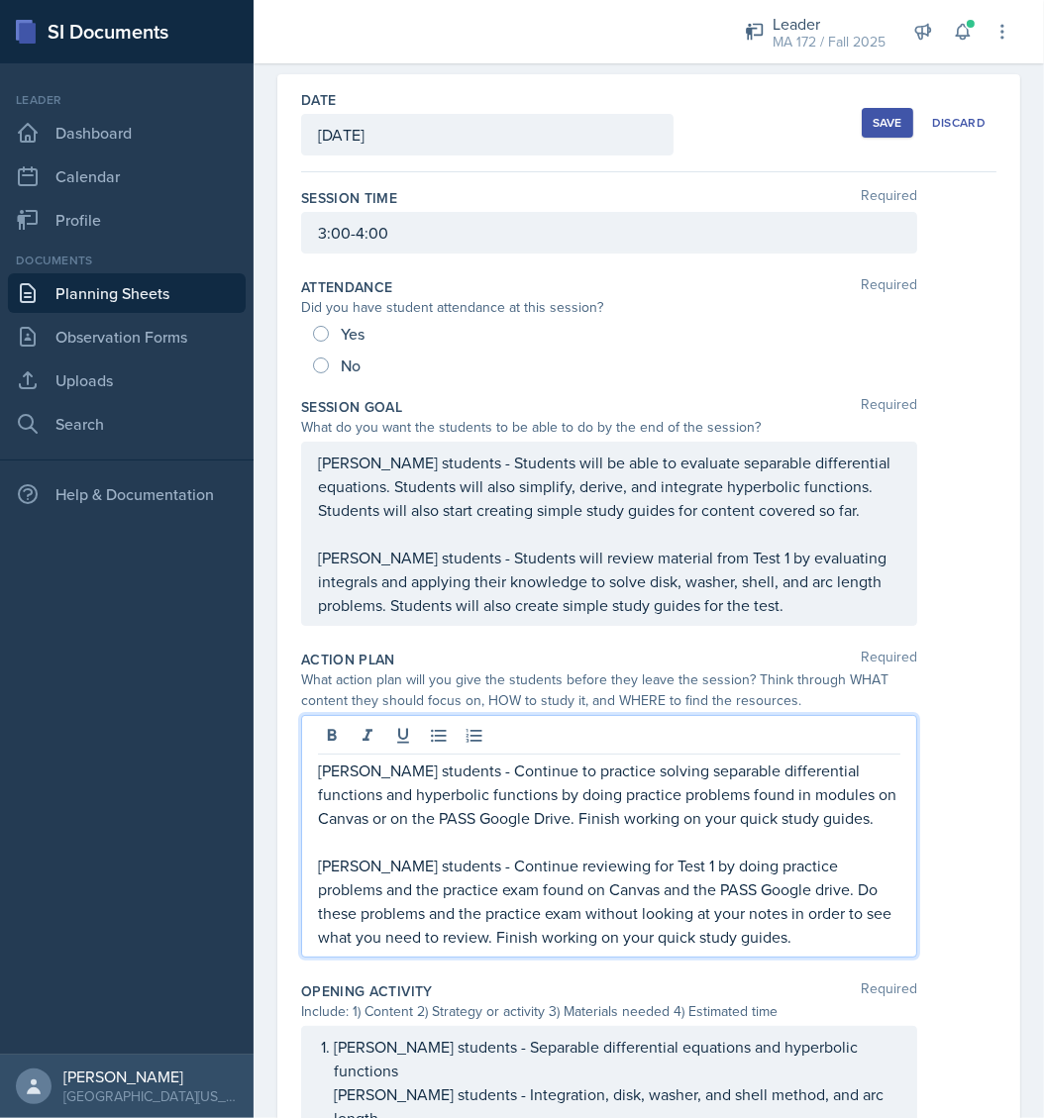
click at [878, 822] on p "[PERSON_NAME] students - Continue to practice solving separable differential fu…" at bounding box center [609, 793] width 582 height 71
click at [593, 814] on p "[PERSON_NAME] students - Continue to practice solving separable differential fu…" at bounding box center [609, 793] width 582 height 71
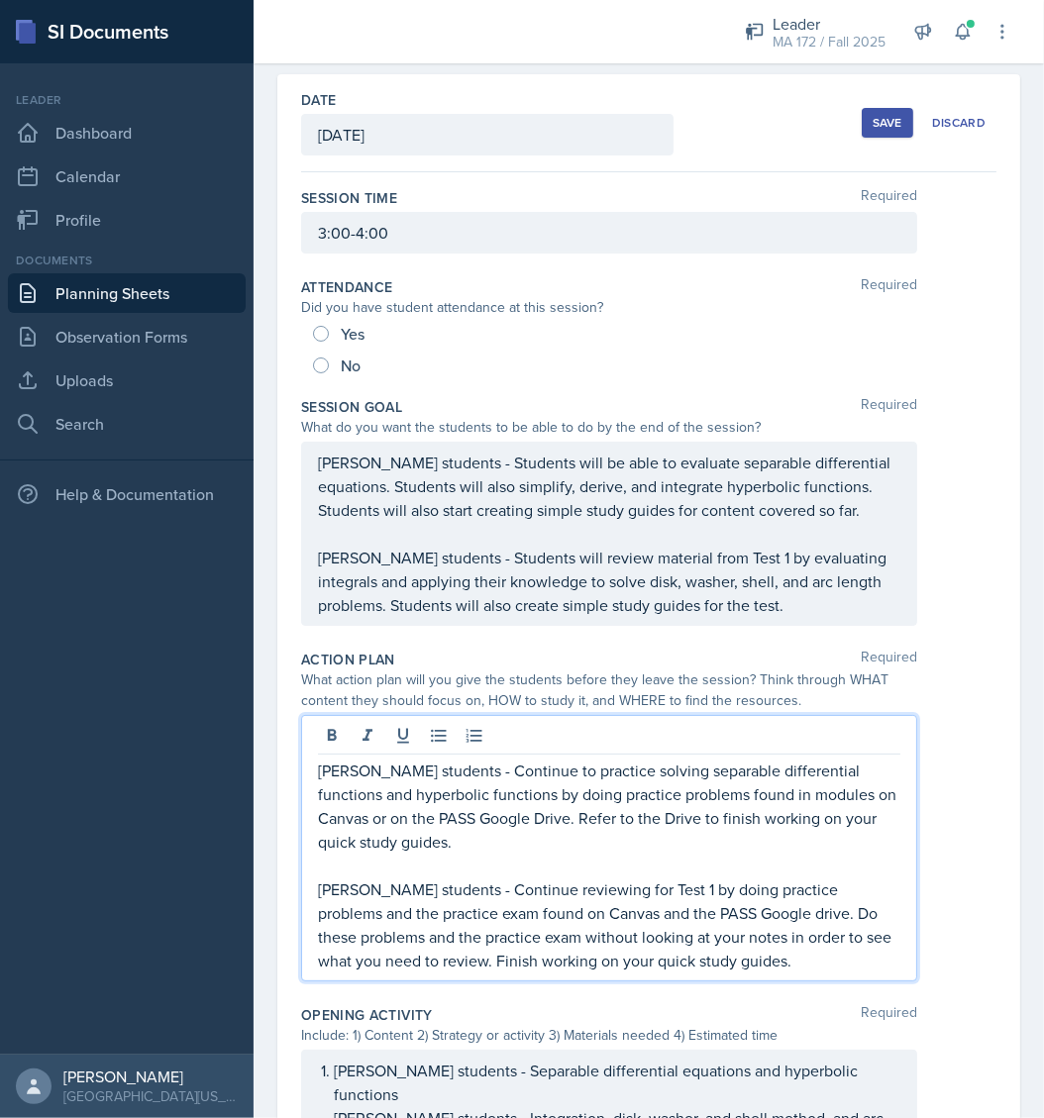
click at [487, 843] on p "[PERSON_NAME] students - Continue to practice solving separable differential fu…" at bounding box center [609, 805] width 582 height 95
click at [582, 814] on p "[PERSON_NAME] students - Continue to practice solving separable differential fu…" at bounding box center [609, 805] width 582 height 95
drag, startPoint x: 582, startPoint y: 814, endPoint x: 606, endPoint y: 817, distance: 23.9
click at [606, 817] on p "[PERSON_NAME] students - Continue to practice solving separable differential fu…" at bounding box center [609, 805] width 582 height 95
click at [651, 845] on p "[PERSON_NAME] students - Continue to practice solving separable differential fu…" at bounding box center [609, 805] width 582 height 95
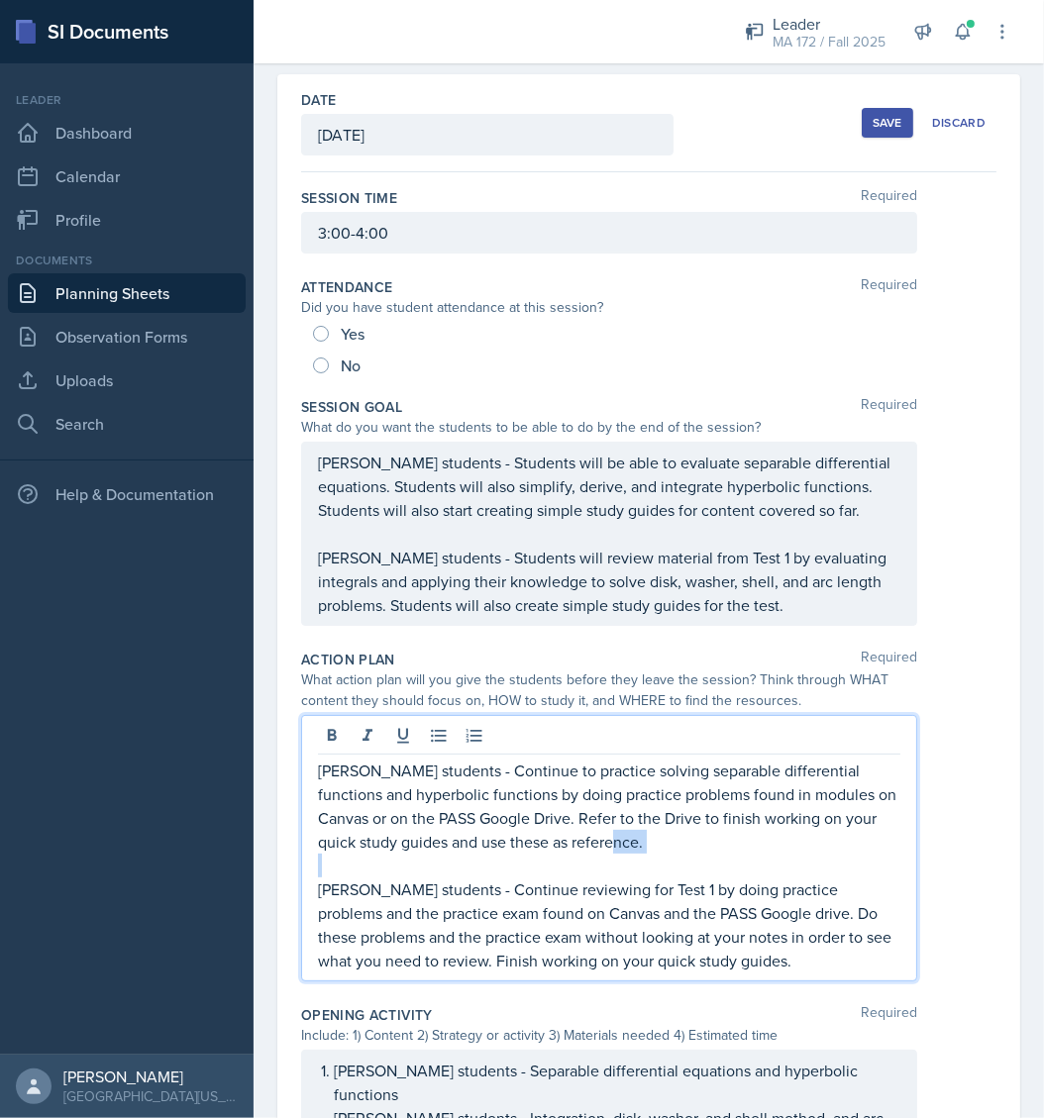
click at [651, 845] on p "[PERSON_NAME] students - Continue to practice solving separable differential fu…" at bounding box center [609, 805] width 582 height 95
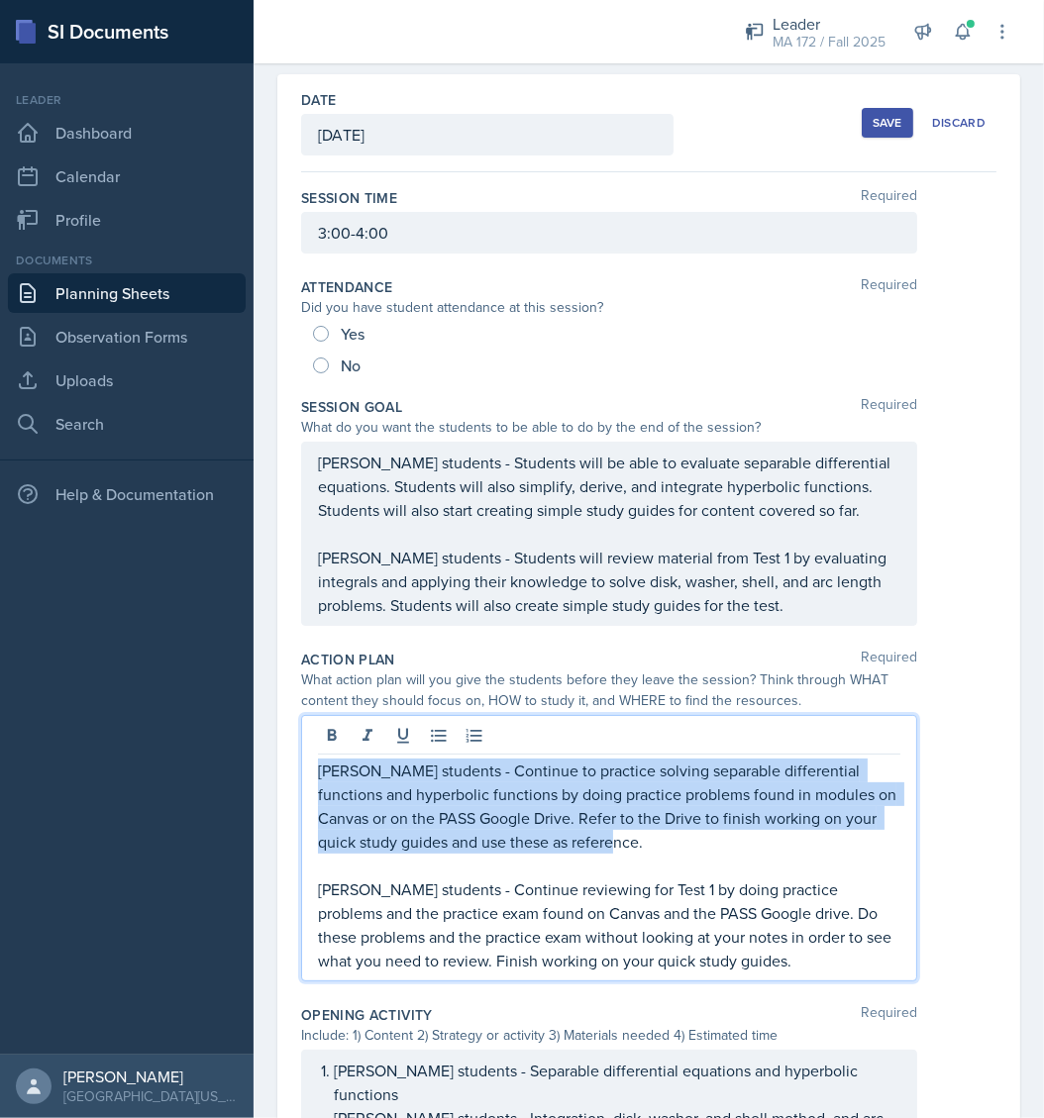
drag, startPoint x: 650, startPoint y: 845, endPoint x: 583, endPoint y: 814, distance: 74.0
click at [583, 814] on p "[PERSON_NAME] students - Continue to practice solving separable differential fu…" at bounding box center [609, 805] width 582 height 95
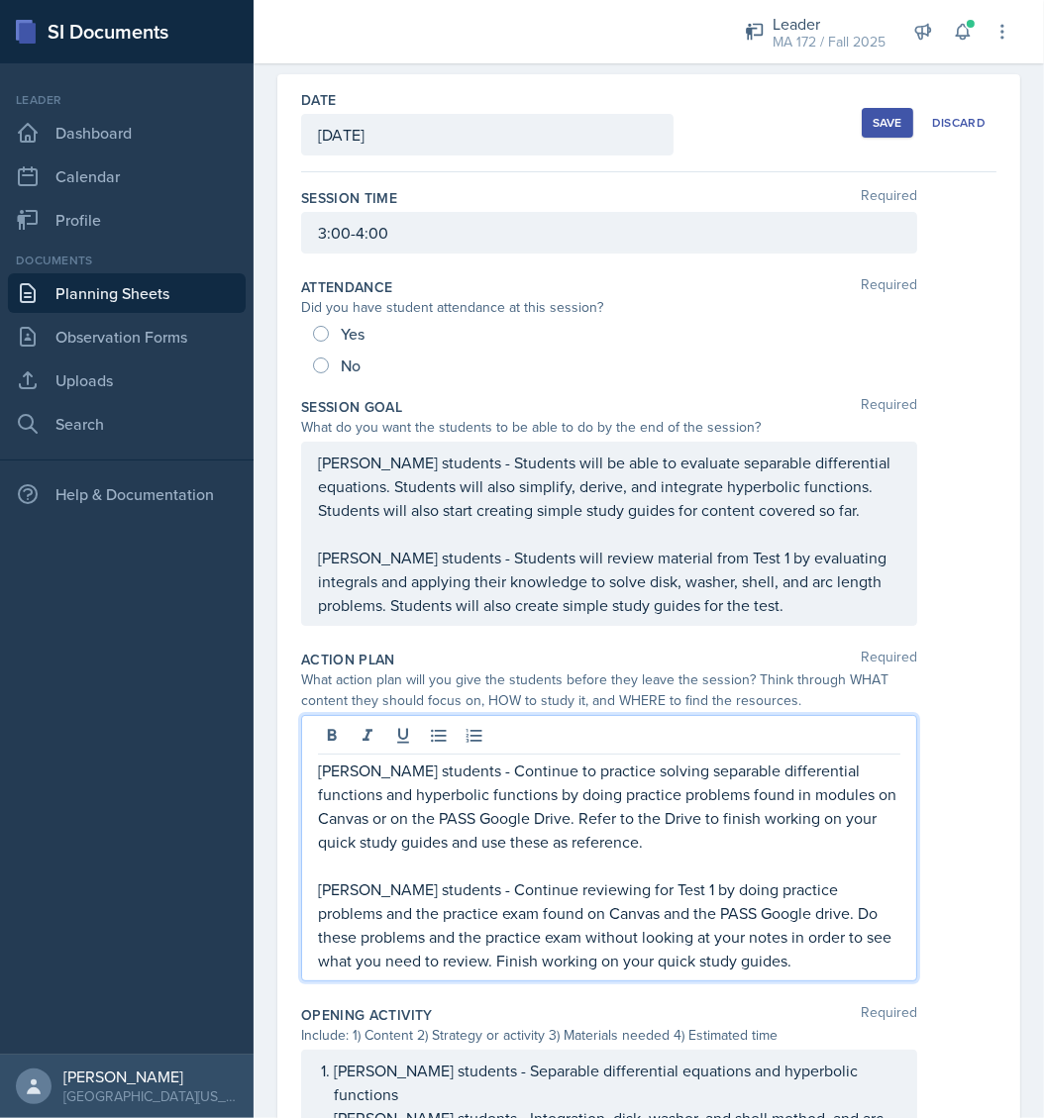
click at [582, 818] on p "[PERSON_NAME] students - Continue to practice solving separable differential fu…" at bounding box center [609, 805] width 582 height 95
drag, startPoint x: 580, startPoint y: 810, endPoint x: 622, endPoint y: 819, distance: 42.5
click at [622, 819] on p "[PERSON_NAME] students - Continue to practice solving separable differential fu…" at bounding box center [609, 805] width 582 height 95
click at [595, 814] on p "[PERSON_NAME] students - Continue to practice solving separable differential fu…" at bounding box center [609, 805] width 582 height 95
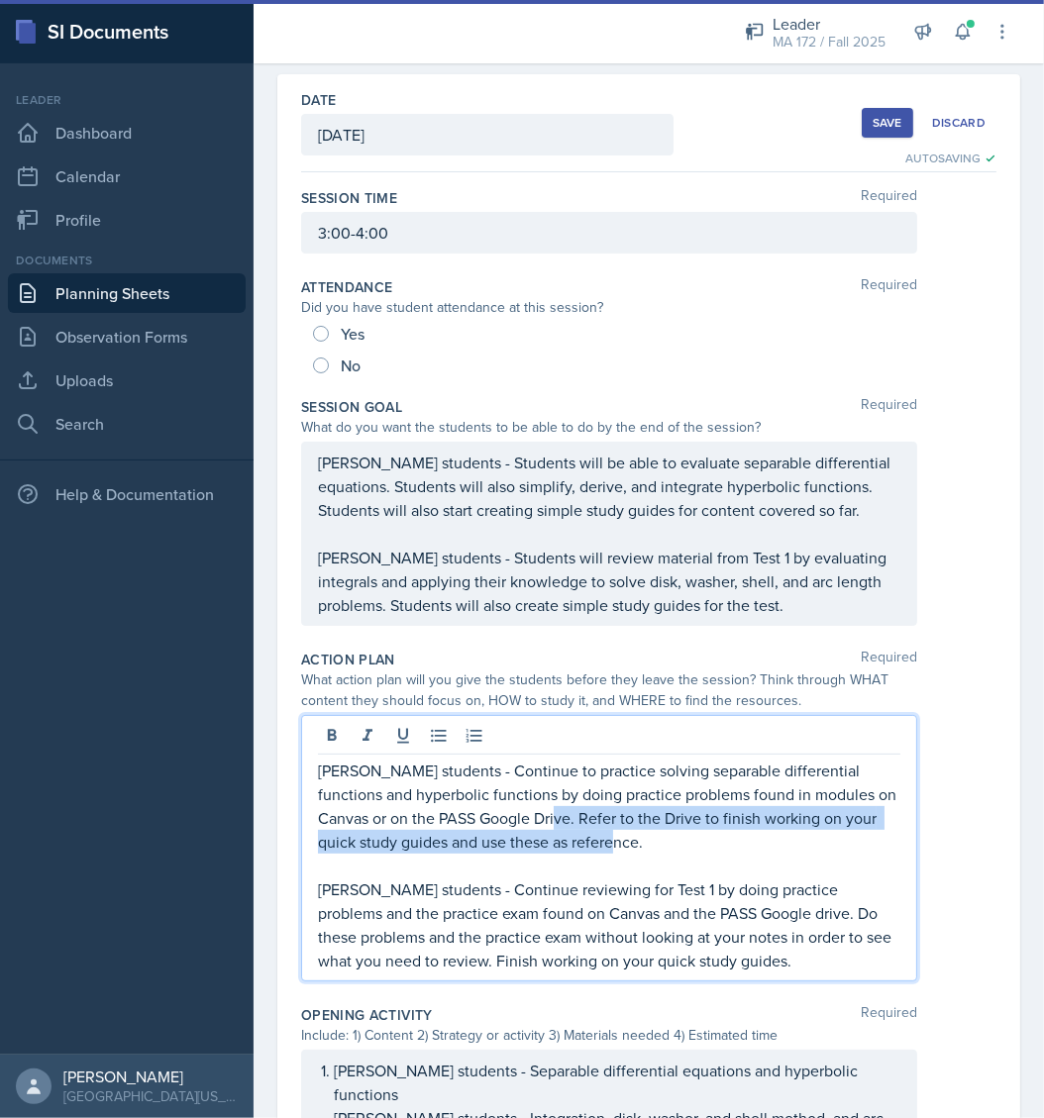
drag, startPoint x: 583, startPoint y: 812, endPoint x: 649, endPoint y: 839, distance: 70.6
click at [649, 839] on p "[PERSON_NAME] students - Continue to practice solving separable differential fu…" at bounding box center [609, 805] width 582 height 95
copy p "Refer to the Drive to finish working on your quick study guides and use these a…"
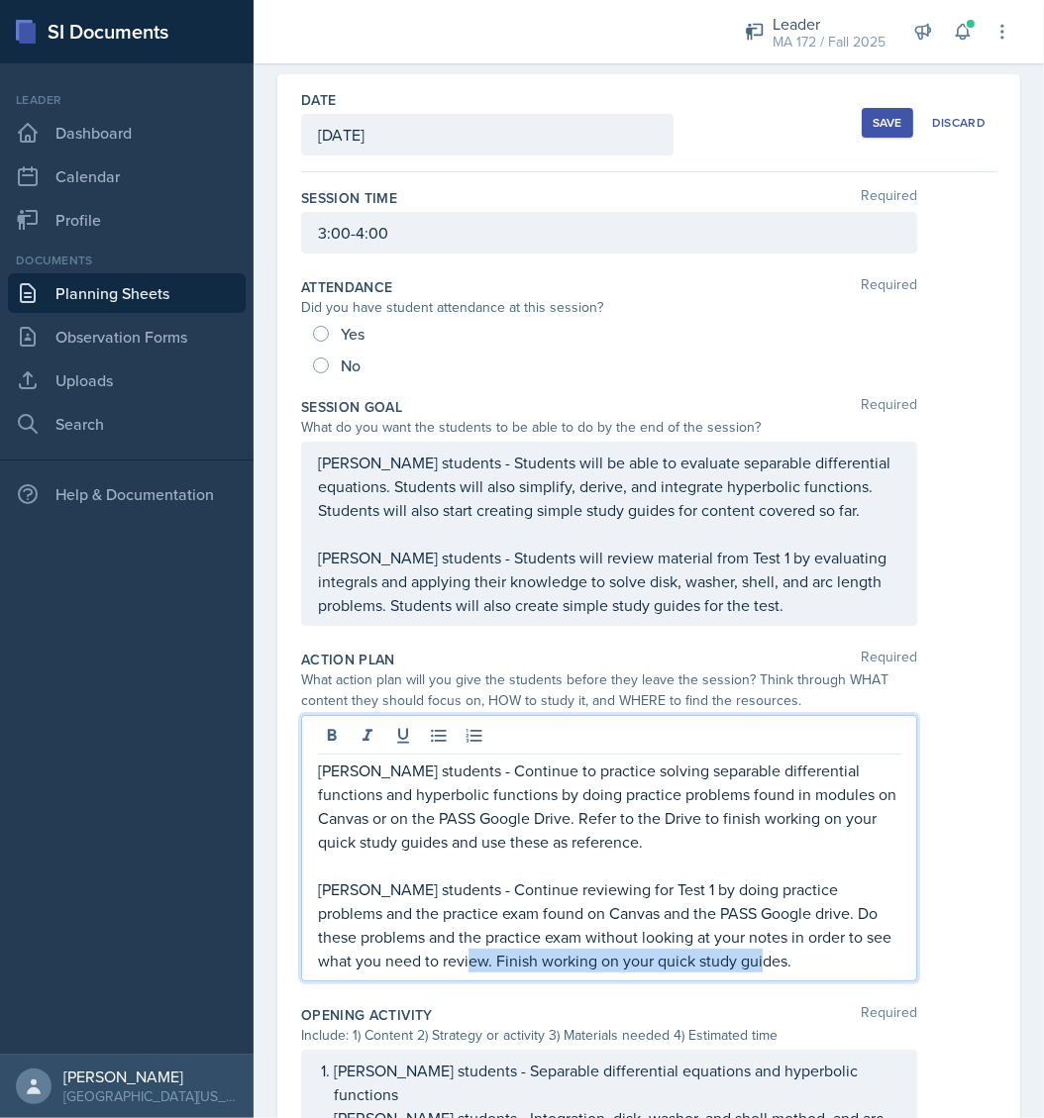
drag, startPoint x: 493, startPoint y: 960, endPoint x: 804, endPoint y: 963, distance: 310.9
click at [804, 963] on p "[PERSON_NAME] students - Continue reviewing for Test 1 by doing practice proble…" at bounding box center [609, 924] width 582 height 95
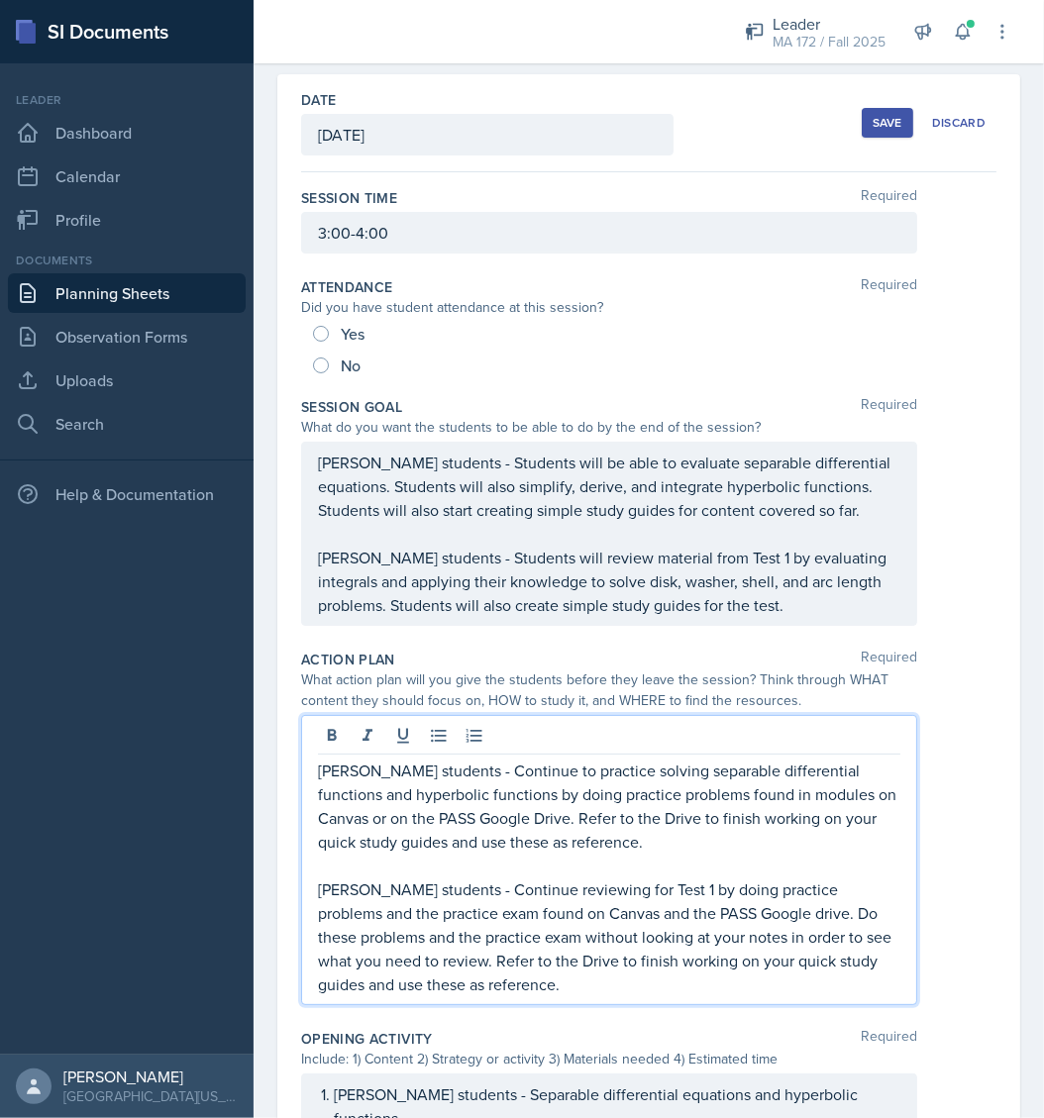
click at [922, 720] on div "[PERSON_NAME] students - Continue to practice solving separable differential fu…" at bounding box center [648, 860] width 695 height 290
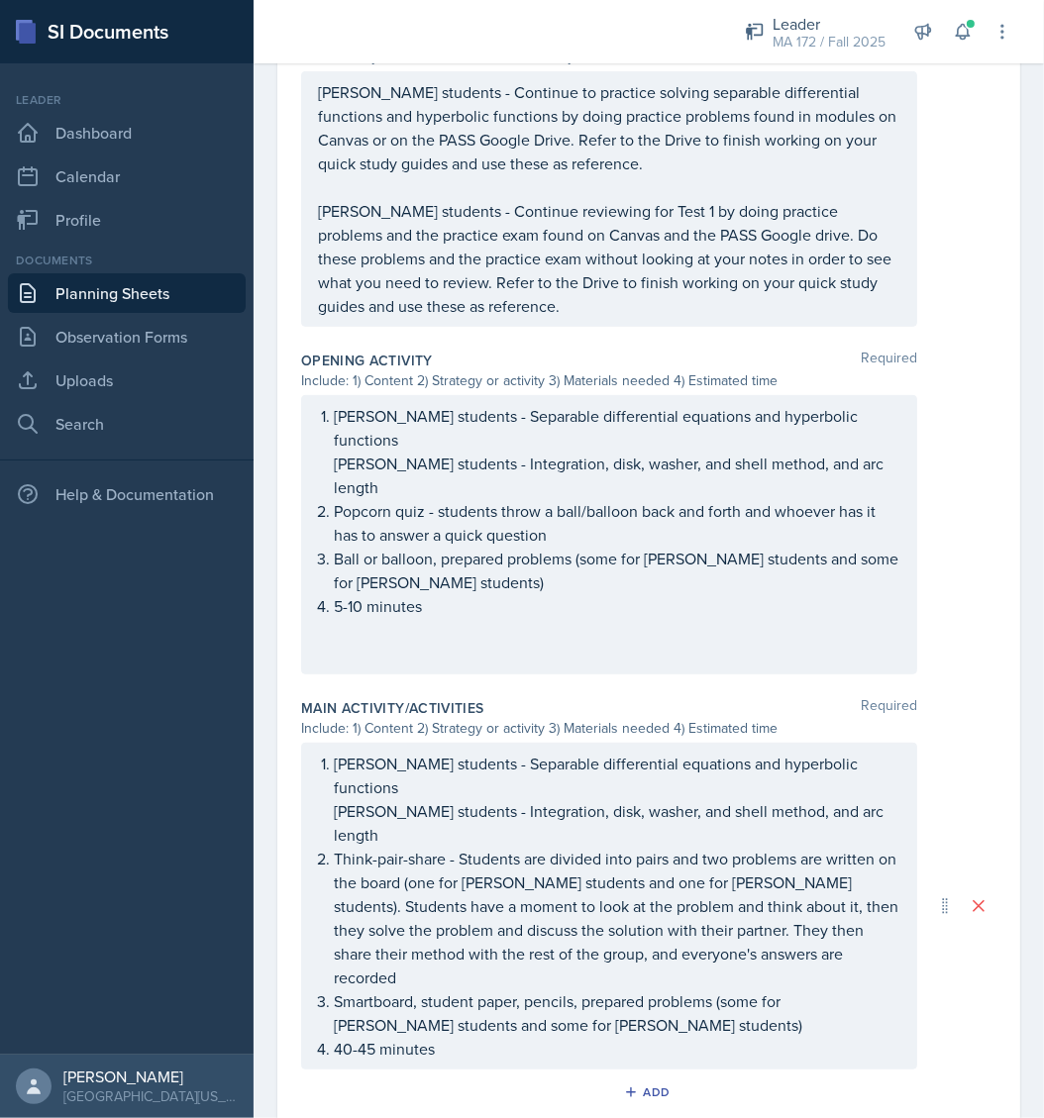
scroll to position [759, 0]
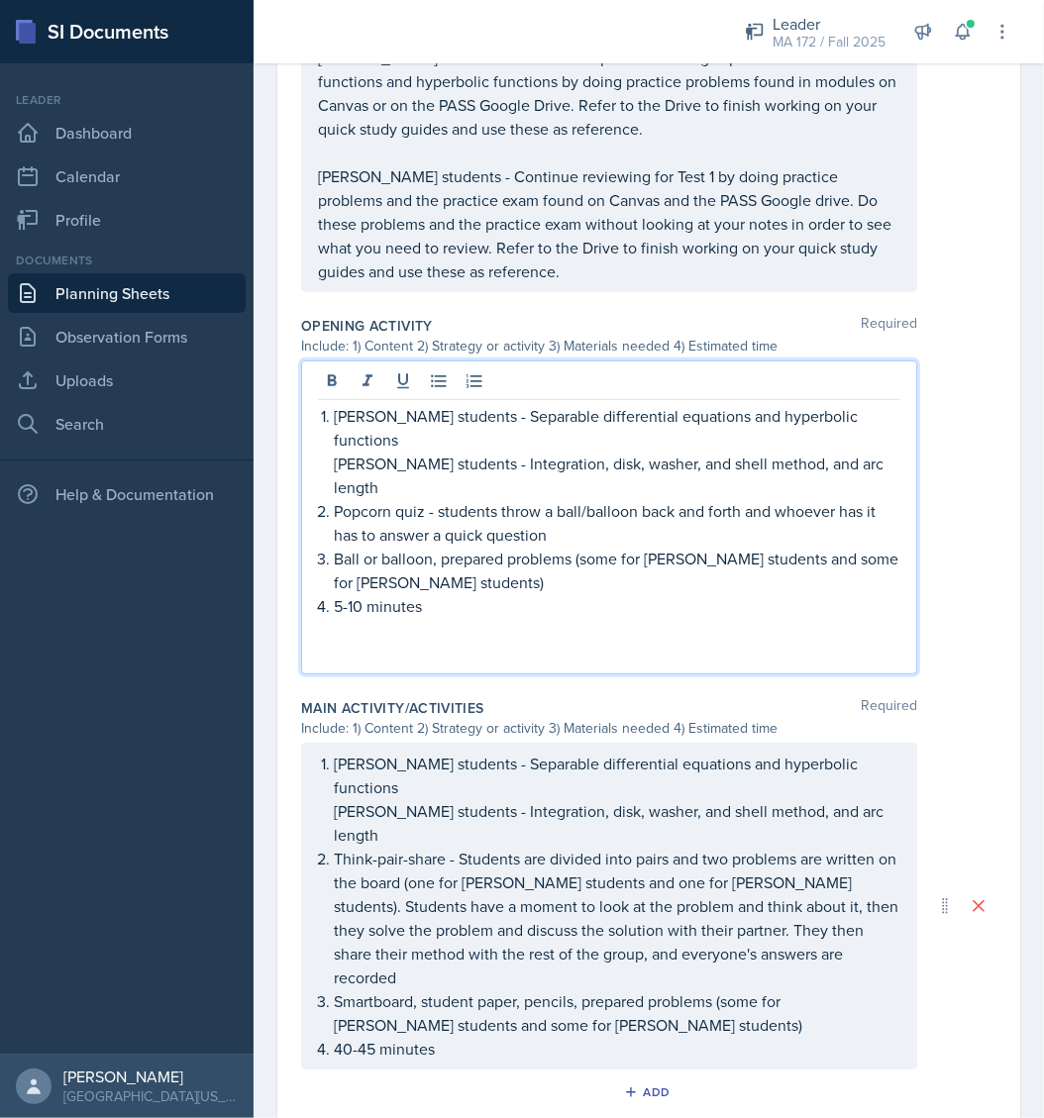
click at [462, 642] on p at bounding box center [609, 654] width 582 height 24
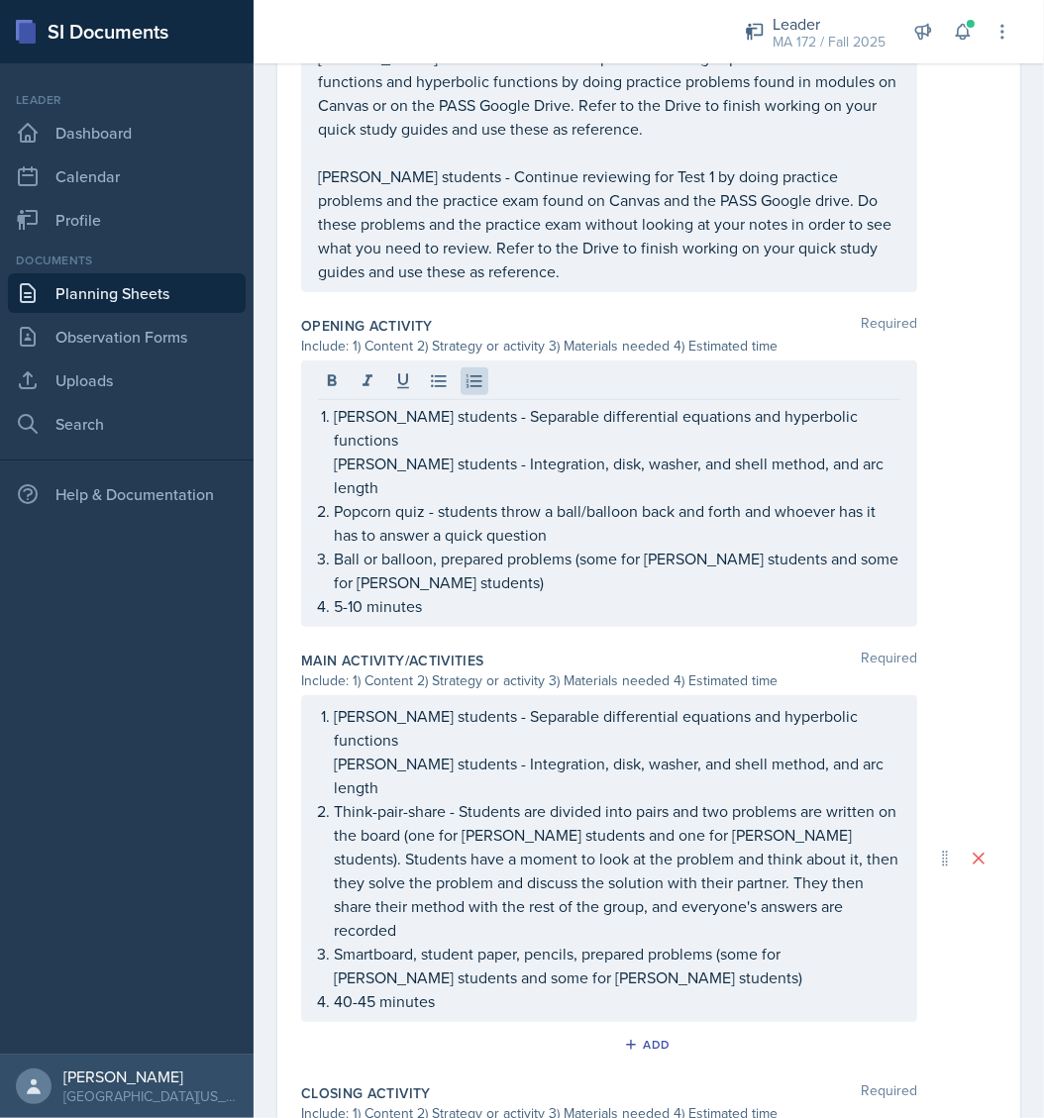
scroll to position [1156, 0]
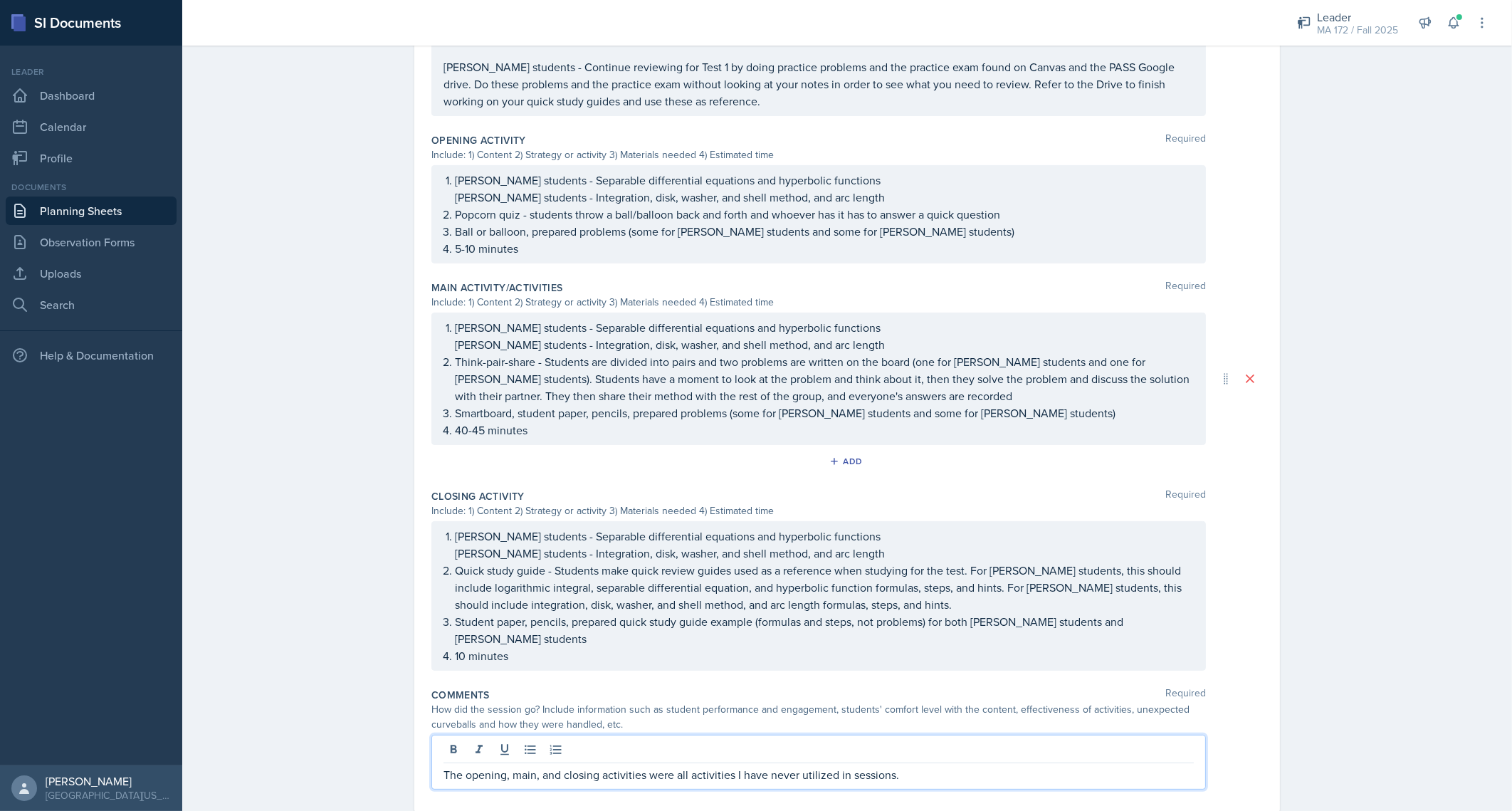
scroll to position [0, 0]
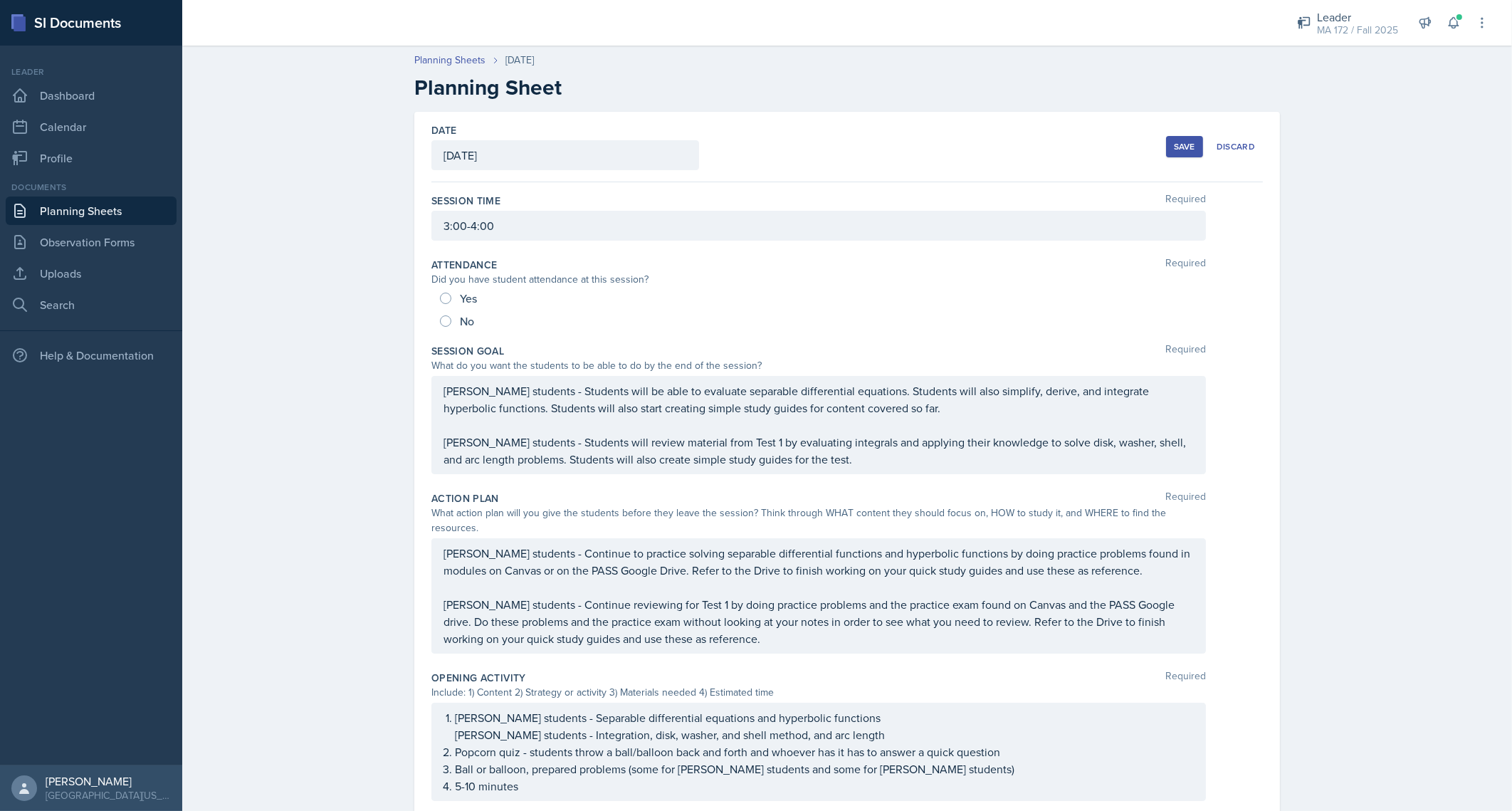
click at [750, 150] on div "Save" at bounding box center [1185, 147] width 22 height 12
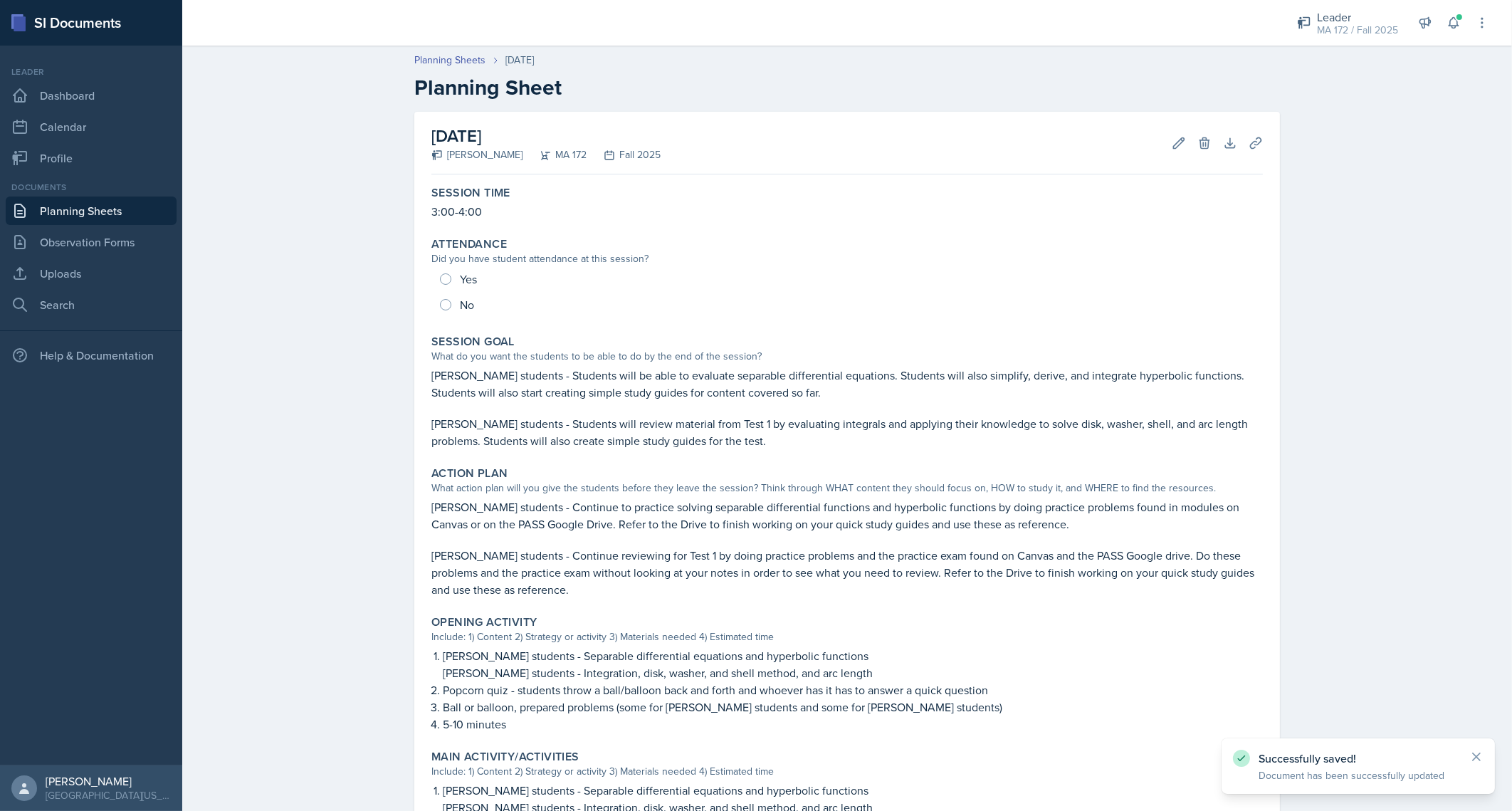
click at [110, 206] on link "Planning Sheets" at bounding box center [91, 211] width 171 height 29
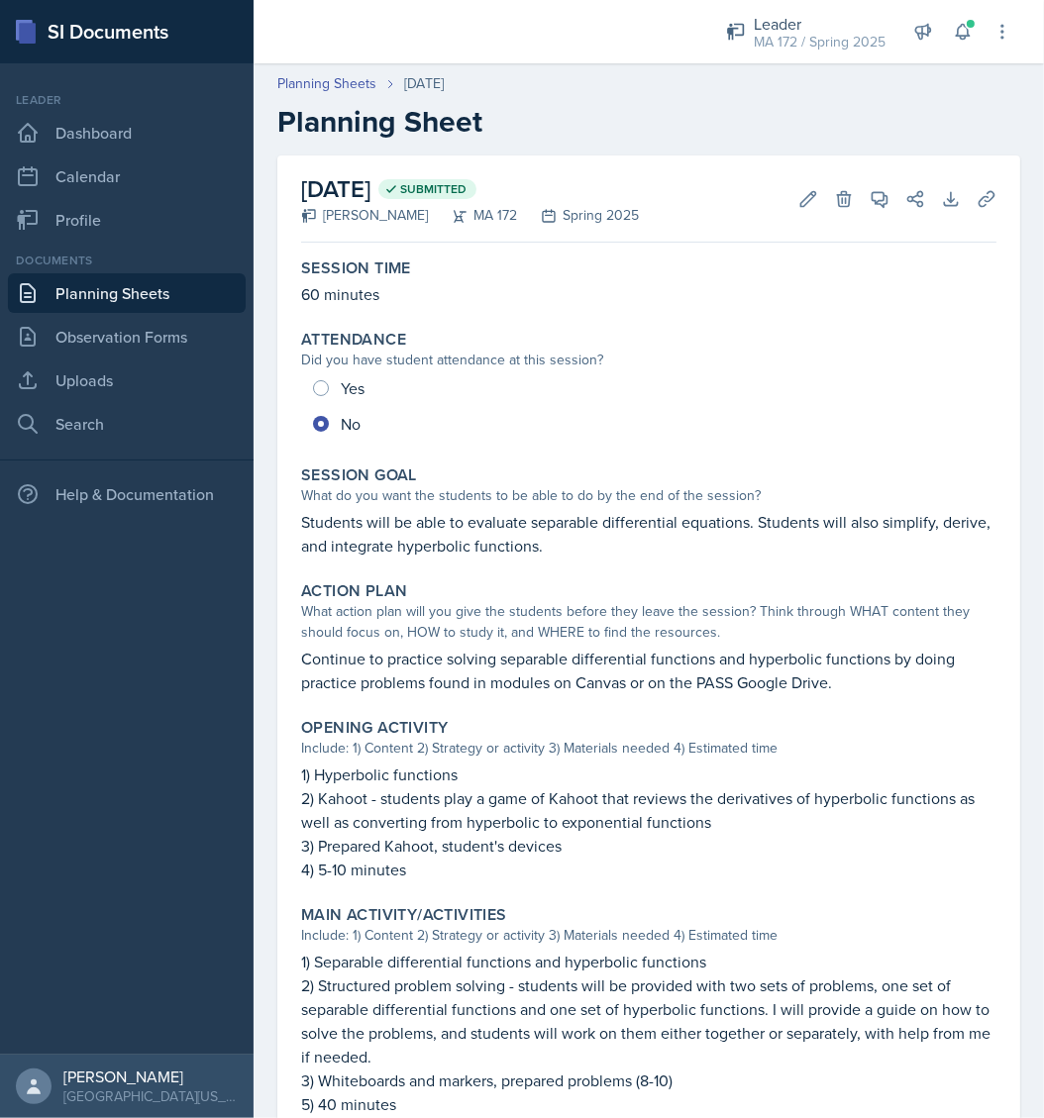
scroll to position [247, 0]
